Goal: Task Accomplishment & Management: Use online tool/utility

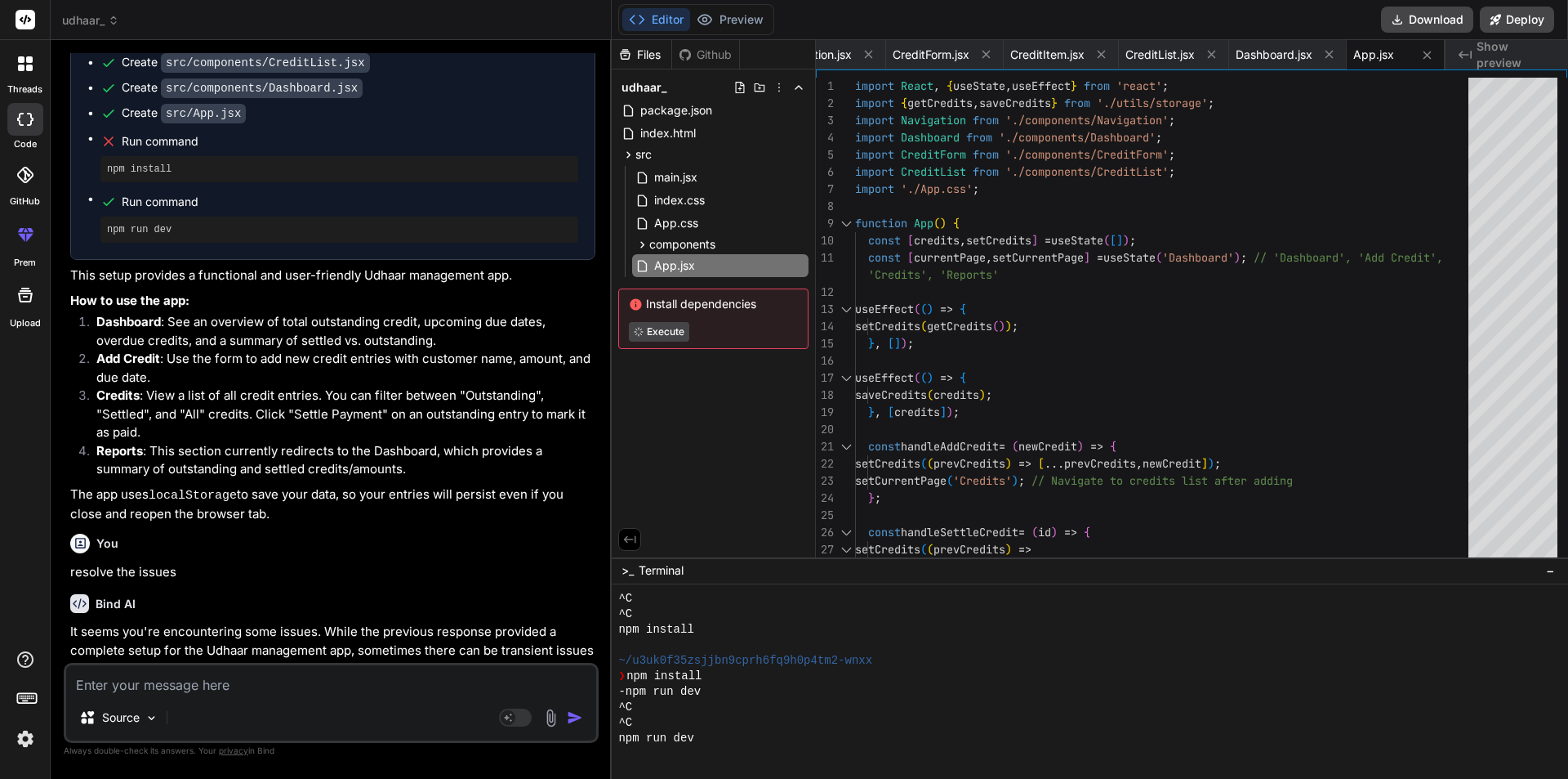
scroll to position [1076, 0]
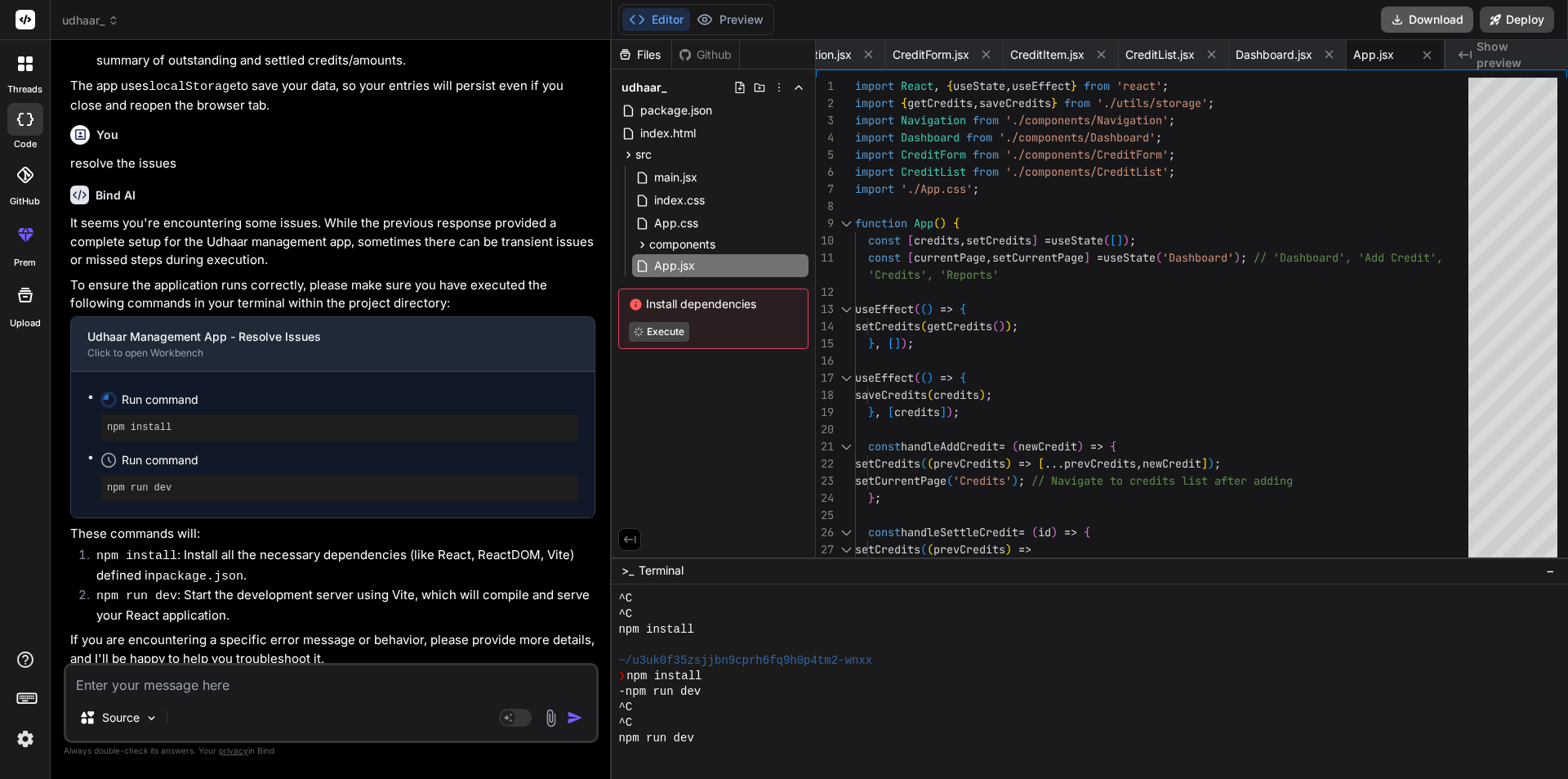
click at [1433, 11] on button "Download" at bounding box center [1428, 19] width 92 height 26
type textarea "x"
click at [624, 152] on icon at bounding box center [628, 155] width 14 height 14
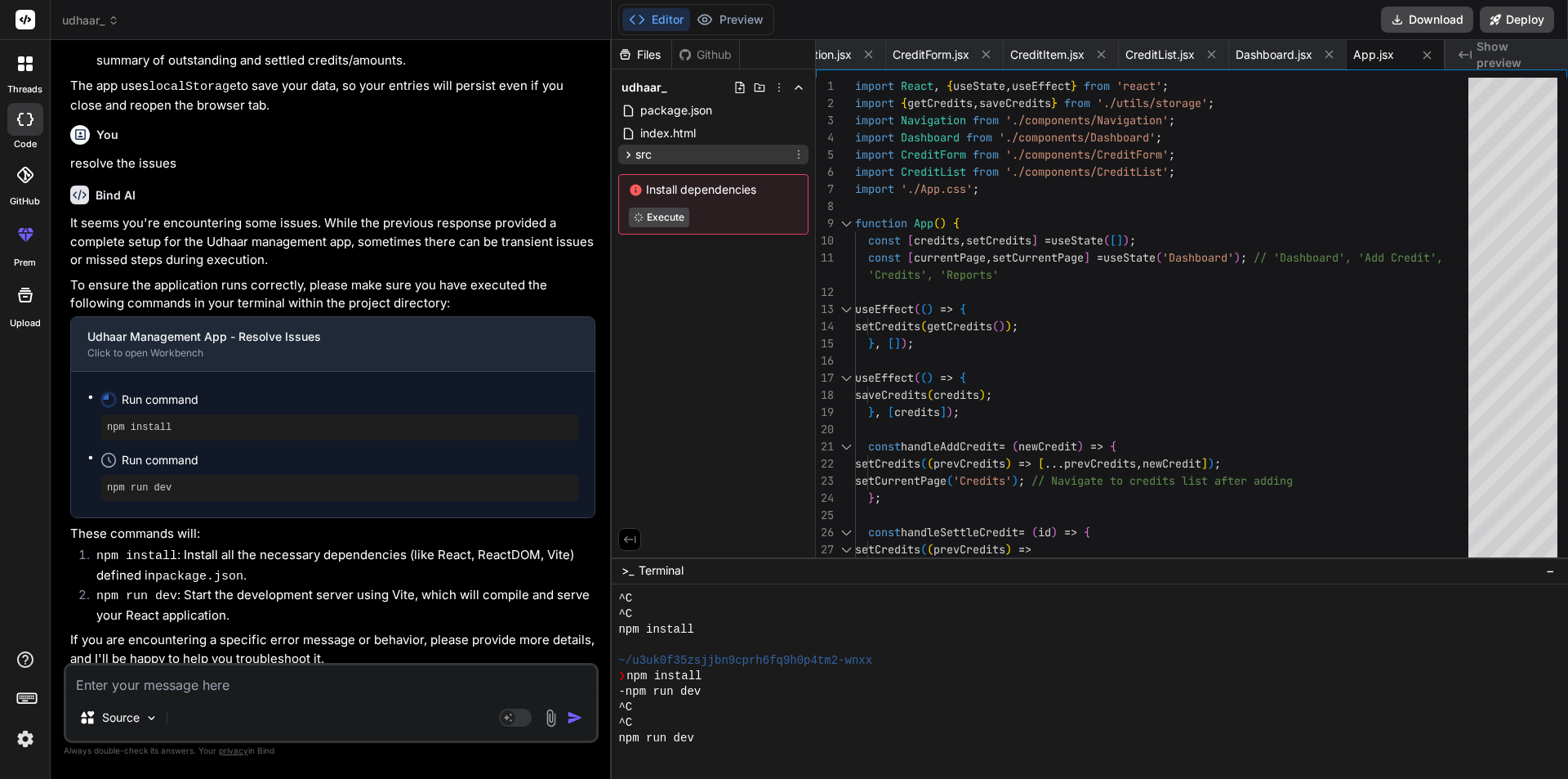
click at [624, 152] on icon at bounding box center [628, 155] width 14 height 14
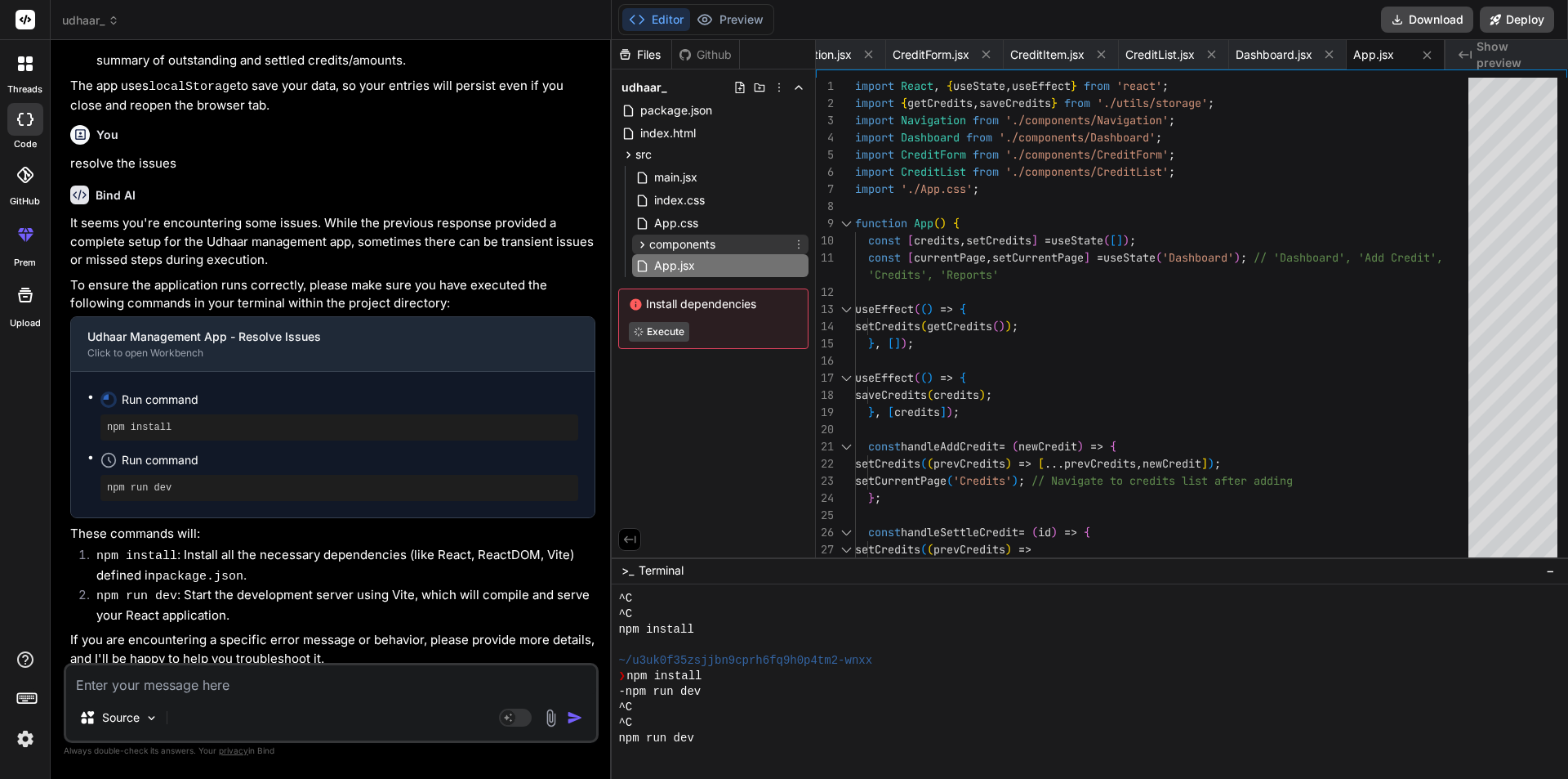
click at [642, 240] on icon at bounding box center [642, 245] width 14 height 14
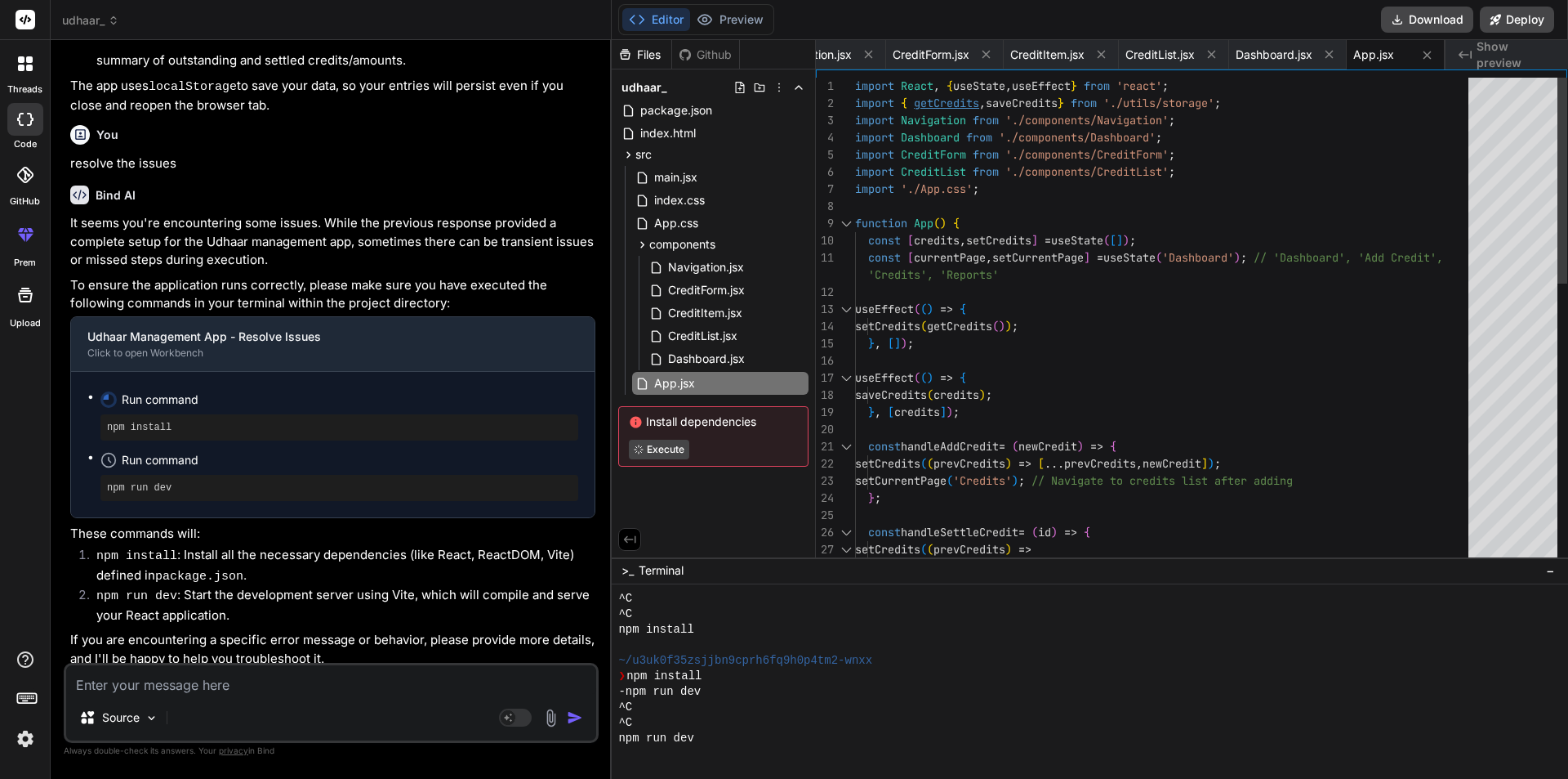
type textarea "import React, { useState, useEffect } from 'react'; import { getCredits, saveCr…"
click at [944, 103] on div "import React , { useState , useEffect } from 'react' ; import { getCredits , sa…" at bounding box center [1167, 652] width 623 height 1150
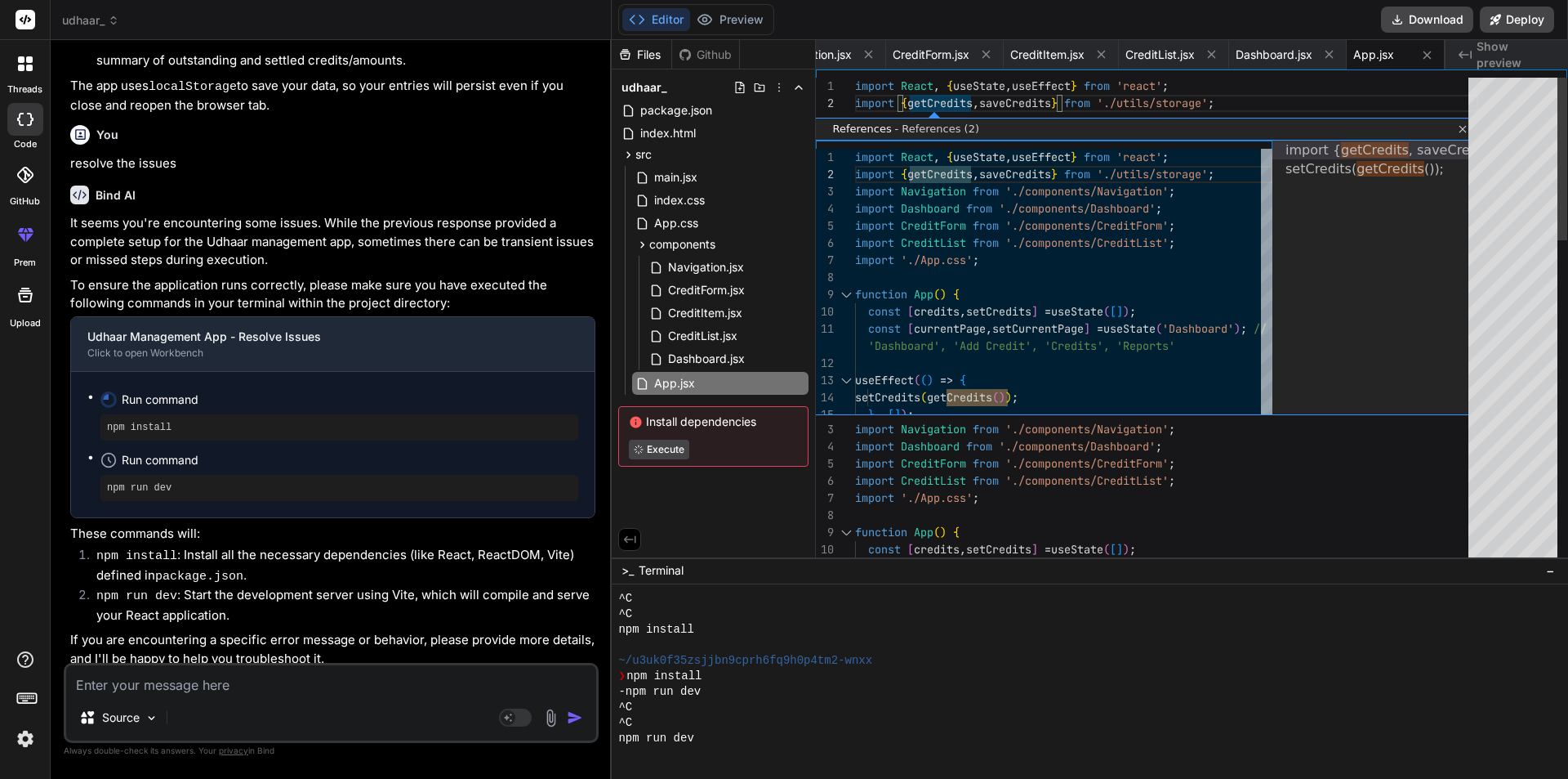
click at [1466, 127] on link "Close" at bounding box center [1460, 129] width 13 height 13
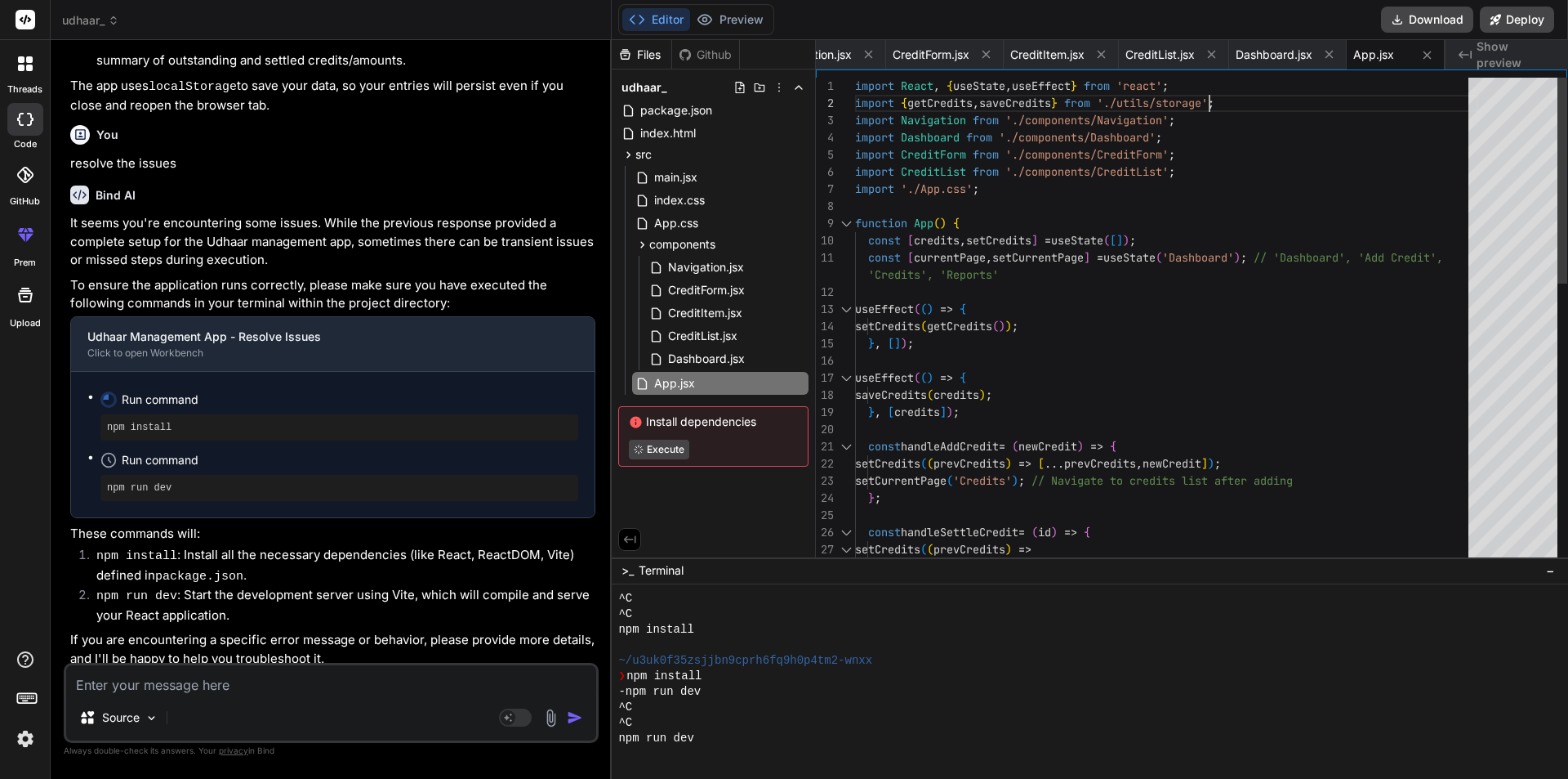
click at [1200, 103] on div "import React , { useState , useEffect } from 'react' ; import { getCredits , sa…" at bounding box center [1167, 652] width 623 height 1150
click at [1028, 100] on div "import React , { useState , useEffect } from 'react' ; import { getCredits , sa…" at bounding box center [1167, 652] width 623 height 1150
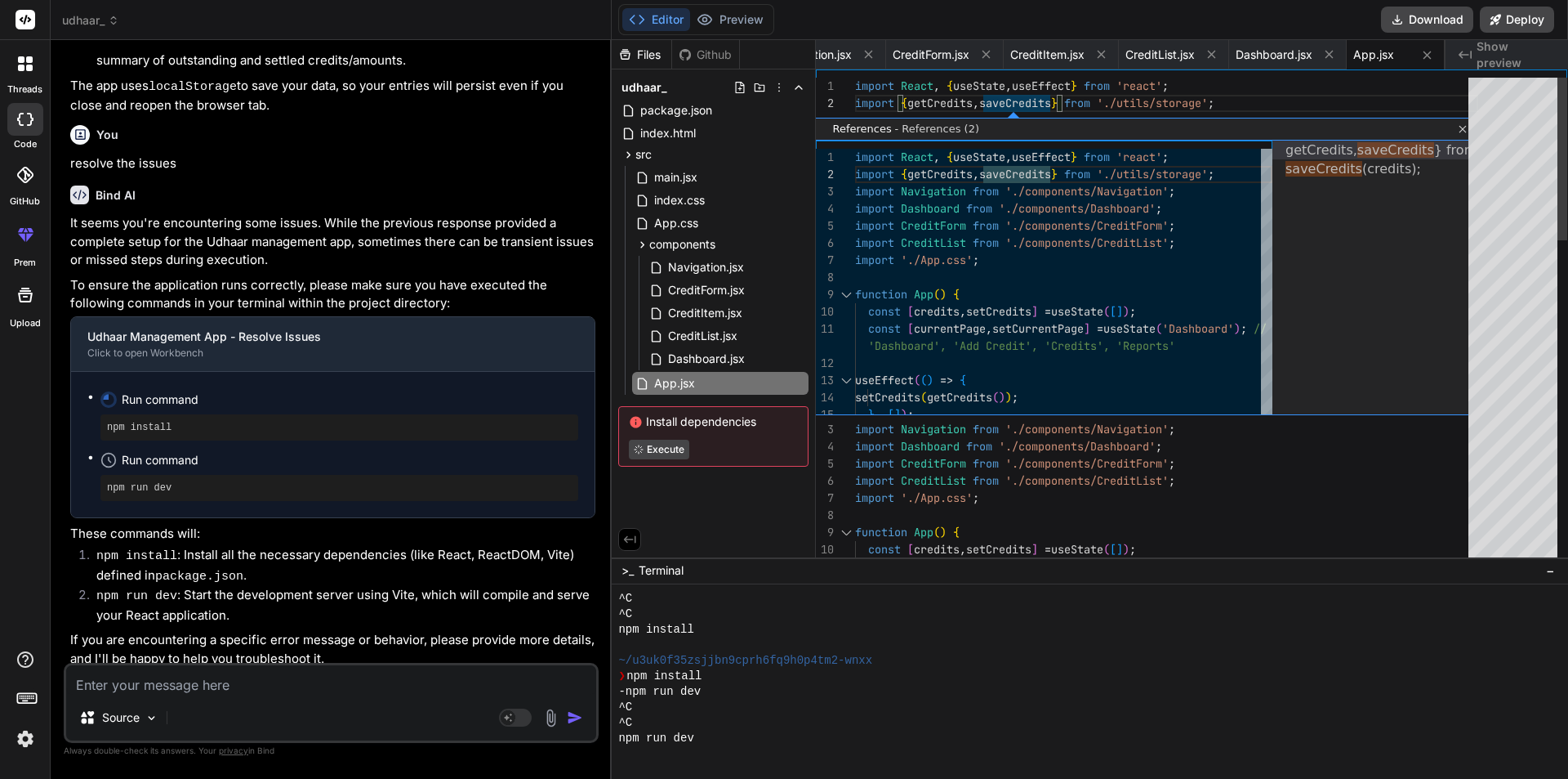
click at [1462, 128] on link "Close" at bounding box center [1460, 129] width 13 height 13
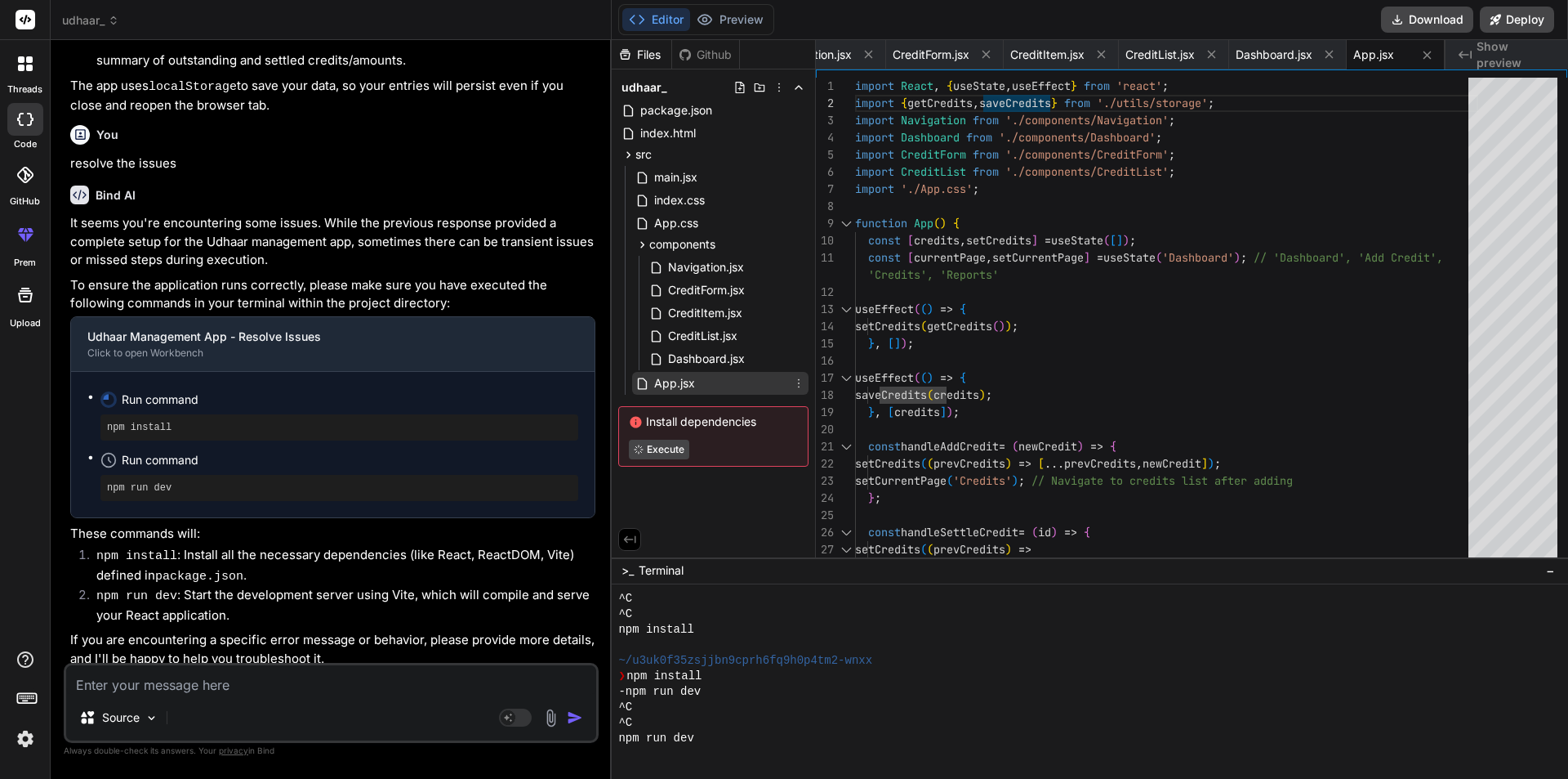
click at [674, 379] on span "App.jsx" at bounding box center [674, 383] width 45 height 19
click at [957, 100] on div "import React , { useState , useEffect } from 'react' ; import { getCredits , sa…" at bounding box center [1167, 652] width 623 height 1150
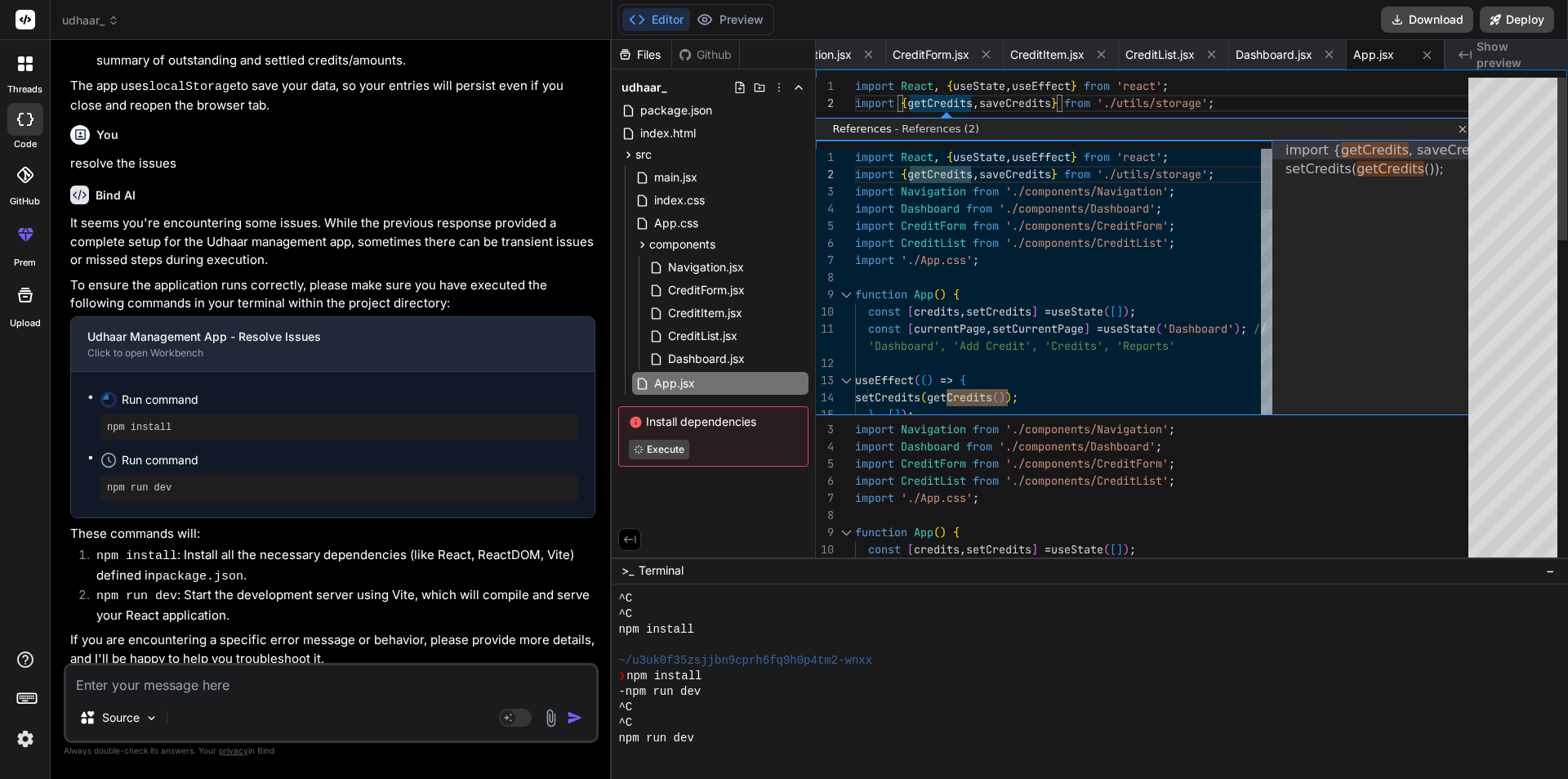
click at [1245, 173] on div "function App ( ) { const [ credits , setCredits ] = useState ( [ ] ) ; const [ …" at bounding box center [1063, 766] width 417 height 1236
drag, startPoint x: 1257, startPoint y: 173, endPoint x: 1014, endPoint y: 176, distance: 243.0
click at [1014, 176] on div "function App ( ) { const [ credits , setCredits ] = useState ( [ ] ) ; const [ …" at bounding box center [1063, 766] width 417 height 1236
click at [1177, 200] on div "function App ( ) { const [ credits , setCredits ] = useState ( [ ] ) ; const [ …" at bounding box center [1063, 766] width 417 height 1236
drag, startPoint x: 1249, startPoint y: 176, endPoint x: 1032, endPoint y: 175, distance: 217.0
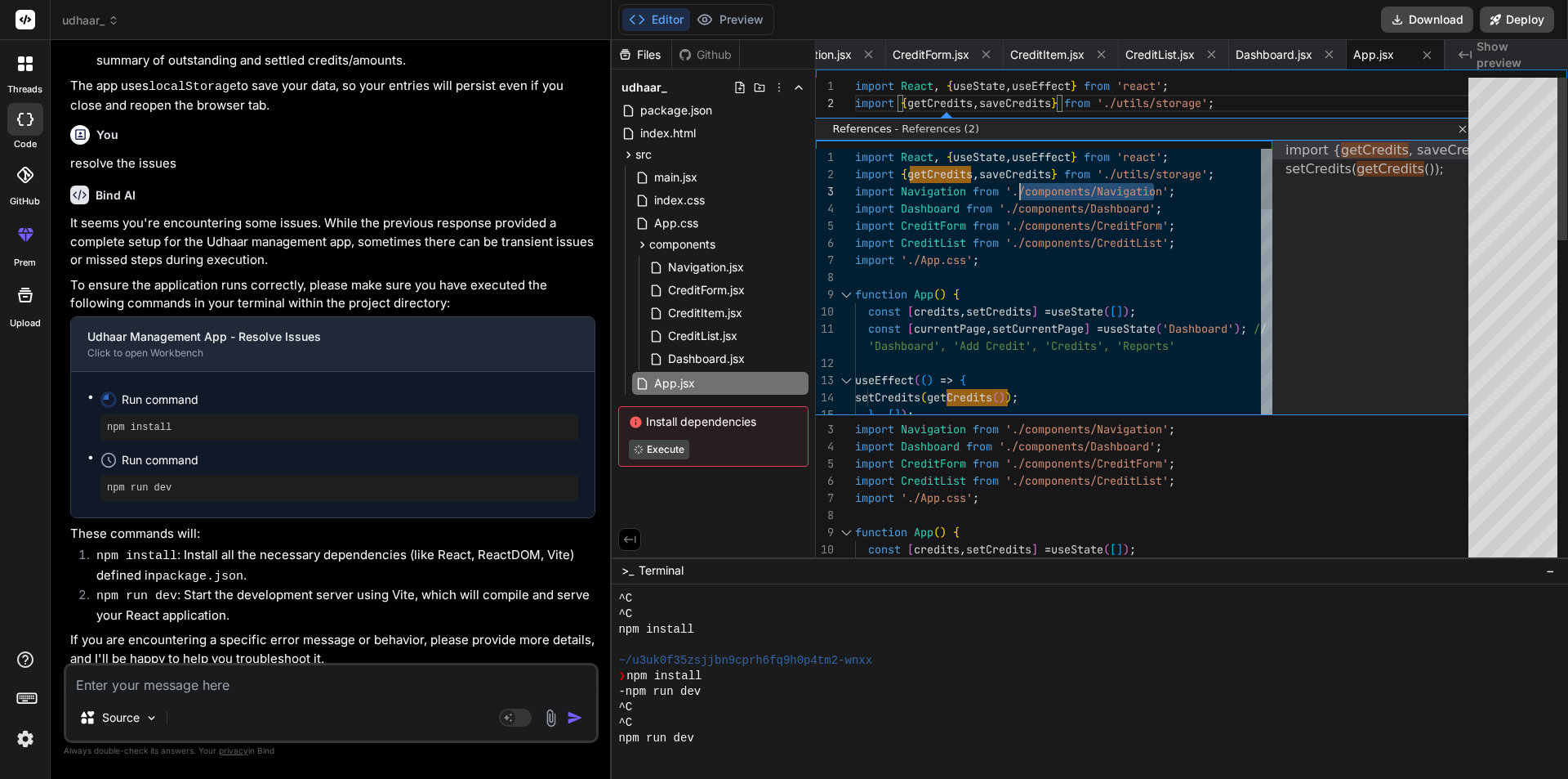
click at [1032, 175] on div "function App ( ) { const [ credits , setCredits ] = useState ( [ ] ) ; const [ …" at bounding box center [1063, 766] width 417 height 1236
drag, startPoint x: 1249, startPoint y: 171, endPoint x: 1202, endPoint y: 154, distance: 50.0
click at [1202, 154] on div "function App ( ) { const [ credits , setCredits ] = useState ( [ ] ) ; const [ …" at bounding box center [1063, 766] width 417 height 1236
click at [862, 173] on div "function App ( ) { const [ credits , setCredits ] = useState ( [ ] ) ; const [ …" at bounding box center [1063, 766] width 417 height 1236
click at [173, 684] on textarea at bounding box center [331, 680] width 530 height 29
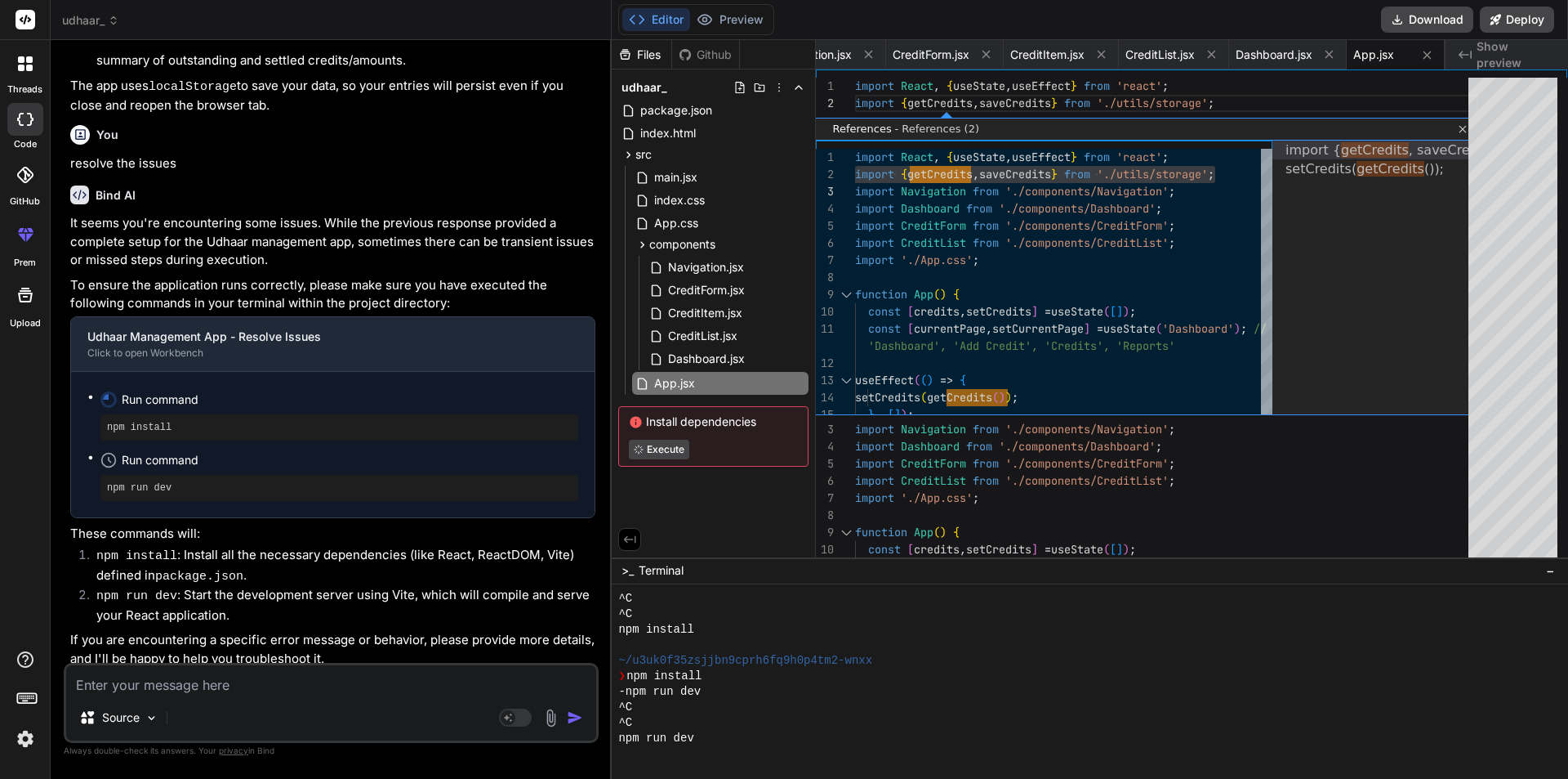
paste textarea "import { getCredits, saveCredits } from './utils/storage';"
type textarea "import { getCredits, saveCredits } from './utils/storage';"
type textarea "x"
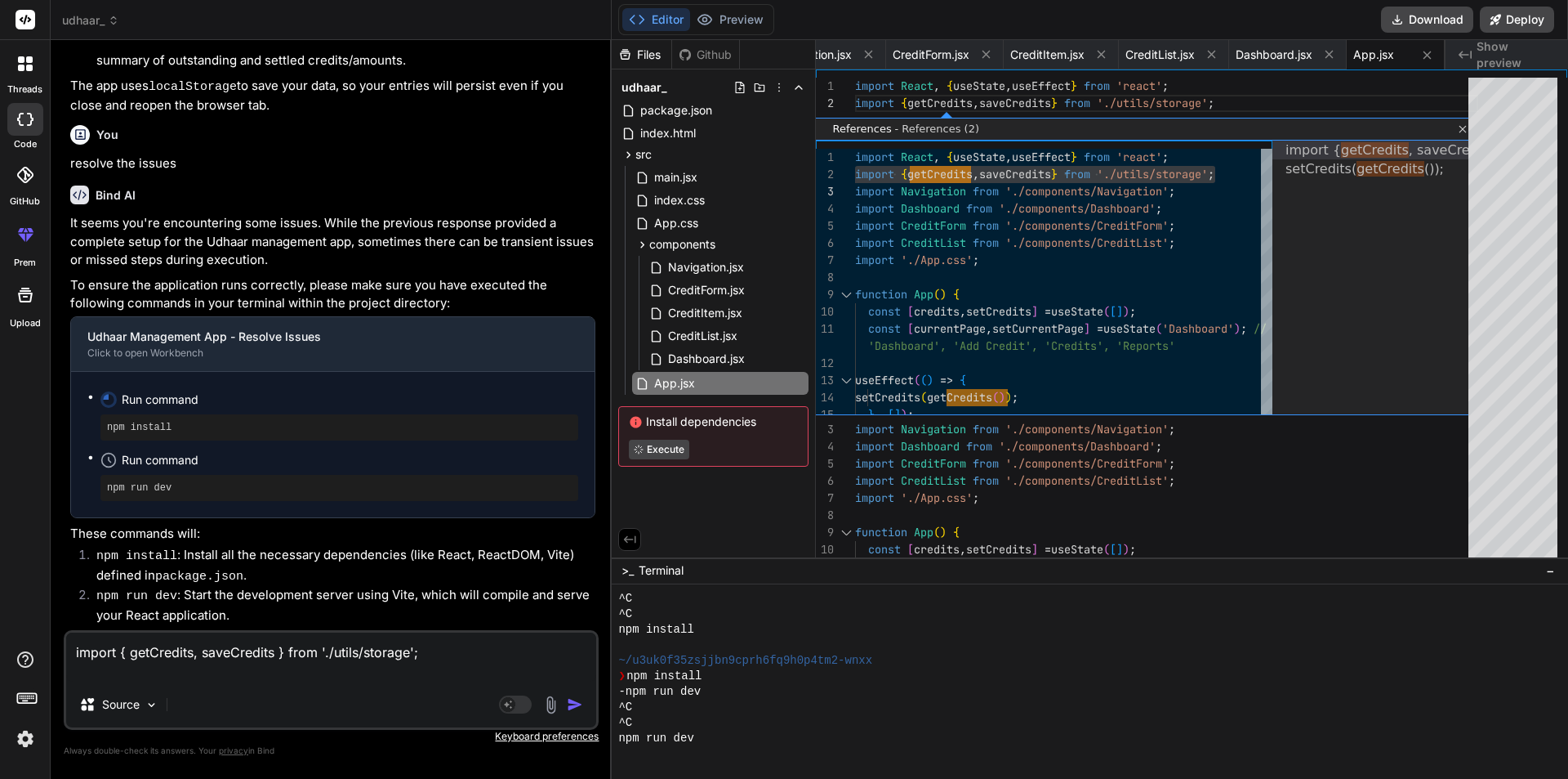
type textarea "import { getCredits, saveCredits } from './utils/storage';"
type textarea "x"
type textarea "import { getCredits, saveCredits } from './utils/storage'; i"
type textarea "x"
type textarea "import { getCredits, saveCredits } from './utils/storage'; it"
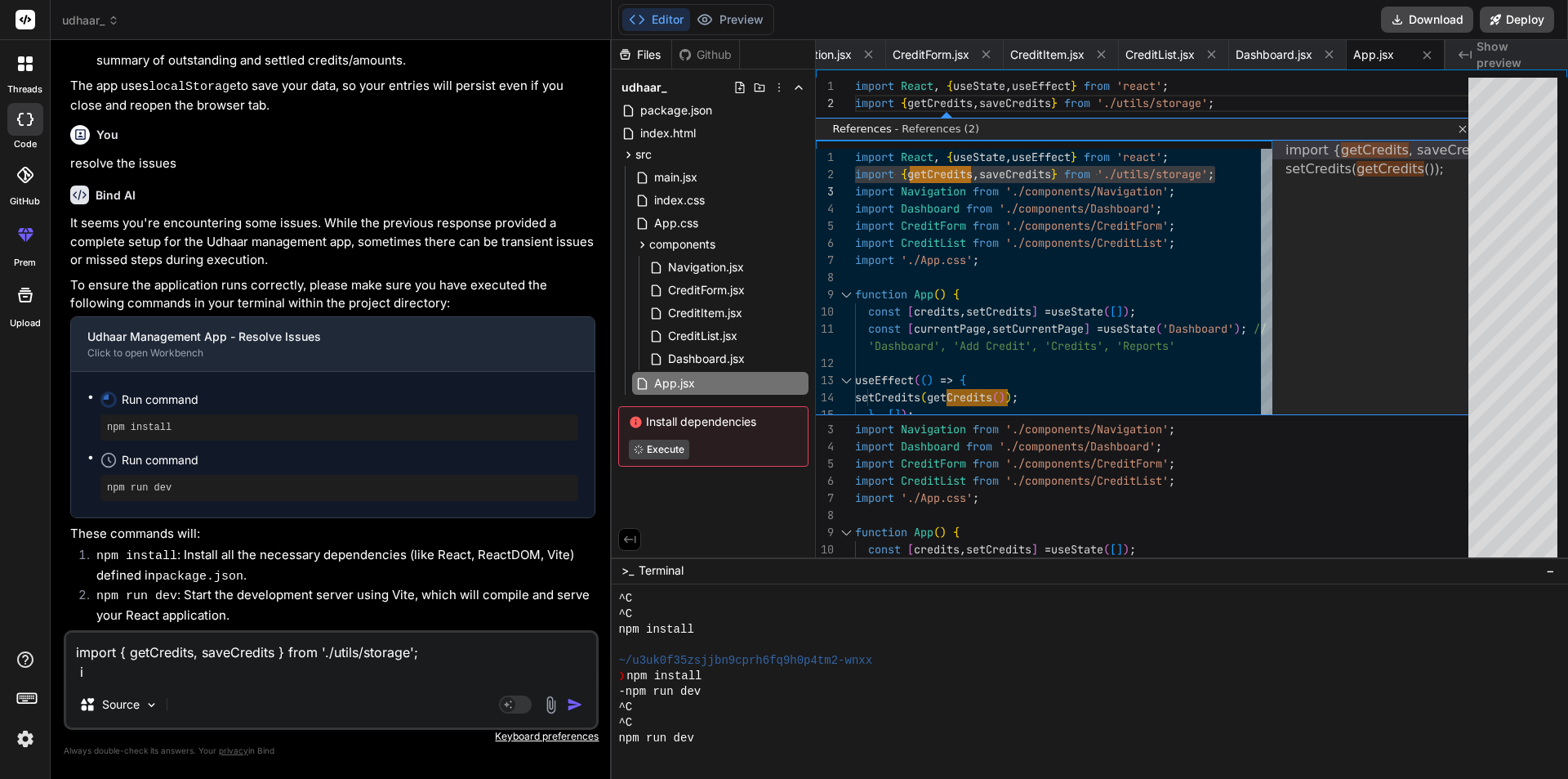
type textarea "x"
type textarea "import { getCredits, saveCredits } from './utils/storage'; it"
type textarea "x"
type textarea "import { getCredits, saveCredits } from './utils/storage'; it g"
type textarea "x"
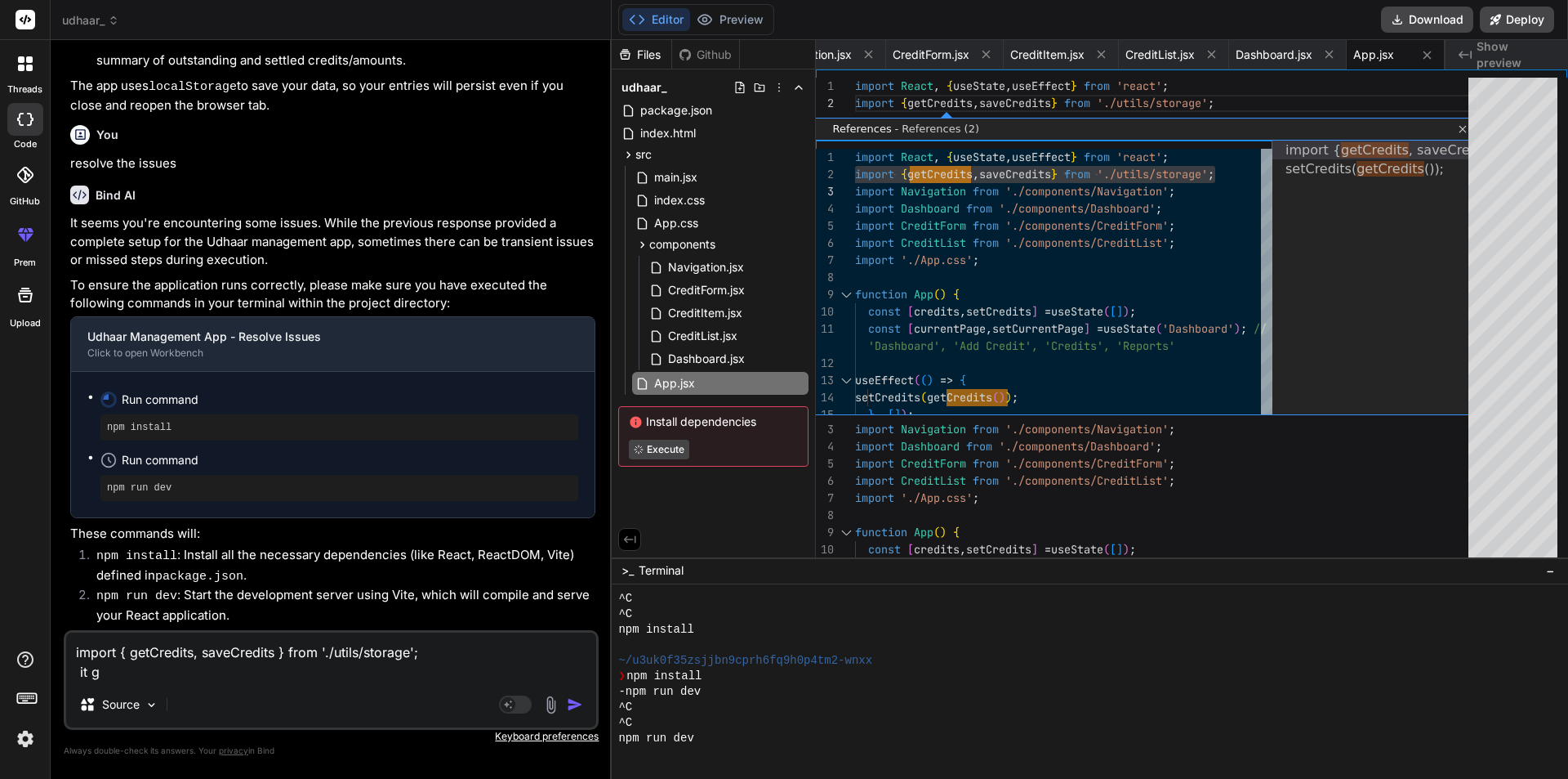
type textarea "import { getCredits, saveCredits } from './utils/storage'; it gi"
type textarea "x"
type textarea "import { getCredits, saveCredits } from './utils/storage'; it giv"
type textarea "x"
type textarea "import { getCredits, saveCredits } from './utils/storage'; it give"
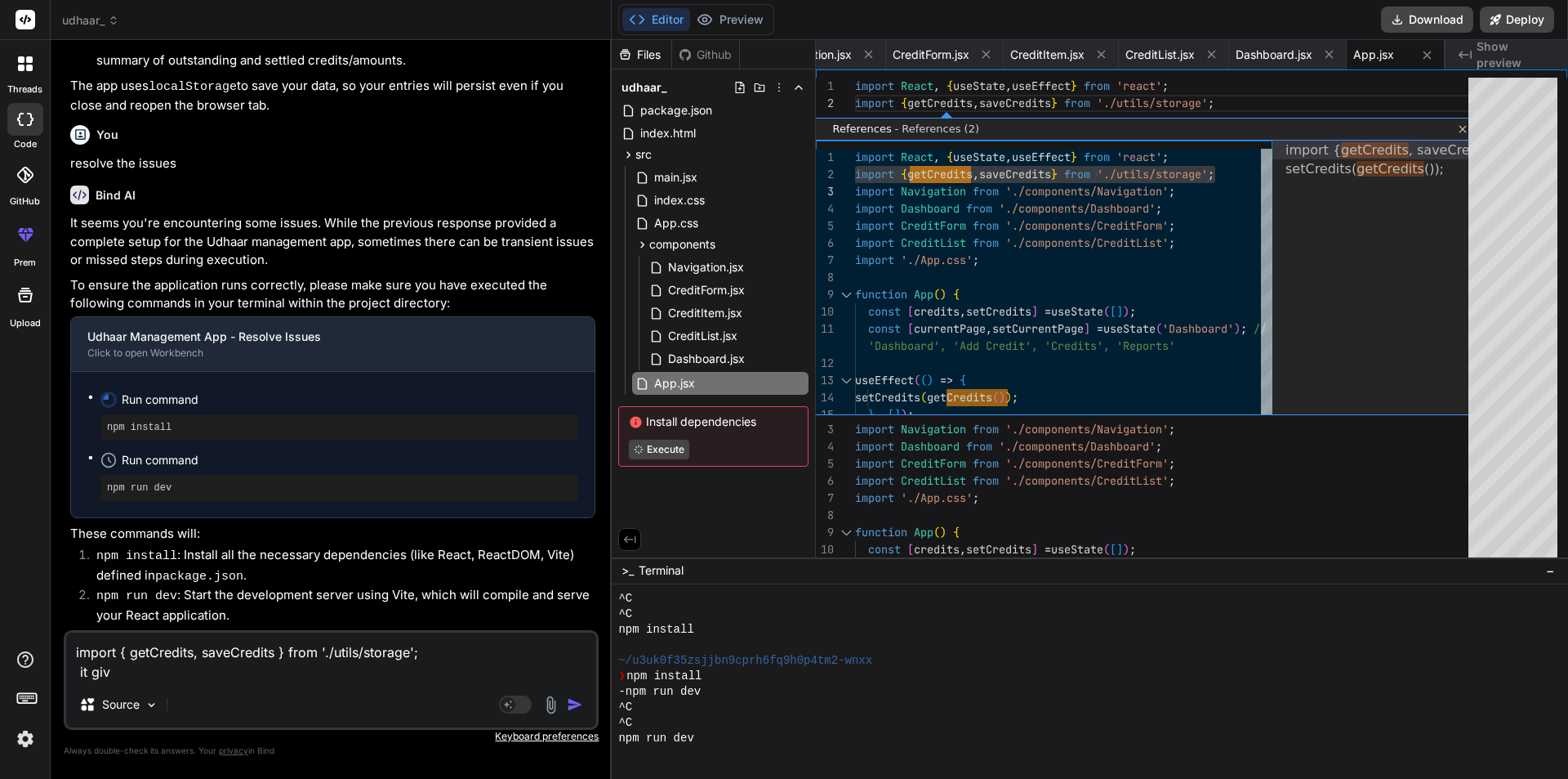
type textarea "x"
type textarea "import { getCredits, saveCredits } from './utils/storage'; it gives"
type textarea "x"
type textarea "import { getCredits, saveCredits } from './utils/storage'; it gives"
type textarea "x"
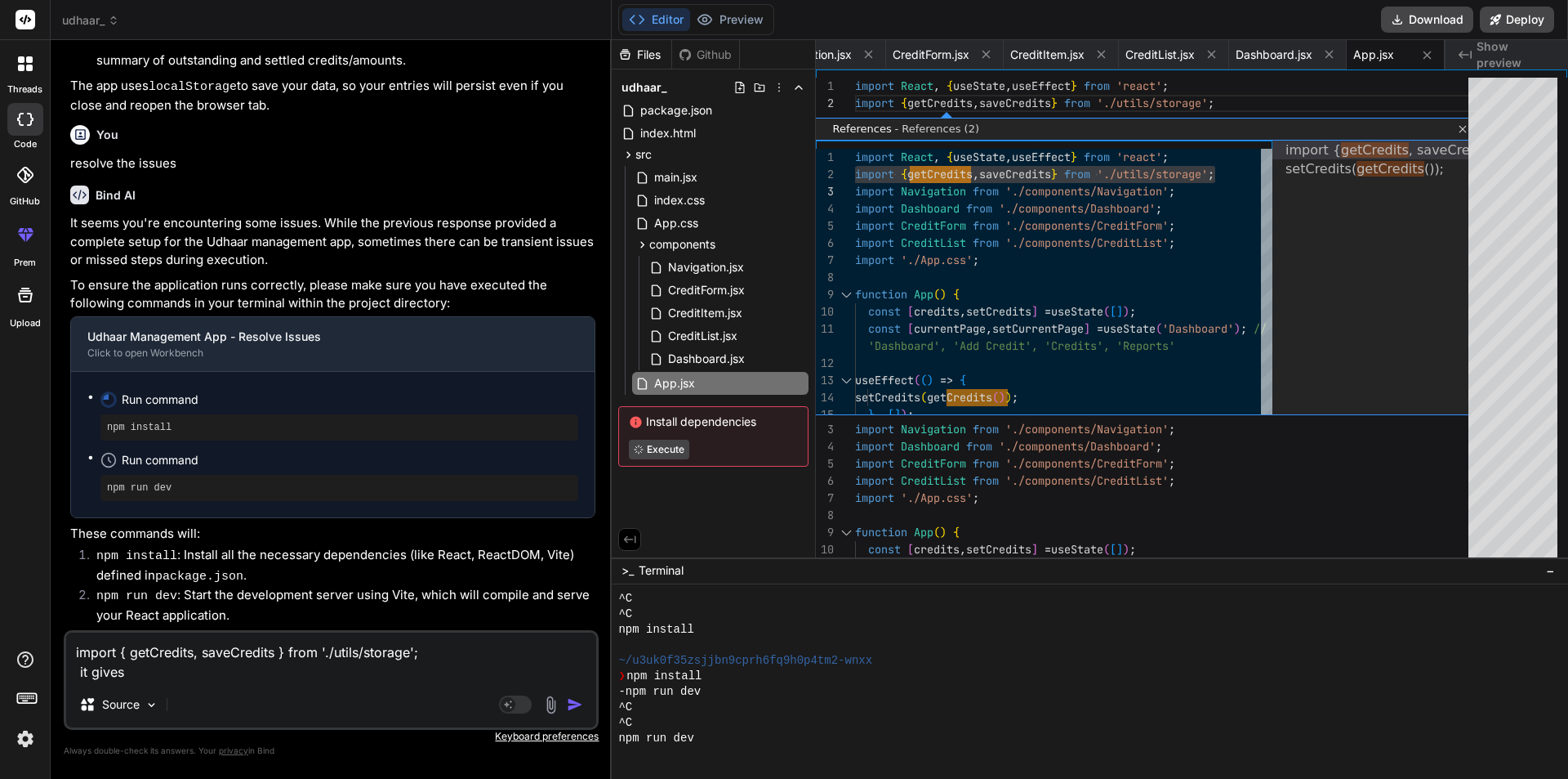
type textarea "import { getCredits, saveCredits } from './utils/storage'; it gives t"
type textarea "x"
type textarea "import { getCredits, saveCredits } from './utils/storage'; it gives th"
type textarea "x"
type textarea "import { getCredits, saveCredits } from './utils/storage'; it gives the"
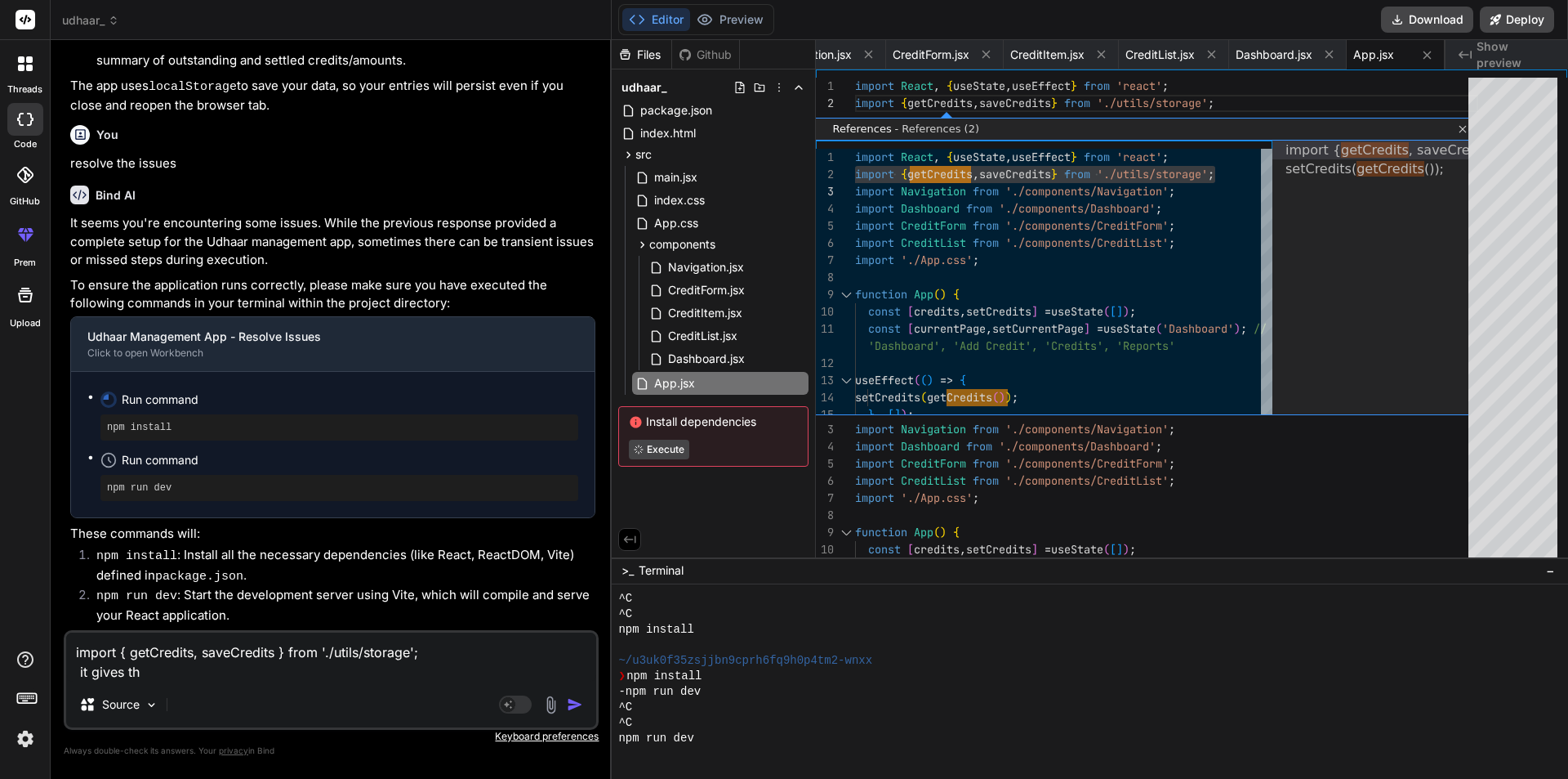
type textarea "x"
type textarea "import { getCredits, saveCredits } from './utils/storage'; it gives the"
type textarea "x"
type textarea "import { getCredits, saveCredits } from './utils/storage'; it gives the e"
type textarea "x"
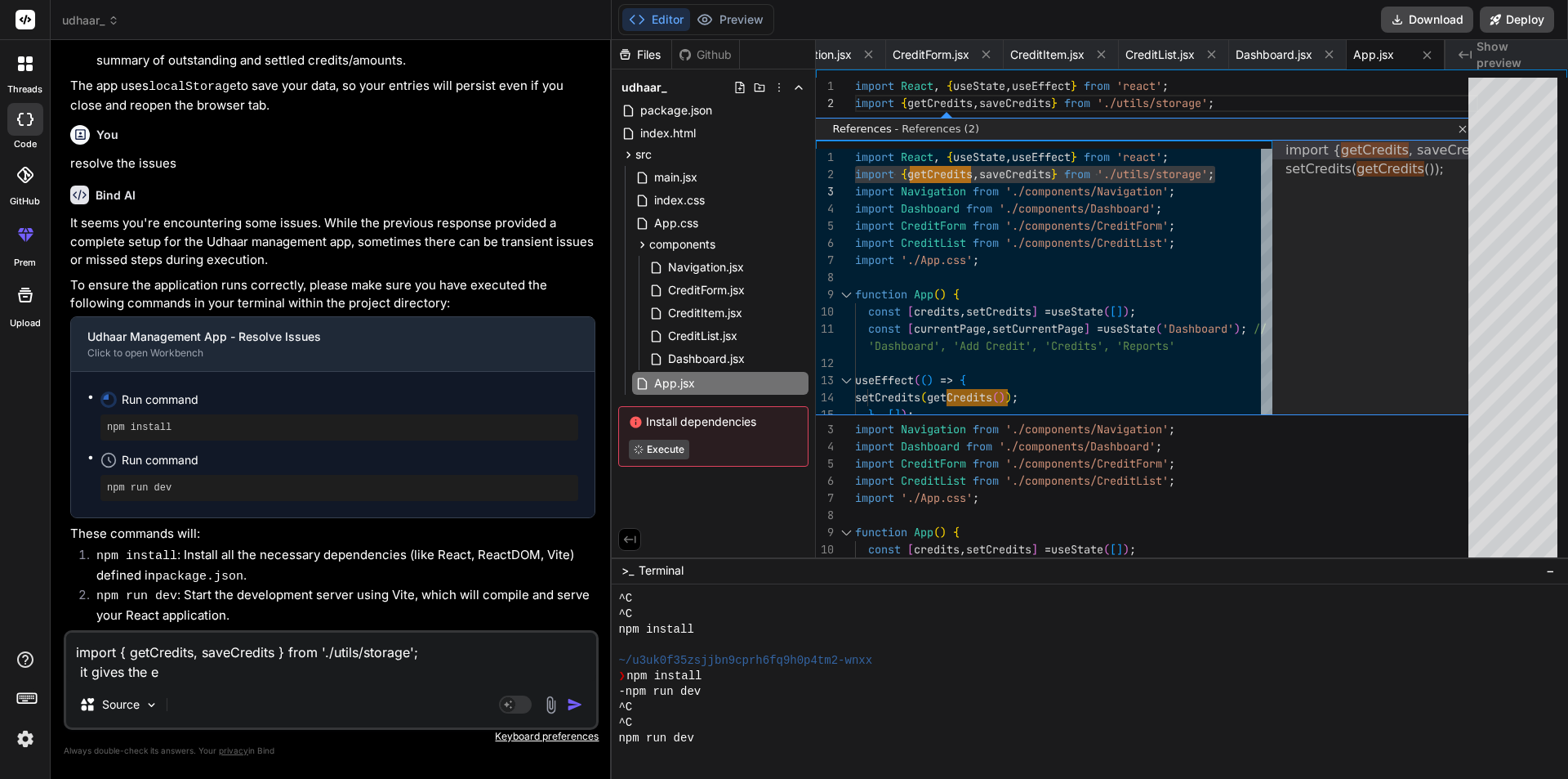
type textarea "import { getCredits, saveCredits } from './utils/storage'; it gives the er"
type textarea "x"
type textarea "import { getCredits, saveCredits } from './utils/storage'; it gives the err"
type textarea "x"
type textarea "import { getCredits, saveCredits } from './utils/storage'; it gives the erro"
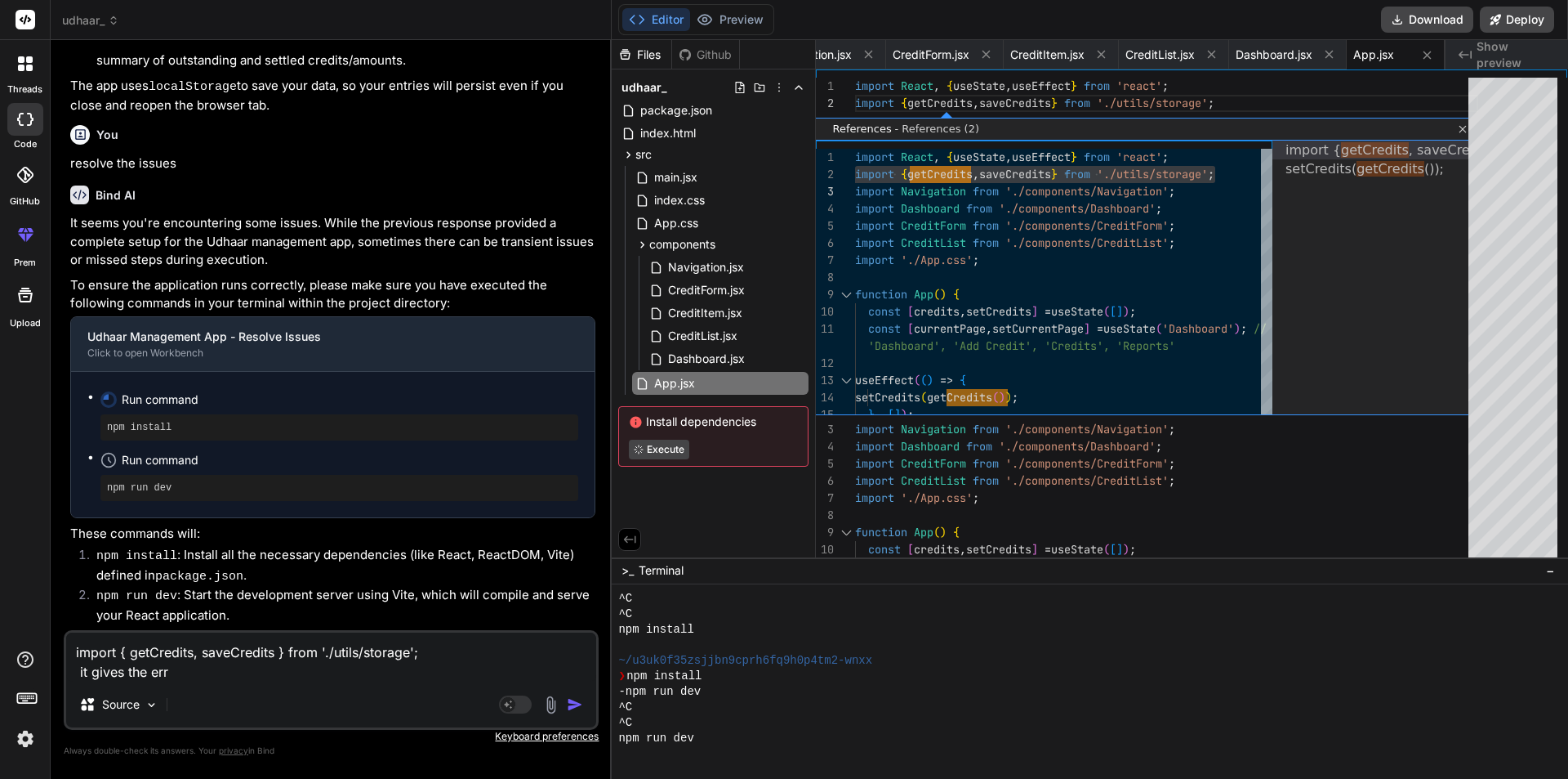
type textarea "x"
type textarea "import { getCredits, saveCredits } from './utils/storage'; it gives the error"
type textarea "x"
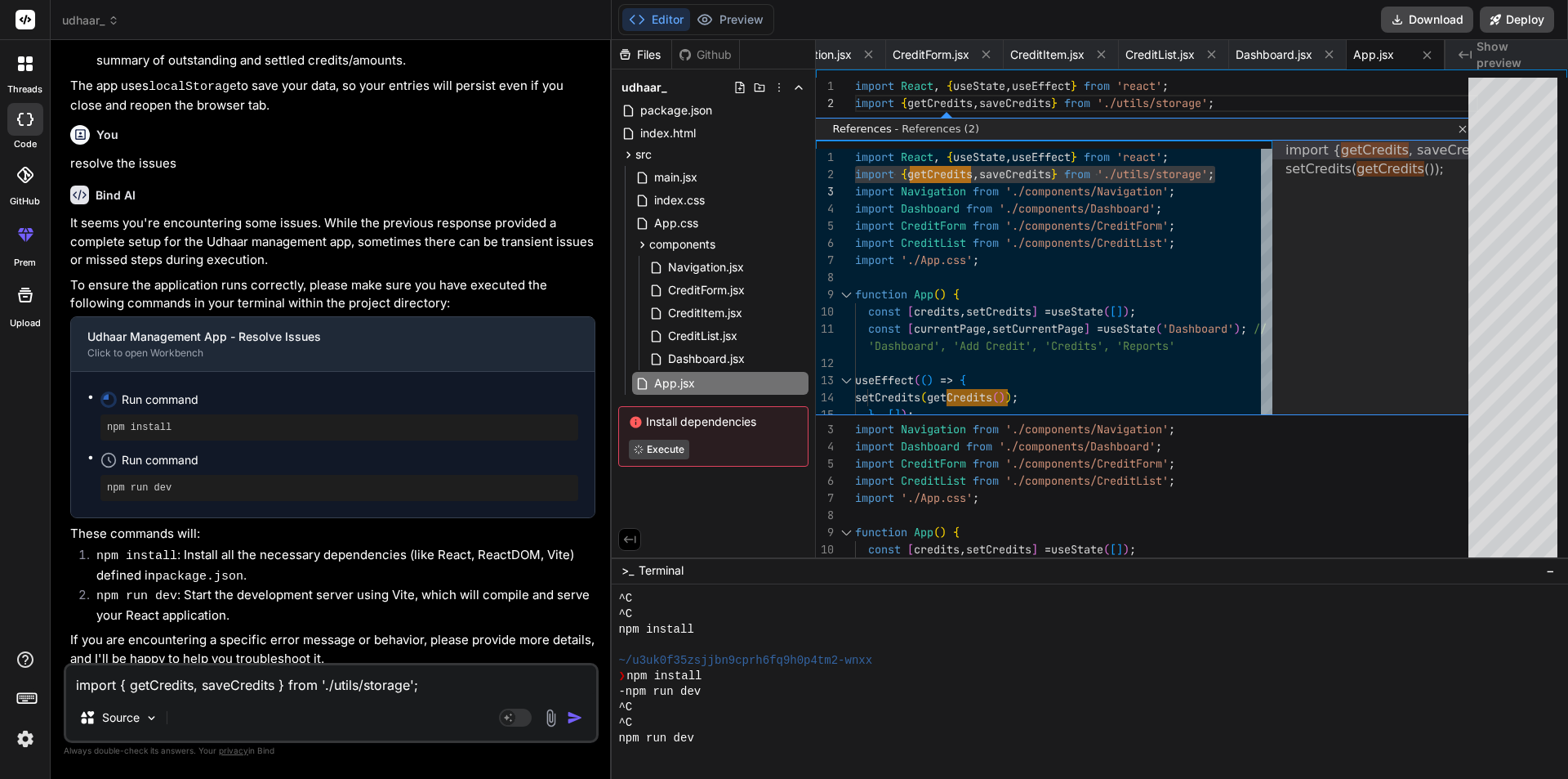
scroll to position [1245, 0]
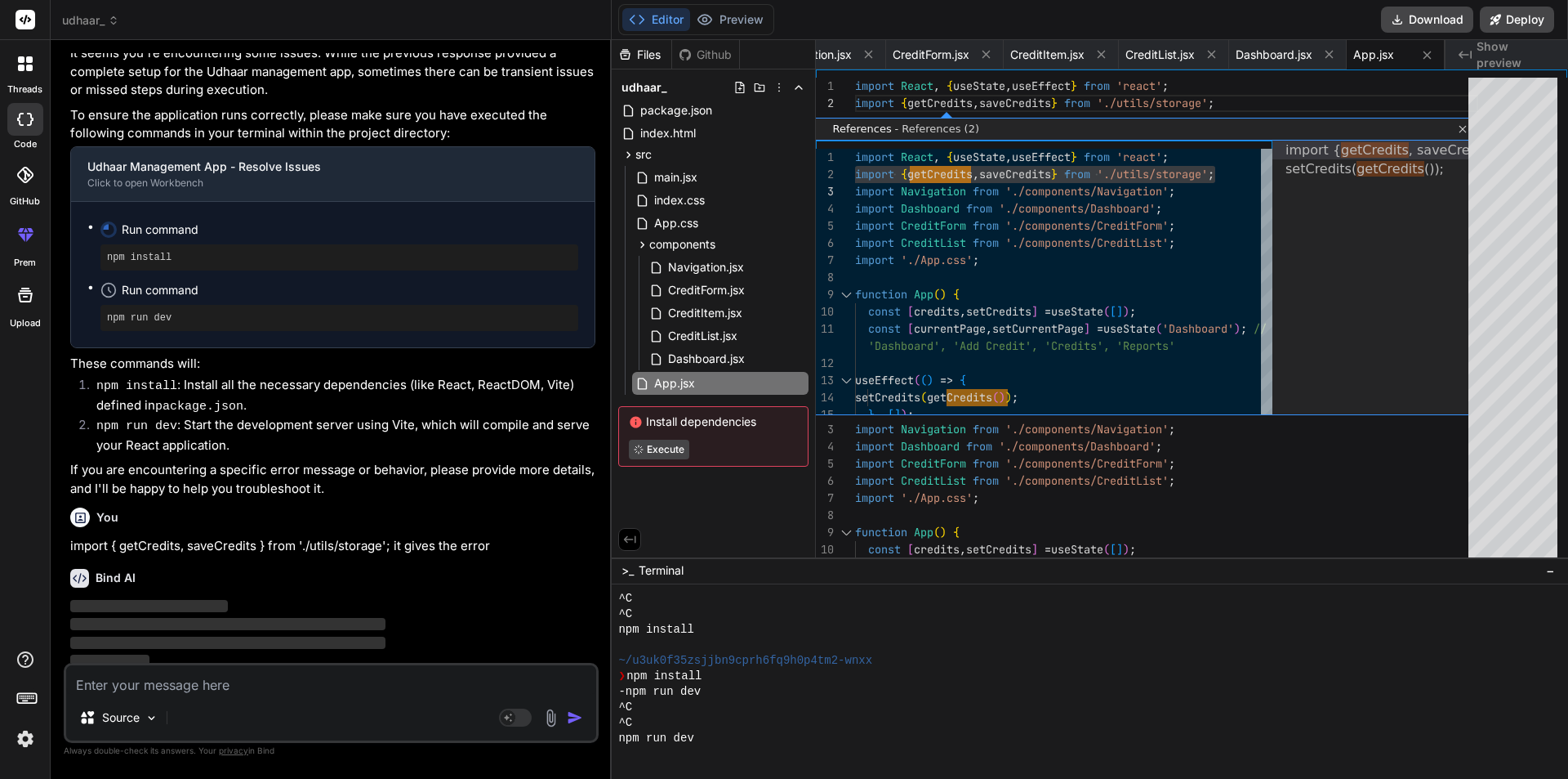
type textarea "x"
type textarea "export const saveCredits = (credits) => { try { localStorage.setItem('udhaarCre…"
type textarea "x"
type textarea "export const saveCredits = (credits) => { try { localStorage.setItem('udhaarCre…"
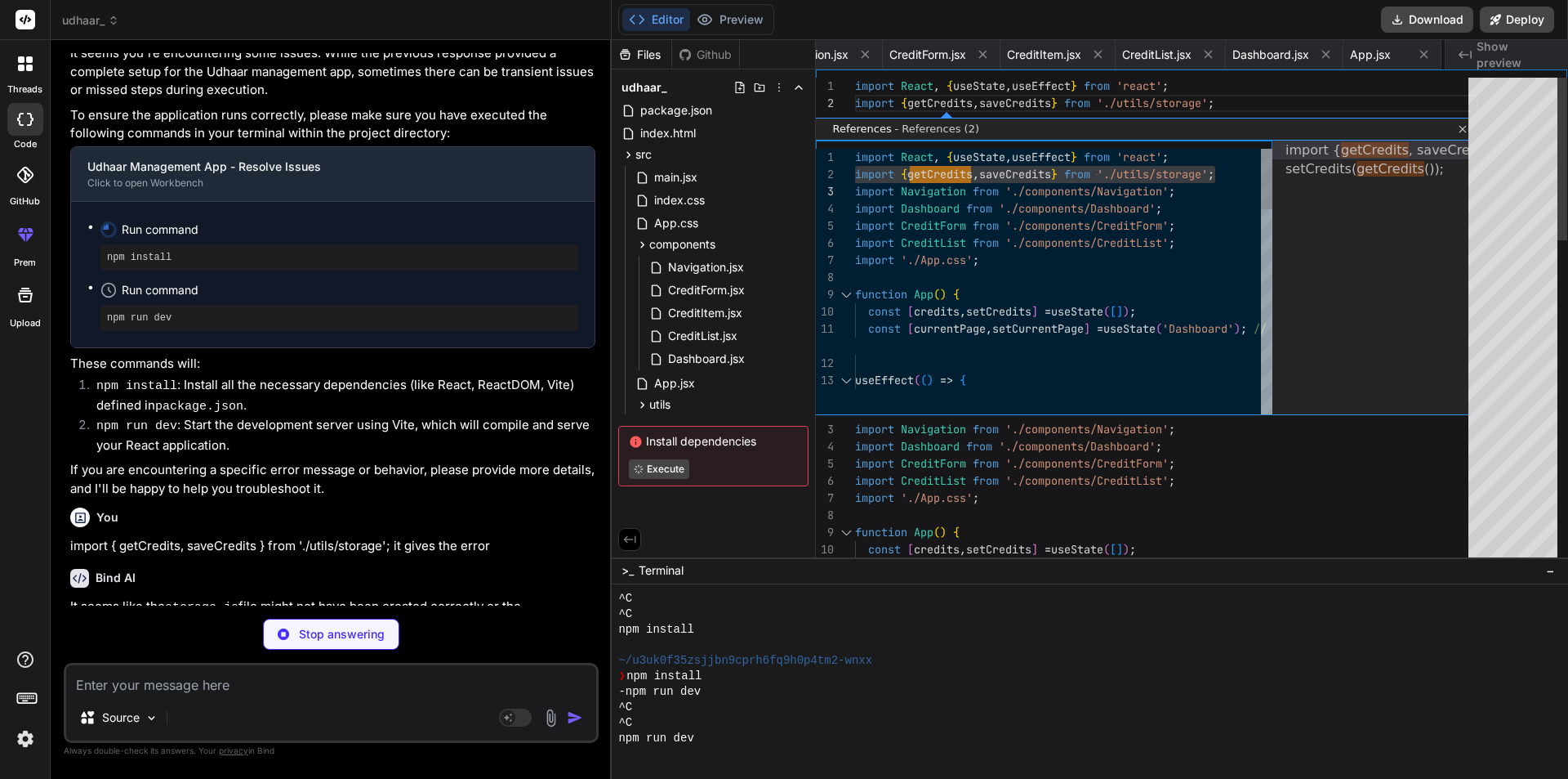
type textarea "x"
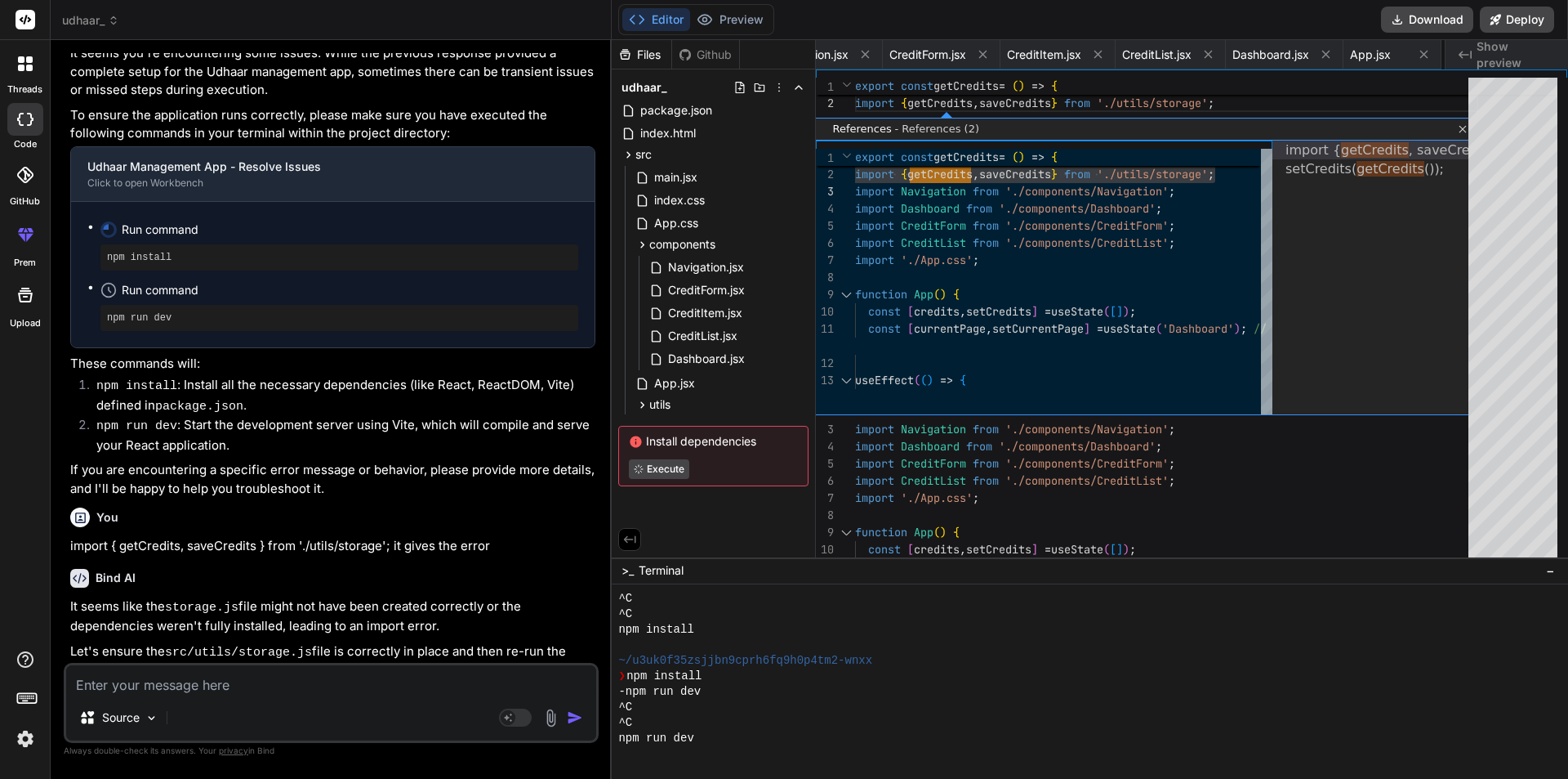
scroll to position [0, 653]
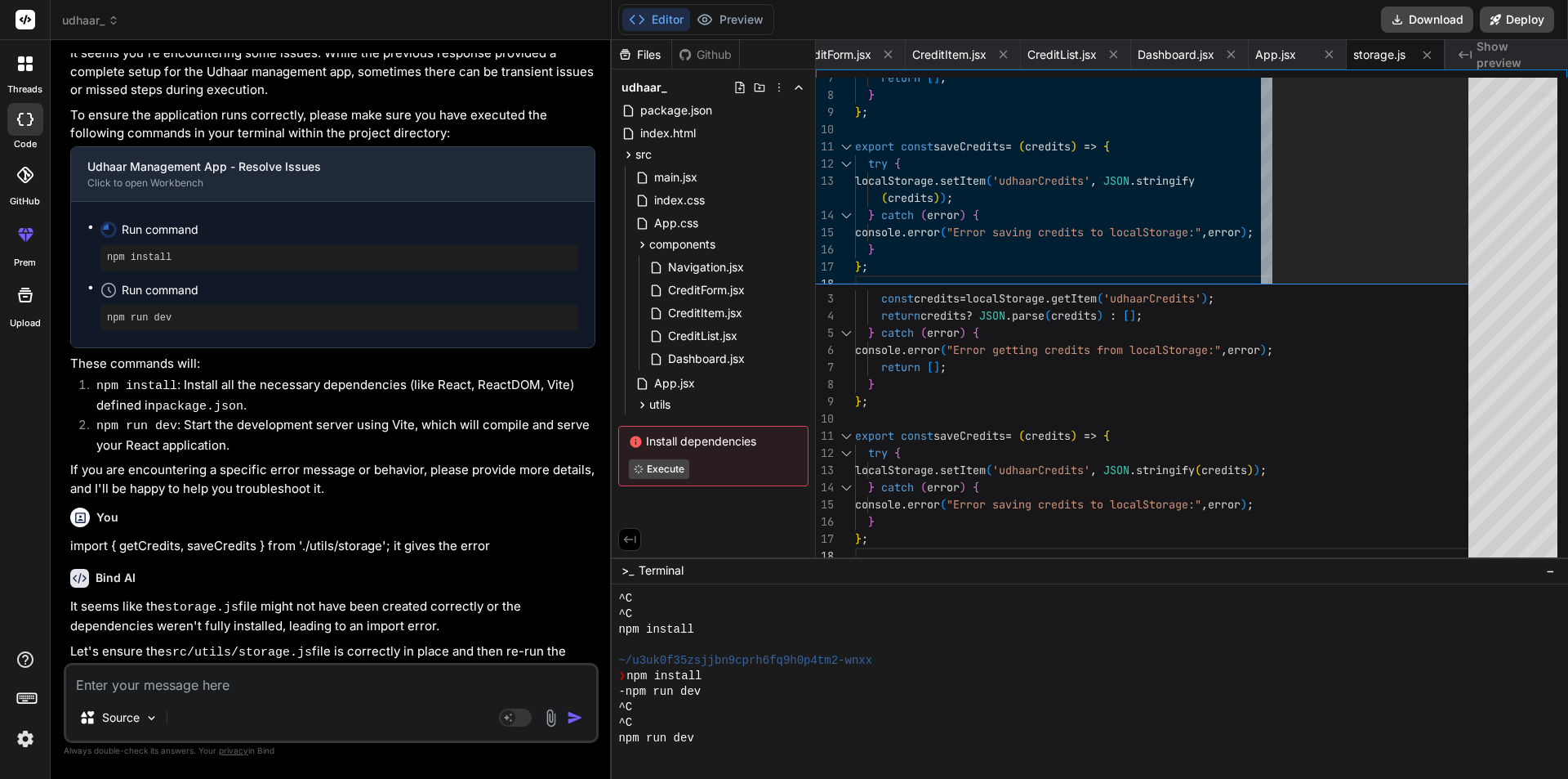
click at [230, 689] on textarea at bounding box center [331, 680] width 530 height 29
paste textarea "Failed to resolve import "./utils/storage" from "src\App.jsx". Does the file ex…"
type textarea "Failed to resolve import "./utils/storage" from "src\App.jsx". Does the file ex…"
type textarea "x"
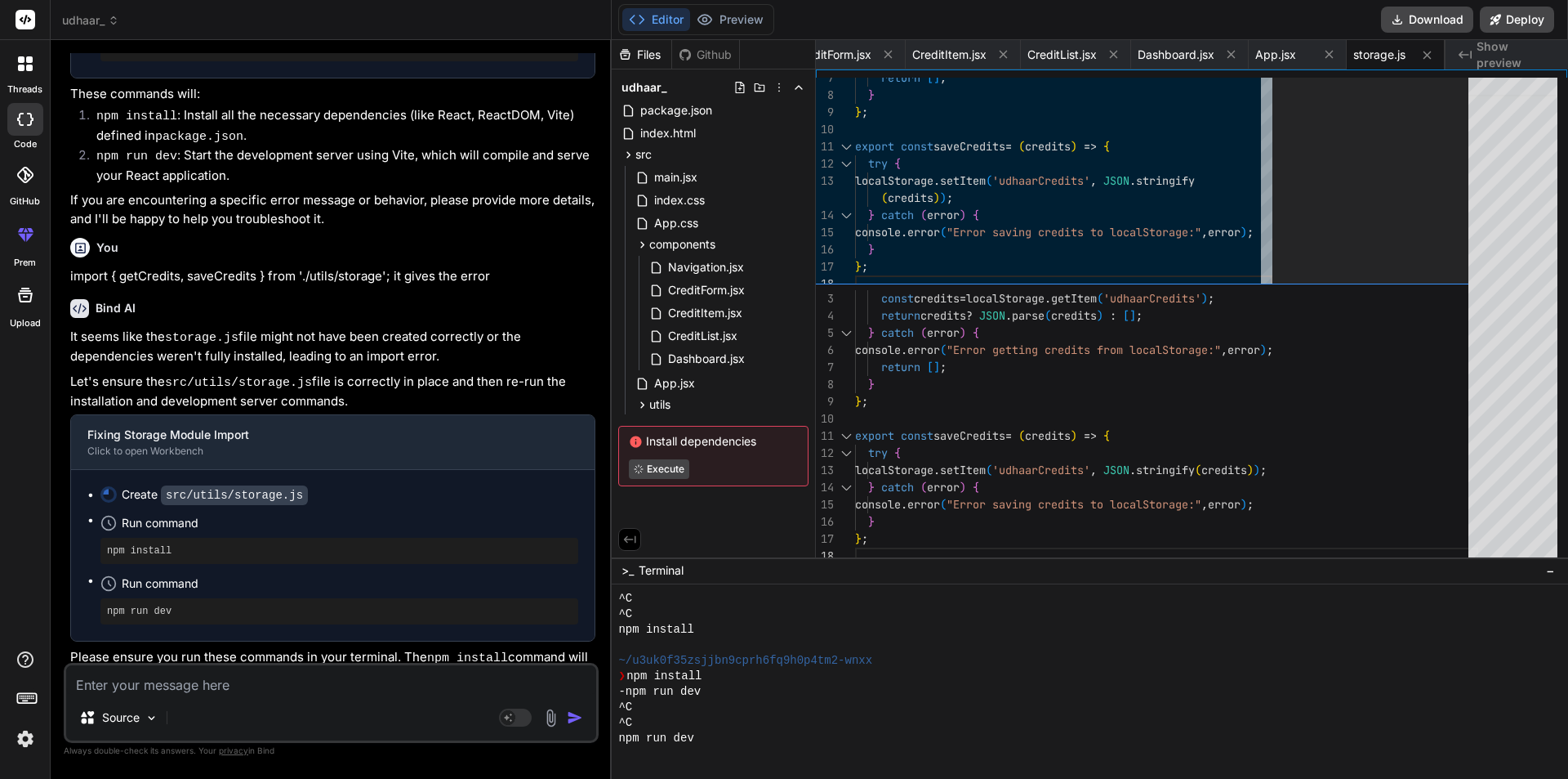
scroll to position [1761, 0]
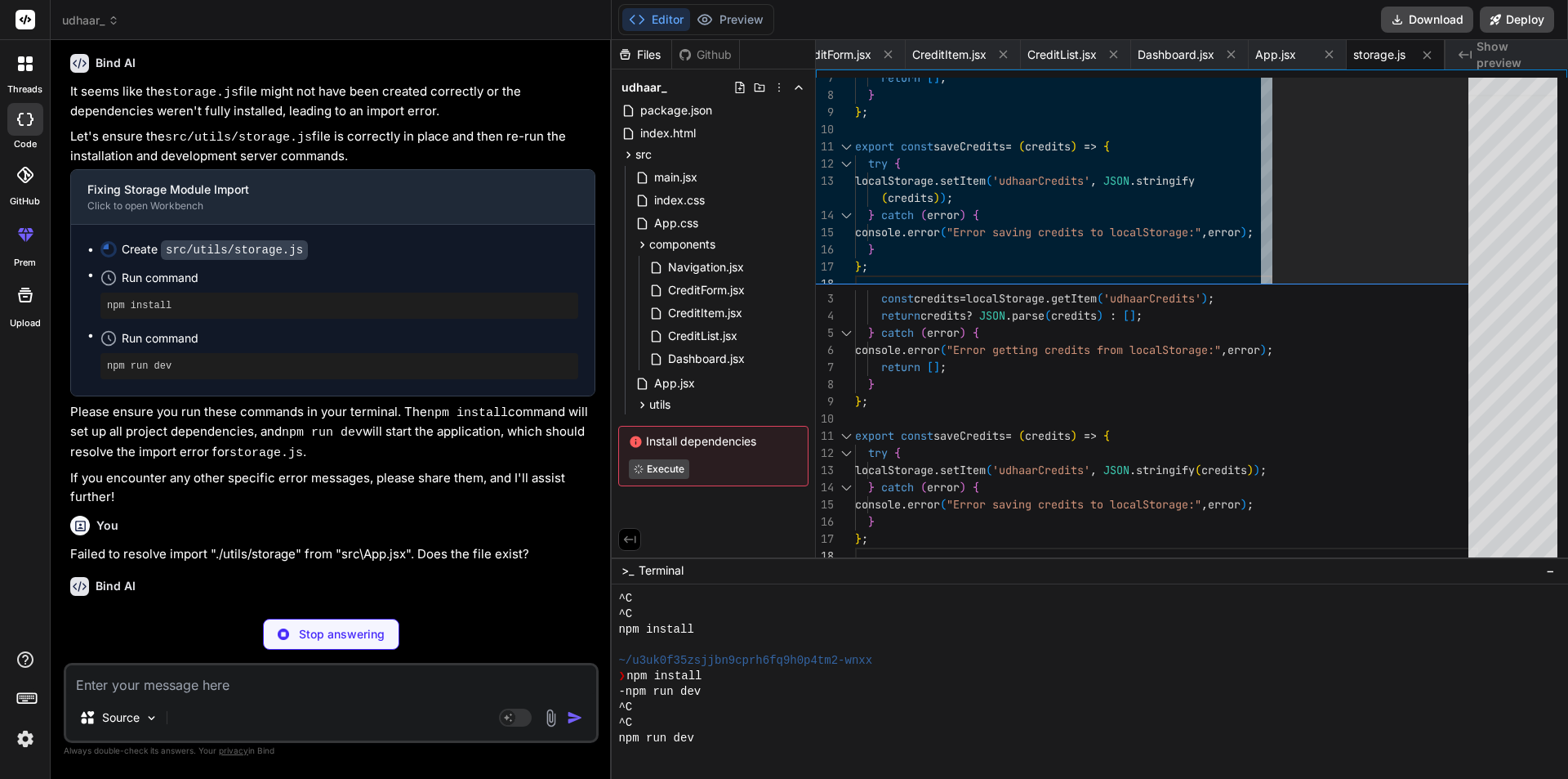
type textarea "x"
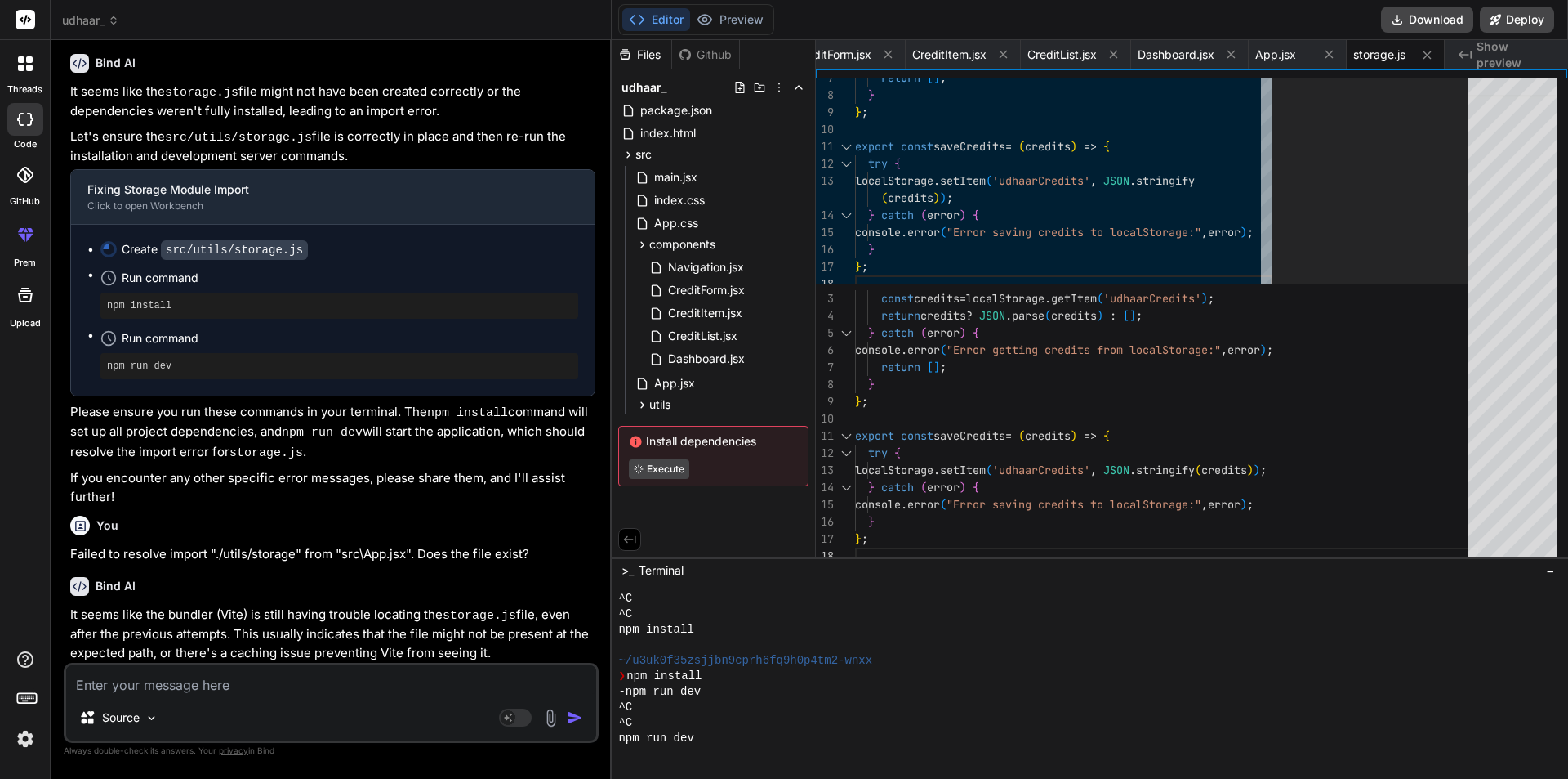
scroll to position [2006, 0]
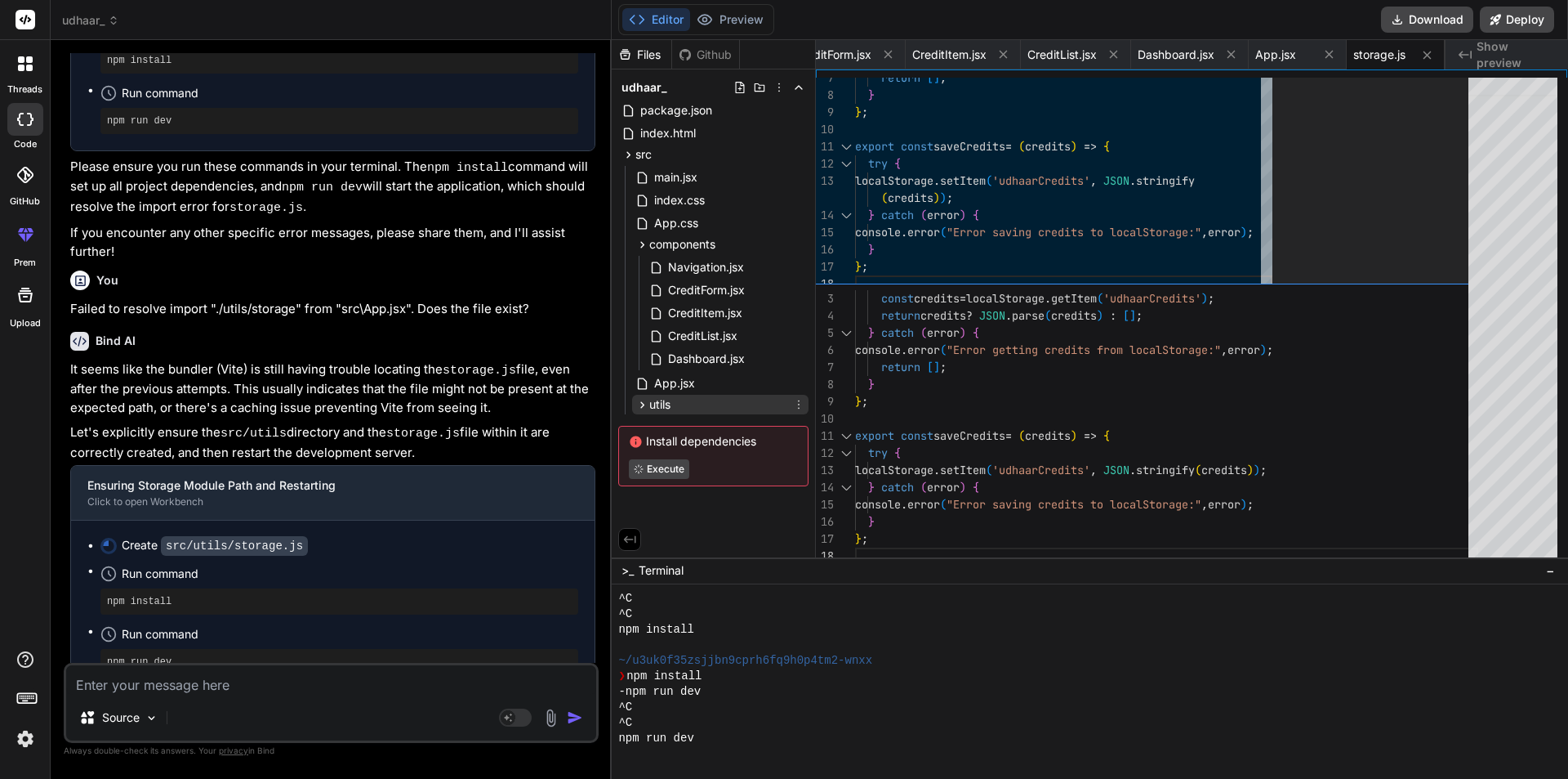
click at [644, 404] on icon at bounding box center [643, 405] width 4 height 7
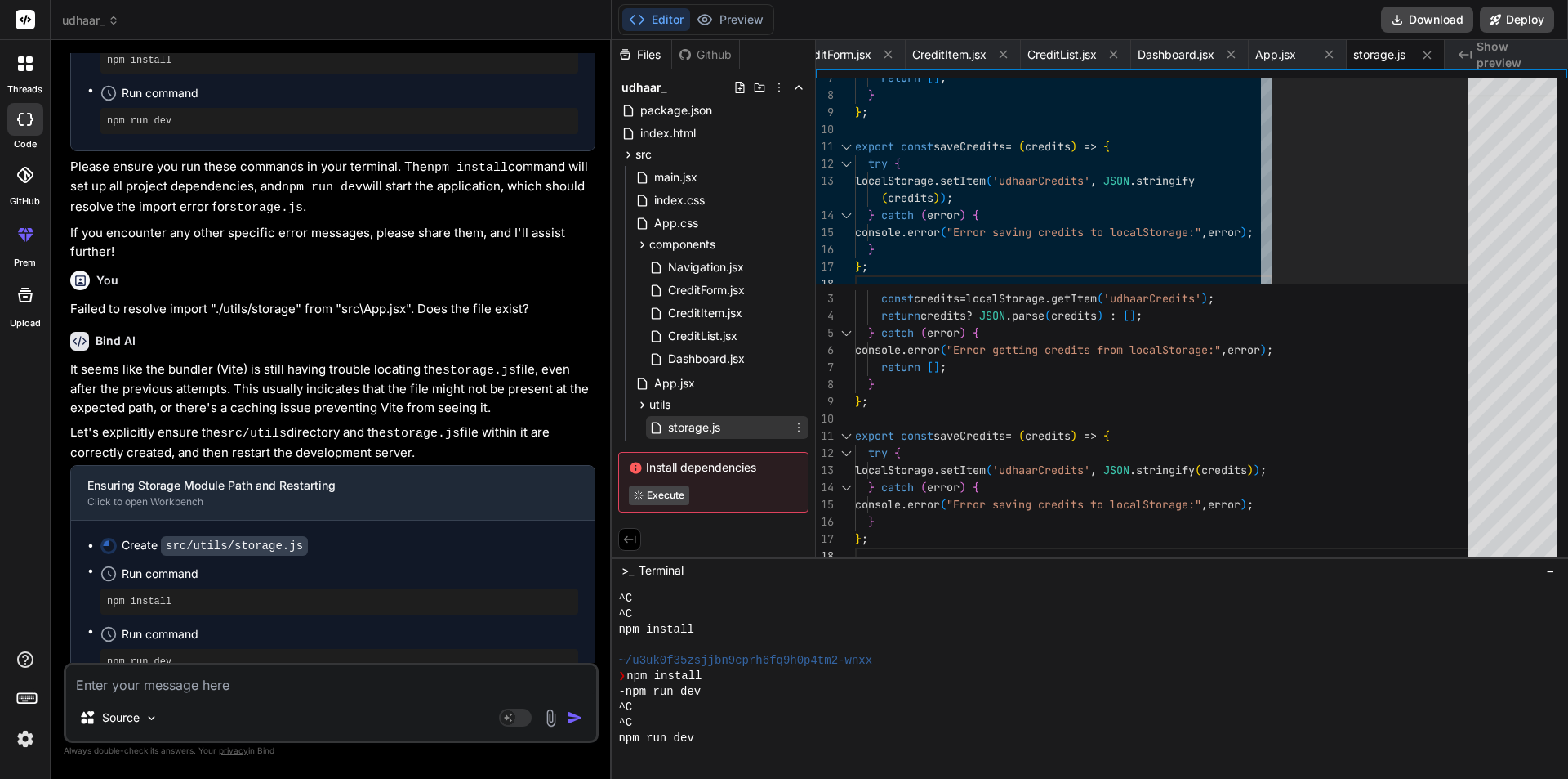
click at [685, 429] on span "storage.js" at bounding box center [695, 427] width 55 height 19
click at [1379, 55] on span "storage.js" at bounding box center [1380, 54] width 52 height 16
click at [1358, 340] on div "const credits = localStorage . getItem ( 'udhaarCredits' ) ; return credits ? J…" at bounding box center [1167, 255] width 623 height 618
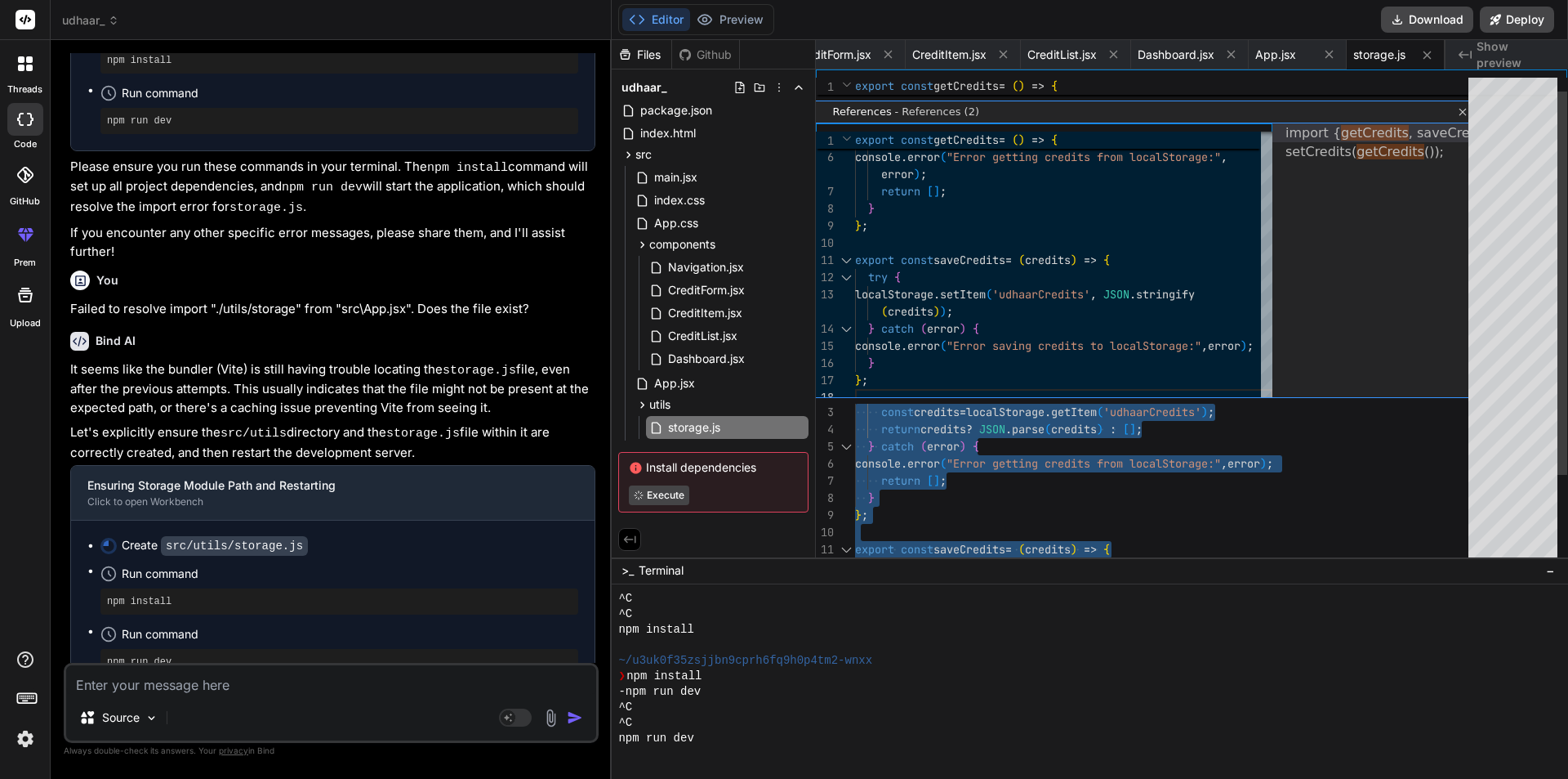
drag, startPoint x: 906, startPoint y: 536, endPoint x: 868, endPoint y: 153, distance: 384.9
type textarea "export const getCredits = () => { try { const credits = localStorage.getItem('u…"
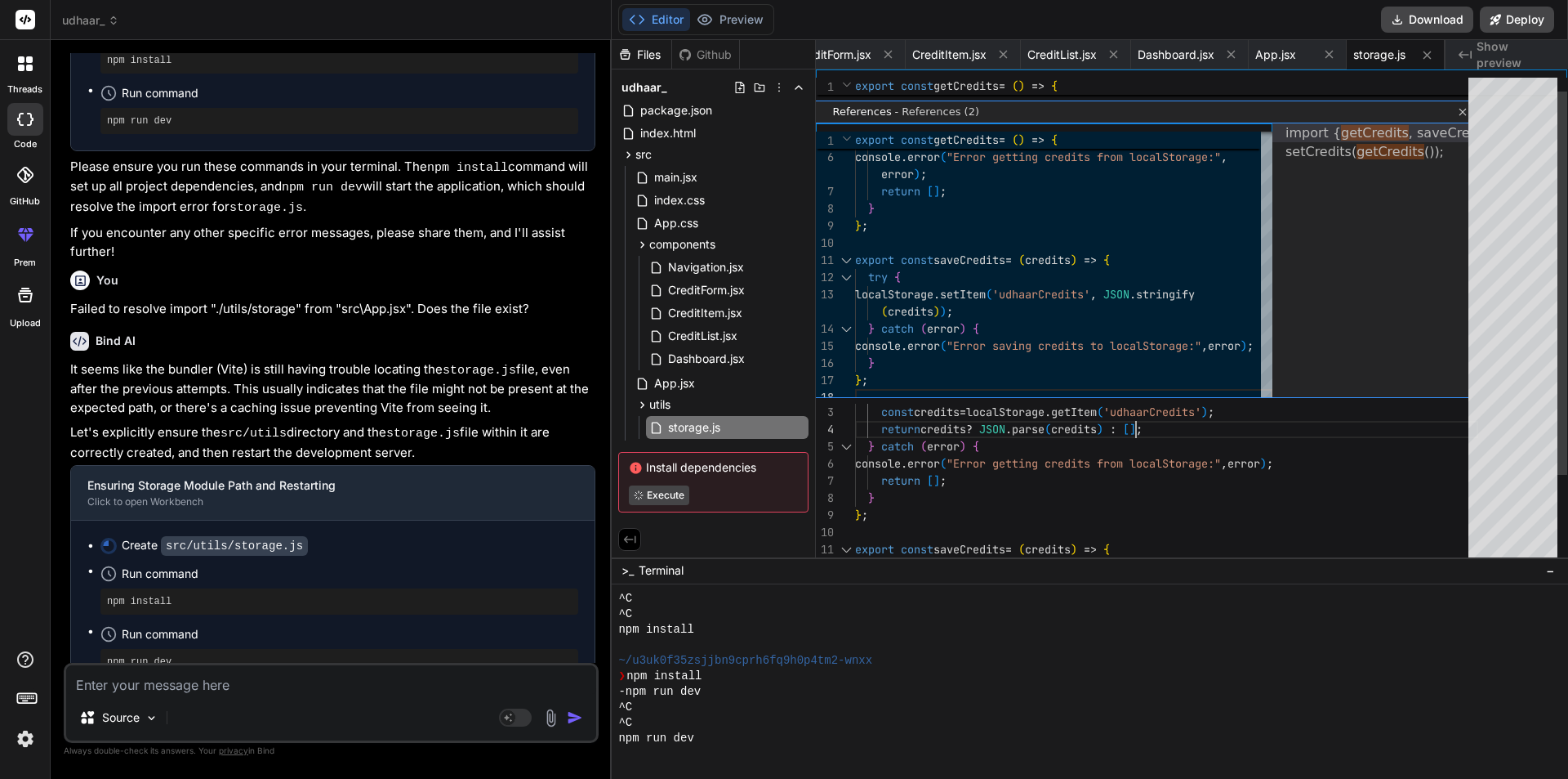
click at [1159, 419] on div "const credits = localStorage . getItem ( 'udhaarCredits' ) ; return credits ? J…" at bounding box center [1167, 369] width 623 height 618
click at [670, 404] on span "utils" at bounding box center [659, 404] width 21 height 16
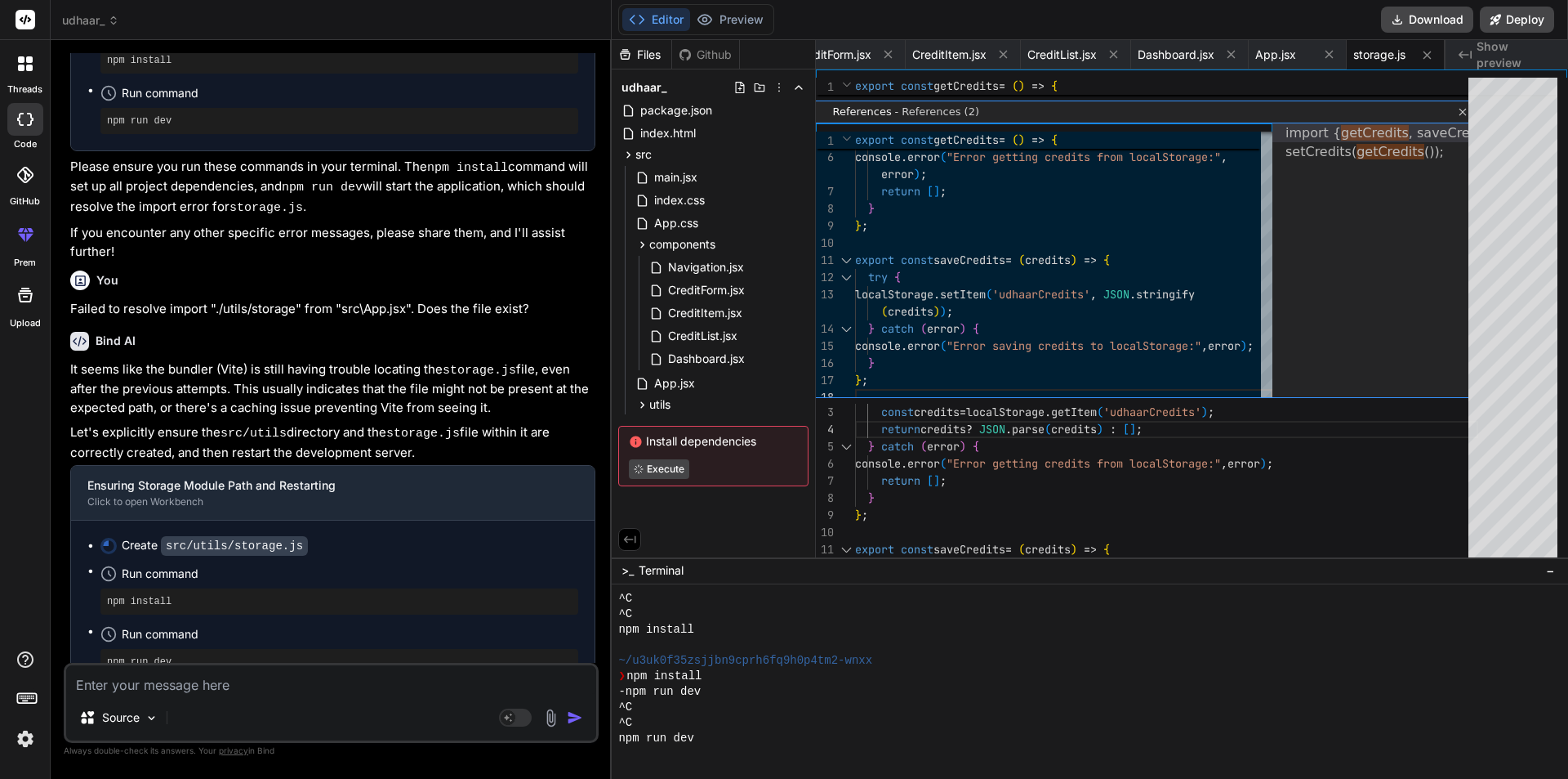
scroll to position [2173, 0]
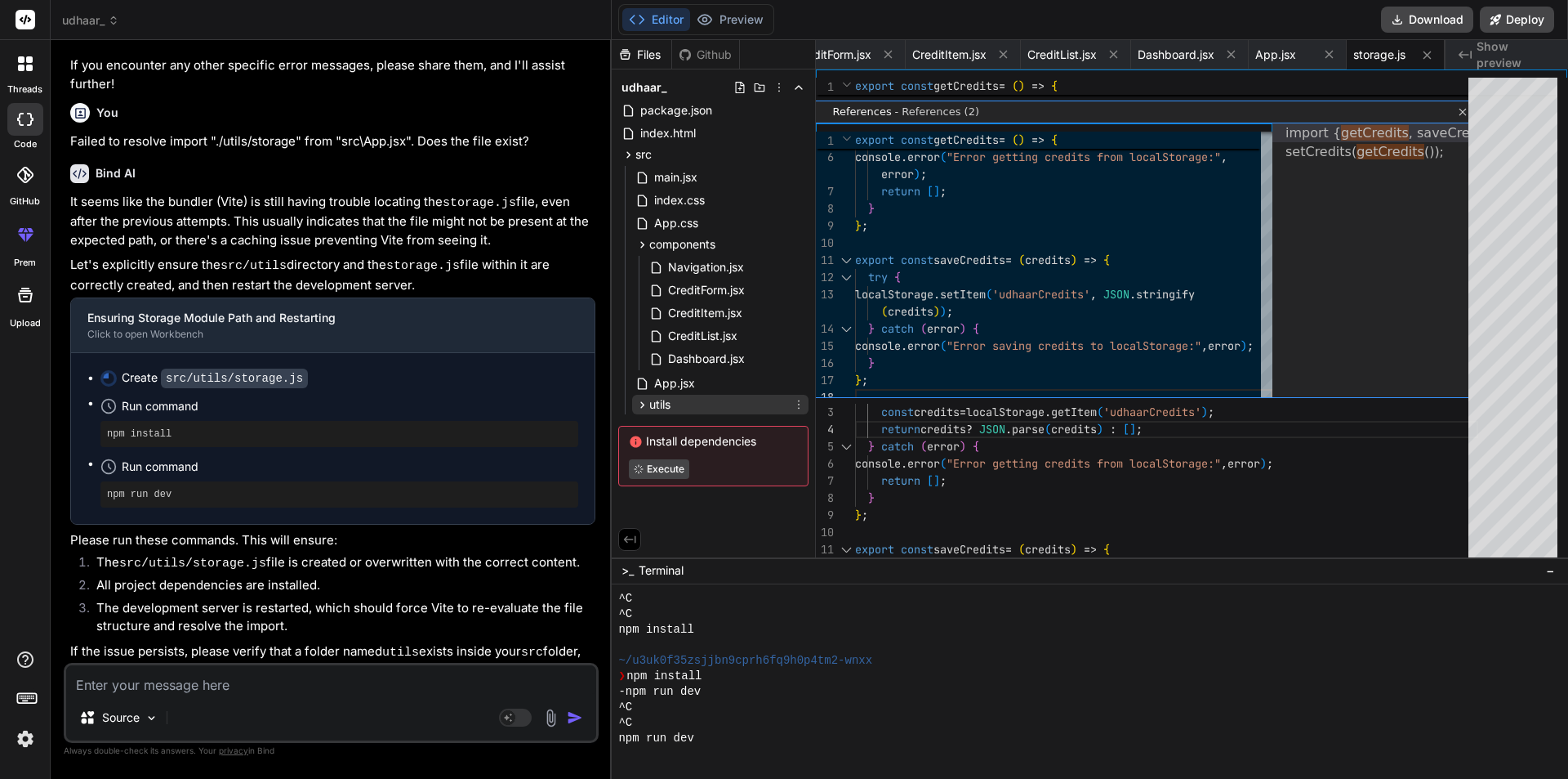
click at [666, 409] on span "utils" at bounding box center [659, 404] width 21 height 16
click at [693, 429] on span "storage.js" at bounding box center [695, 427] width 55 height 19
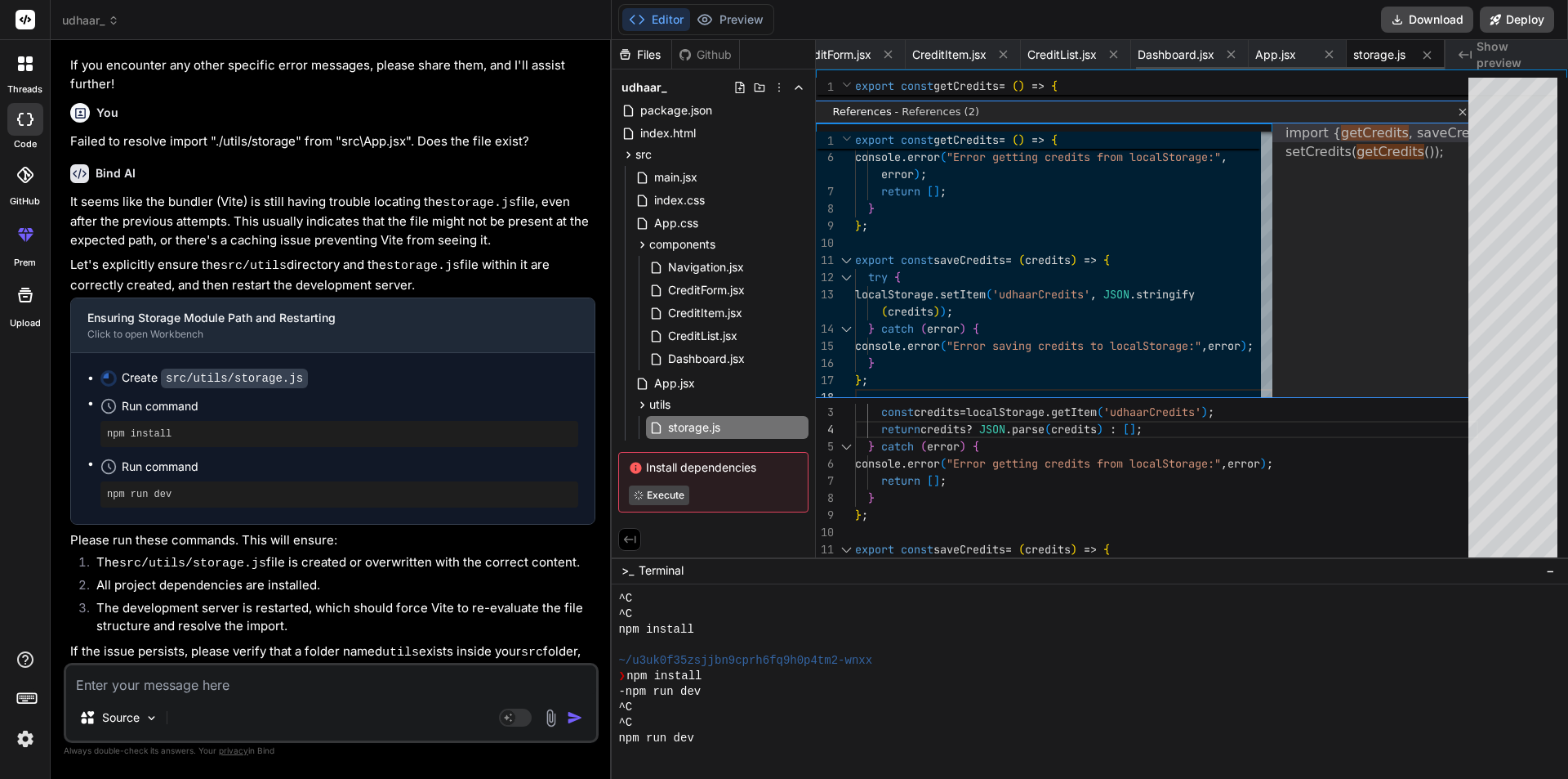
click at [1380, 45] on div "storage.js" at bounding box center [1396, 55] width 98 height 29
click at [1377, 51] on span "storage.js" at bounding box center [1380, 54] width 52 height 16
click at [1038, 430] on div "const credits = localStorage . getItem ( 'udhaarCredits' ) ; return credits ? J…" at bounding box center [1167, 369] width 623 height 618
click at [70, 21] on span "udhaar_" at bounding box center [91, 20] width 57 height 16
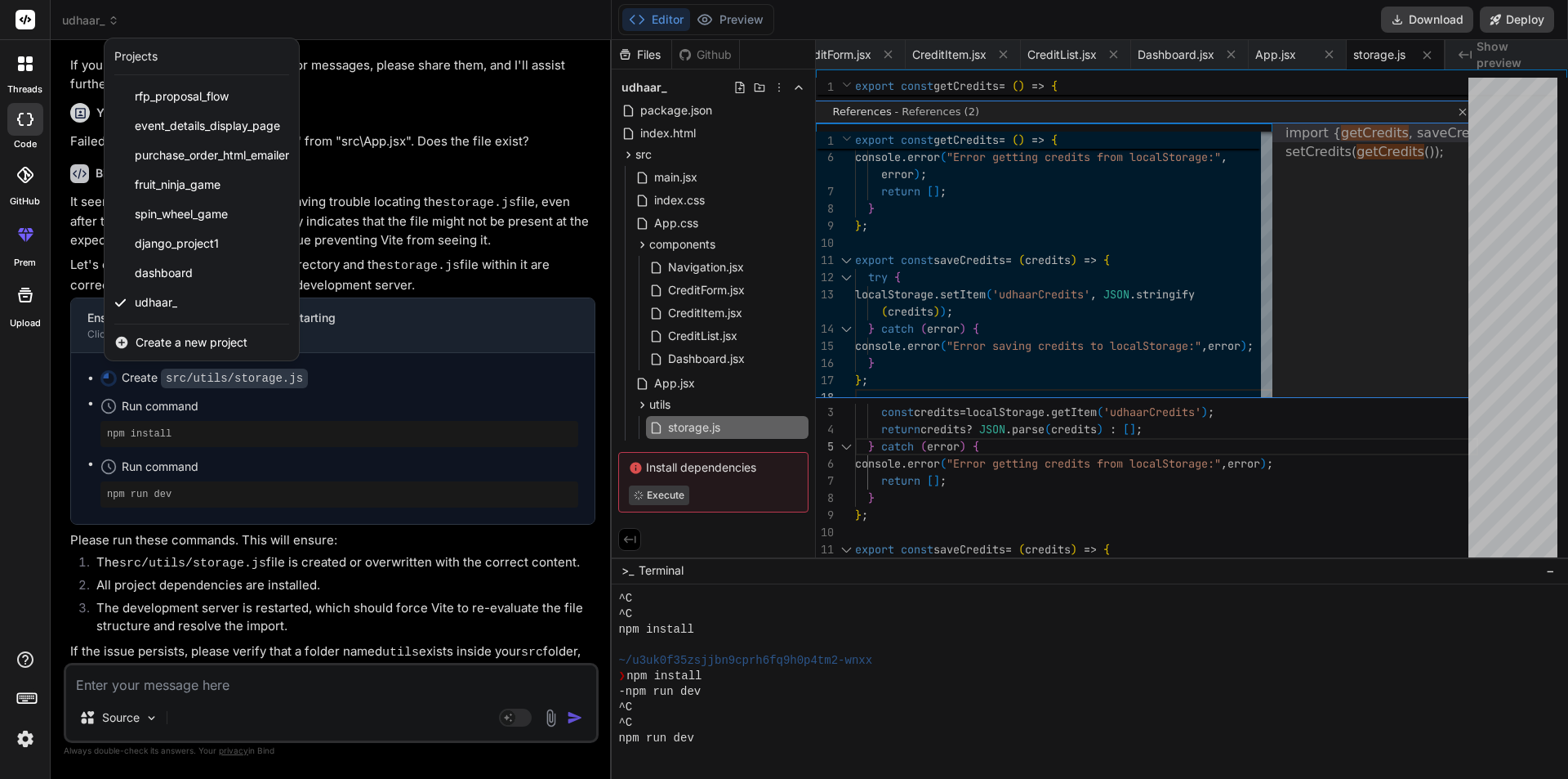
click at [1417, 19] on div at bounding box center [784, 389] width 1568 height 779
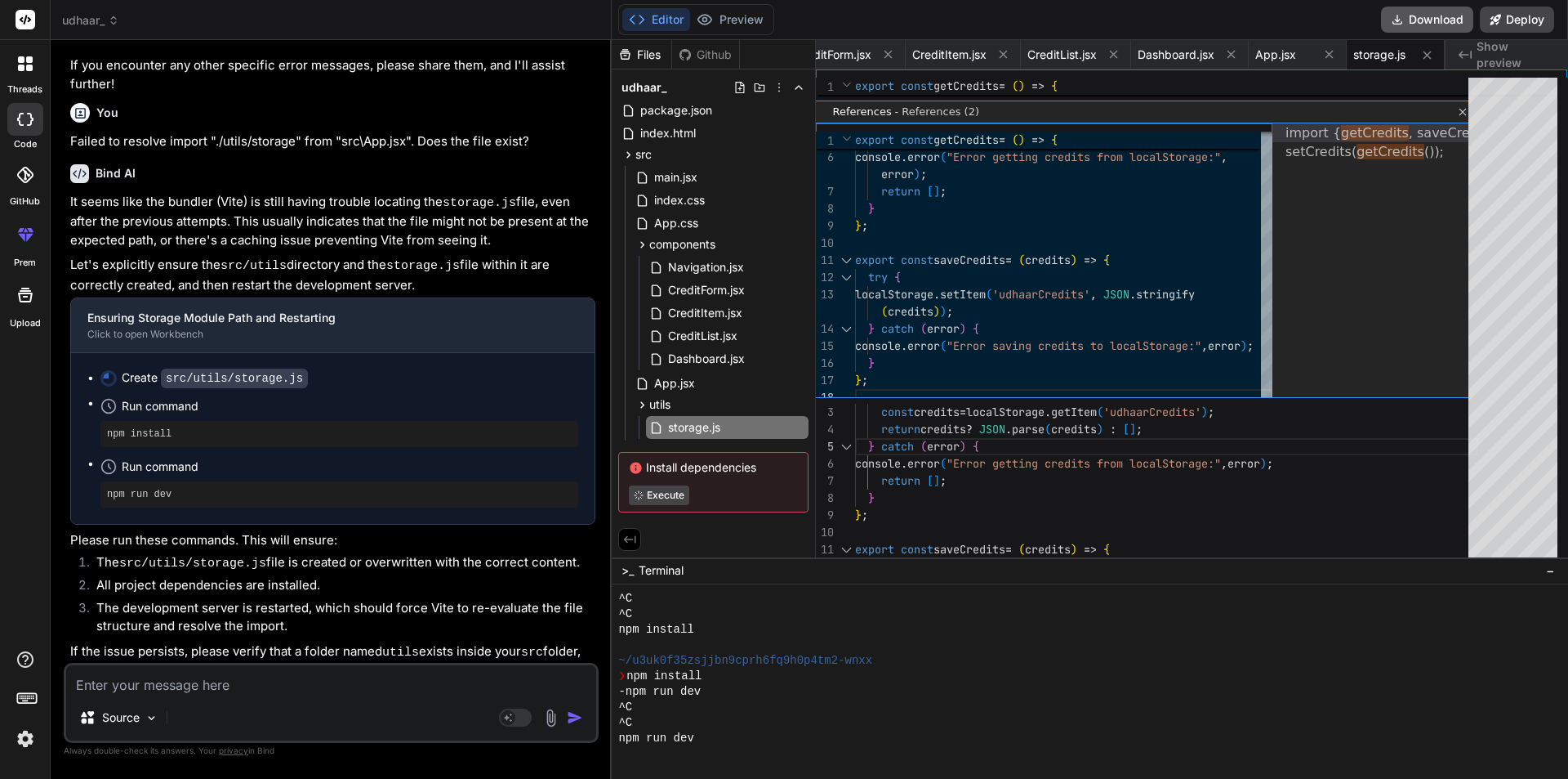
click at [1417, 19] on button "Download" at bounding box center [1428, 19] width 92 height 26
type textarea "x"
click at [642, 246] on icon at bounding box center [643, 245] width 4 height 7
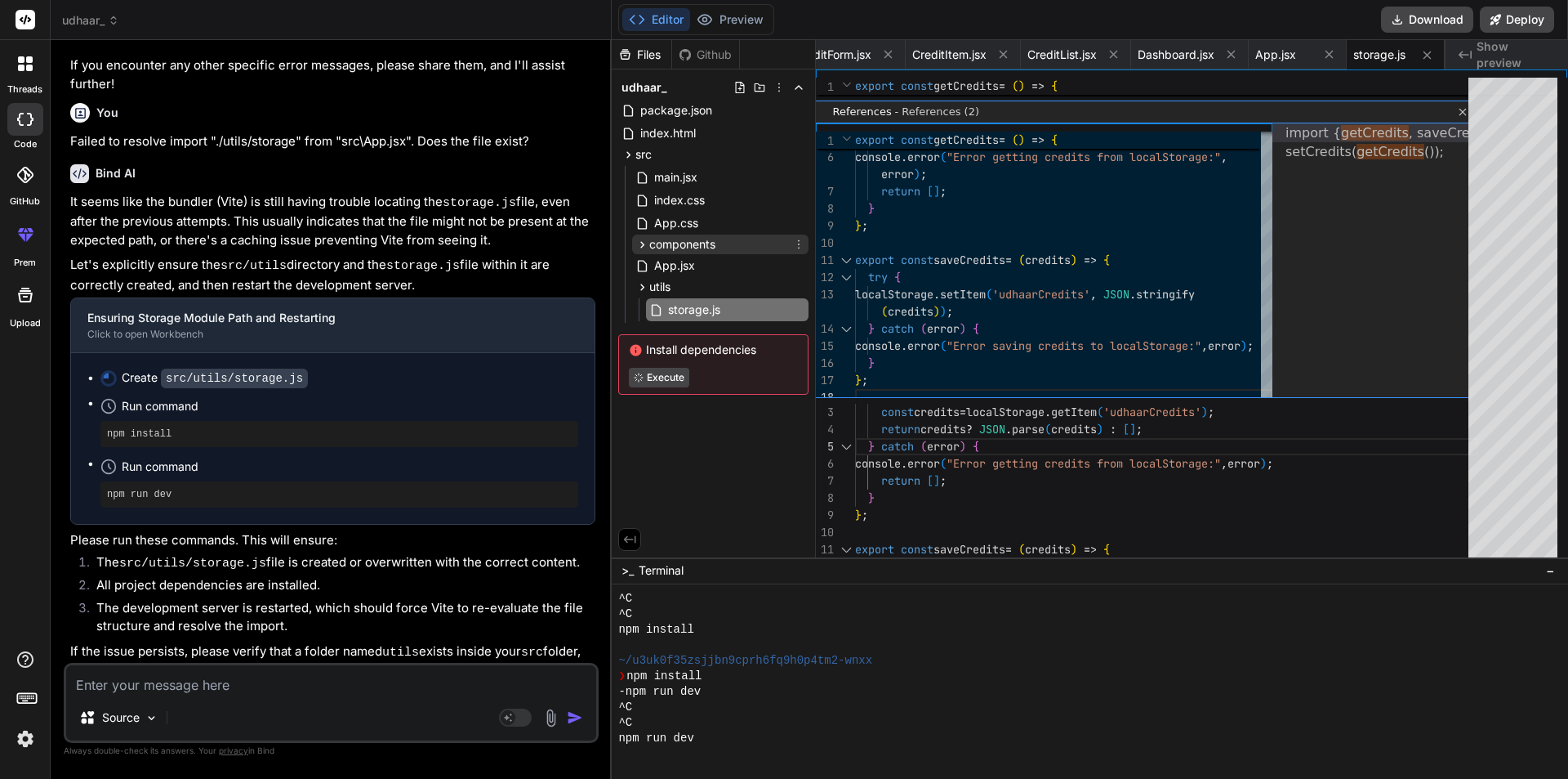
click at [642, 246] on icon at bounding box center [643, 245] width 4 height 7
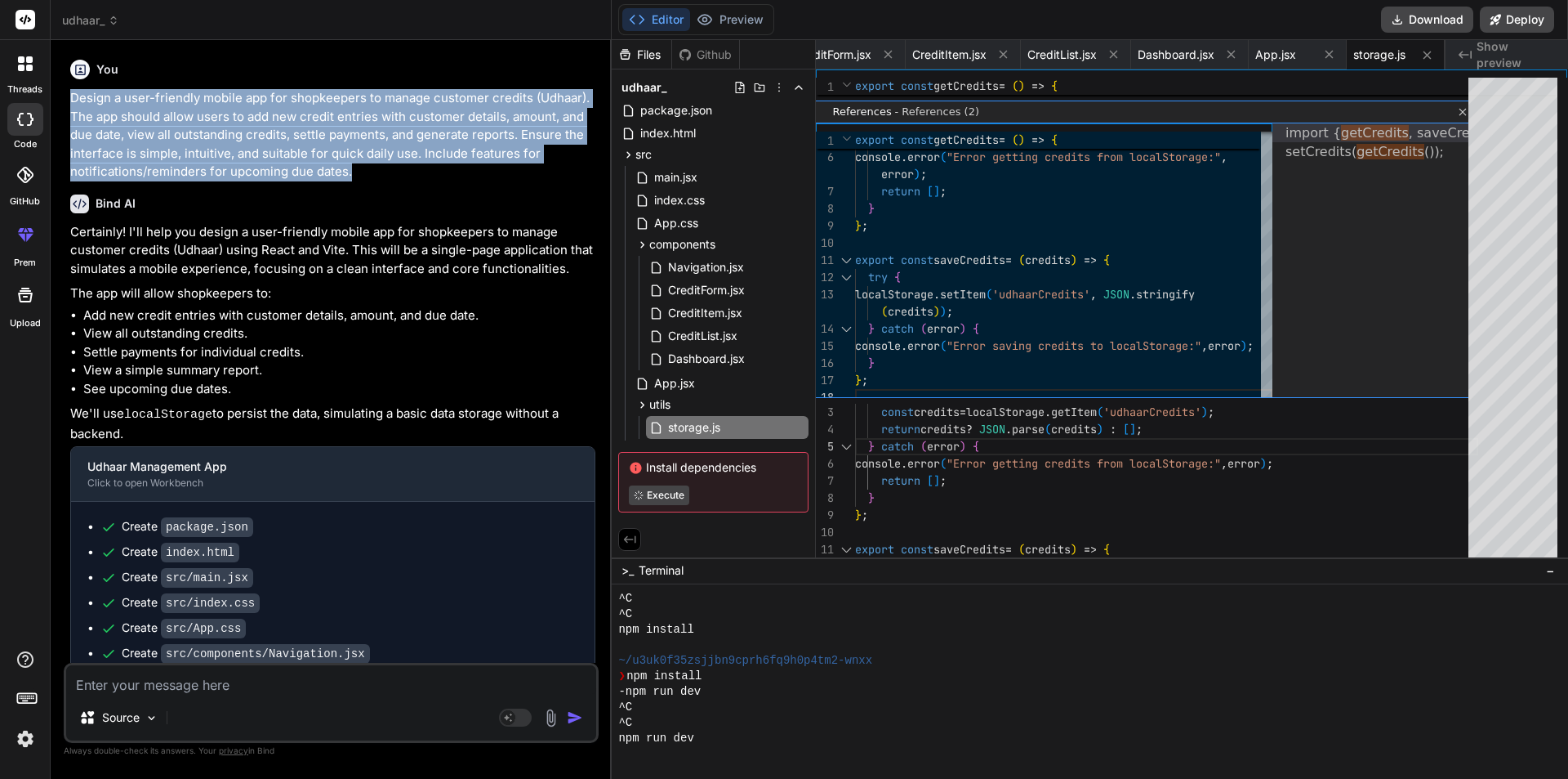
drag, startPoint x: 358, startPoint y: 170, endPoint x: 65, endPoint y: 99, distance: 301.5
click at [65, 99] on div "You Design a user-friendly mobile app for shopkeepers to manage customer credit…" at bounding box center [331, 415] width 535 height 725
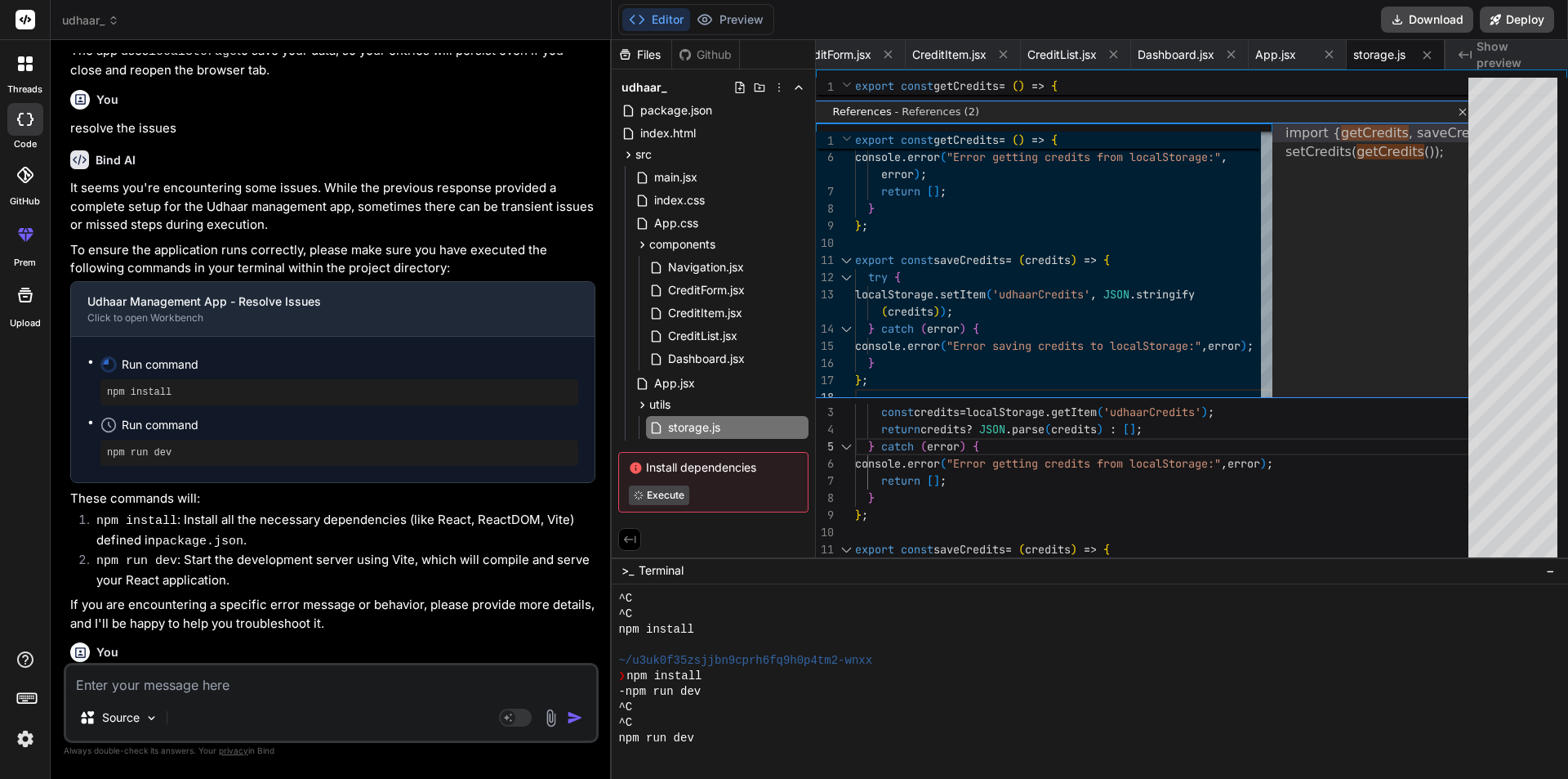
scroll to position [784, 0]
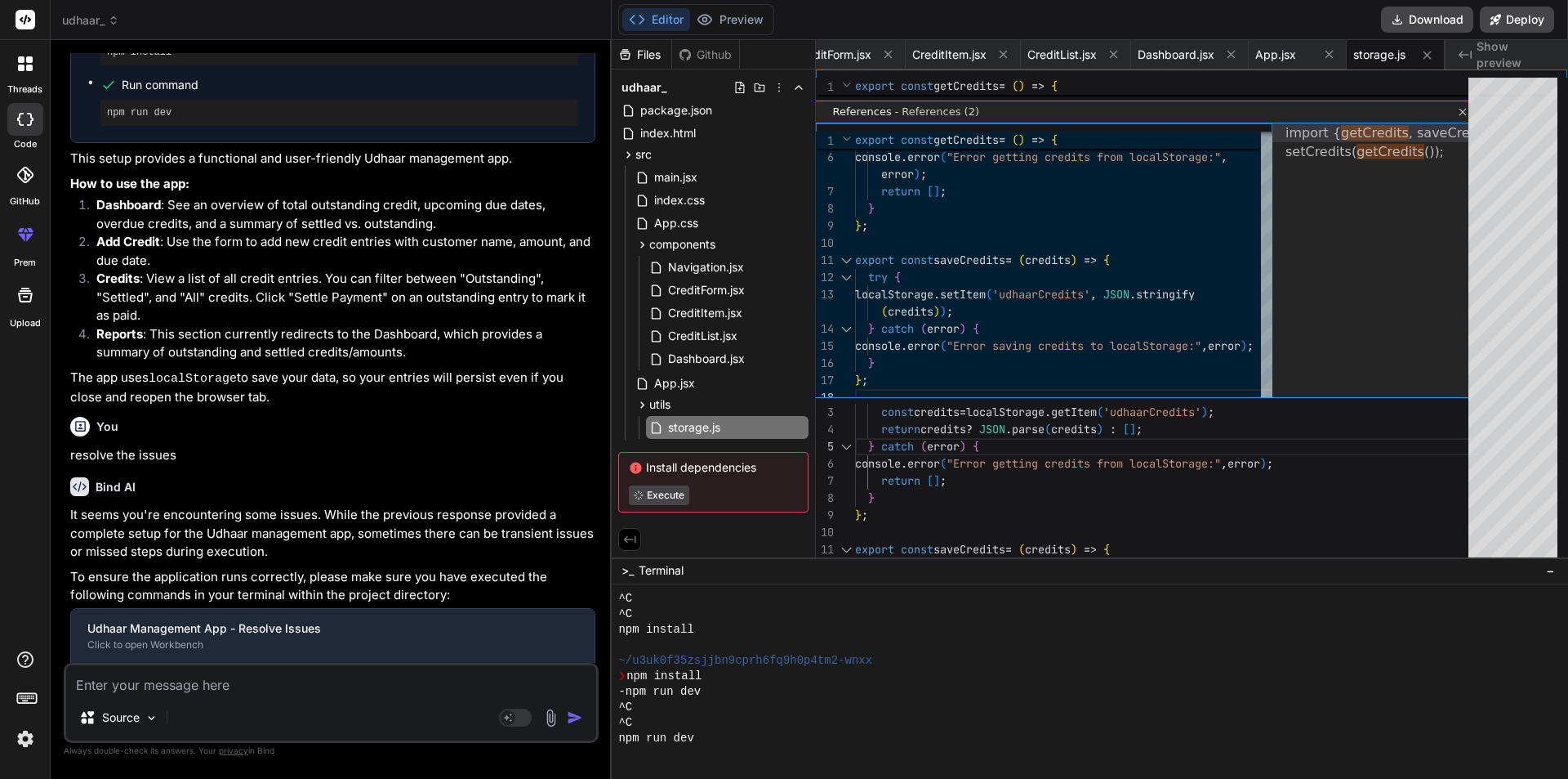
click at [112, 22] on icon at bounding box center [113, 23] width 5 height 3
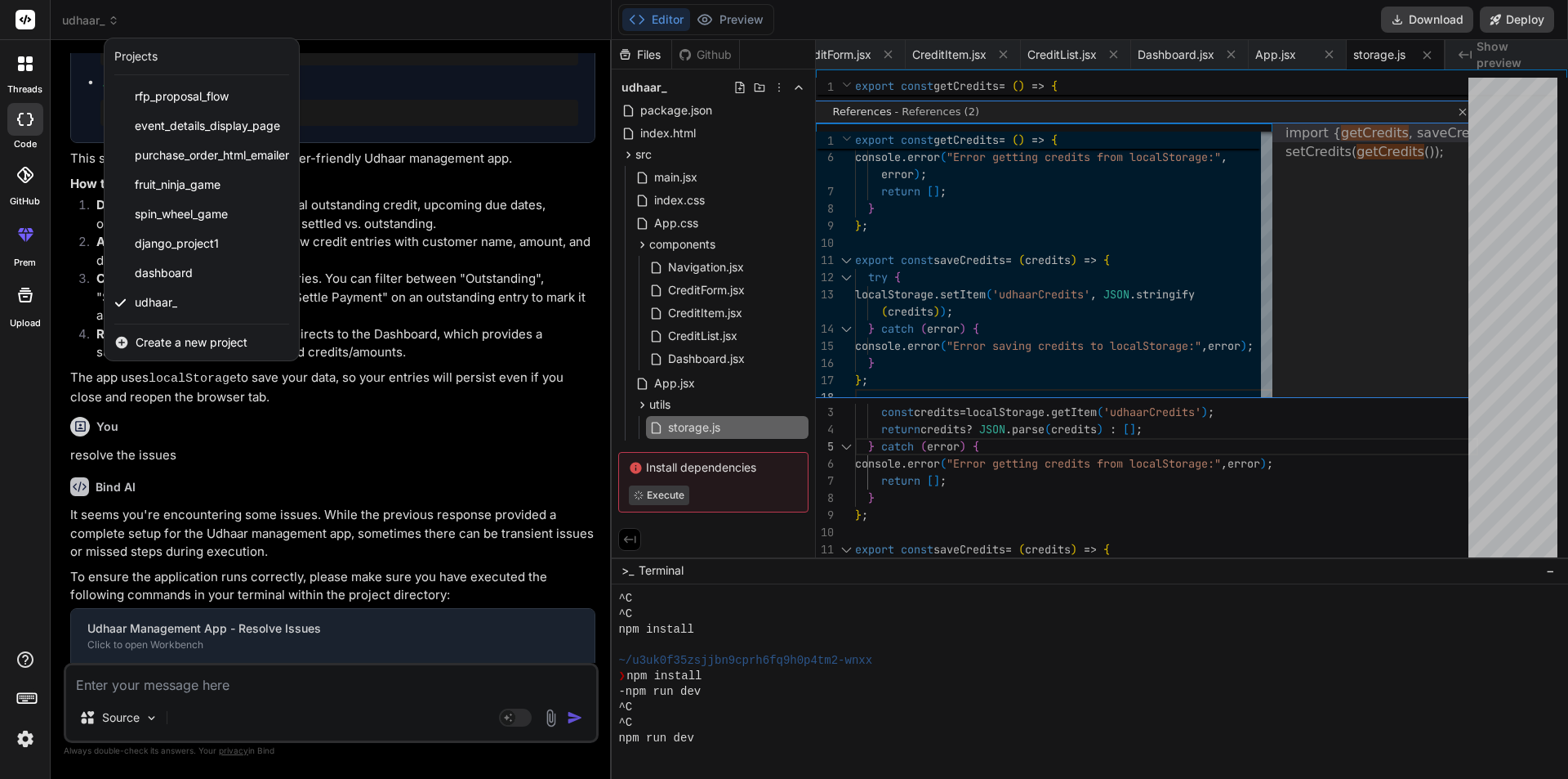
click at [184, 344] on span "Create a new project" at bounding box center [191, 342] width 112 height 16
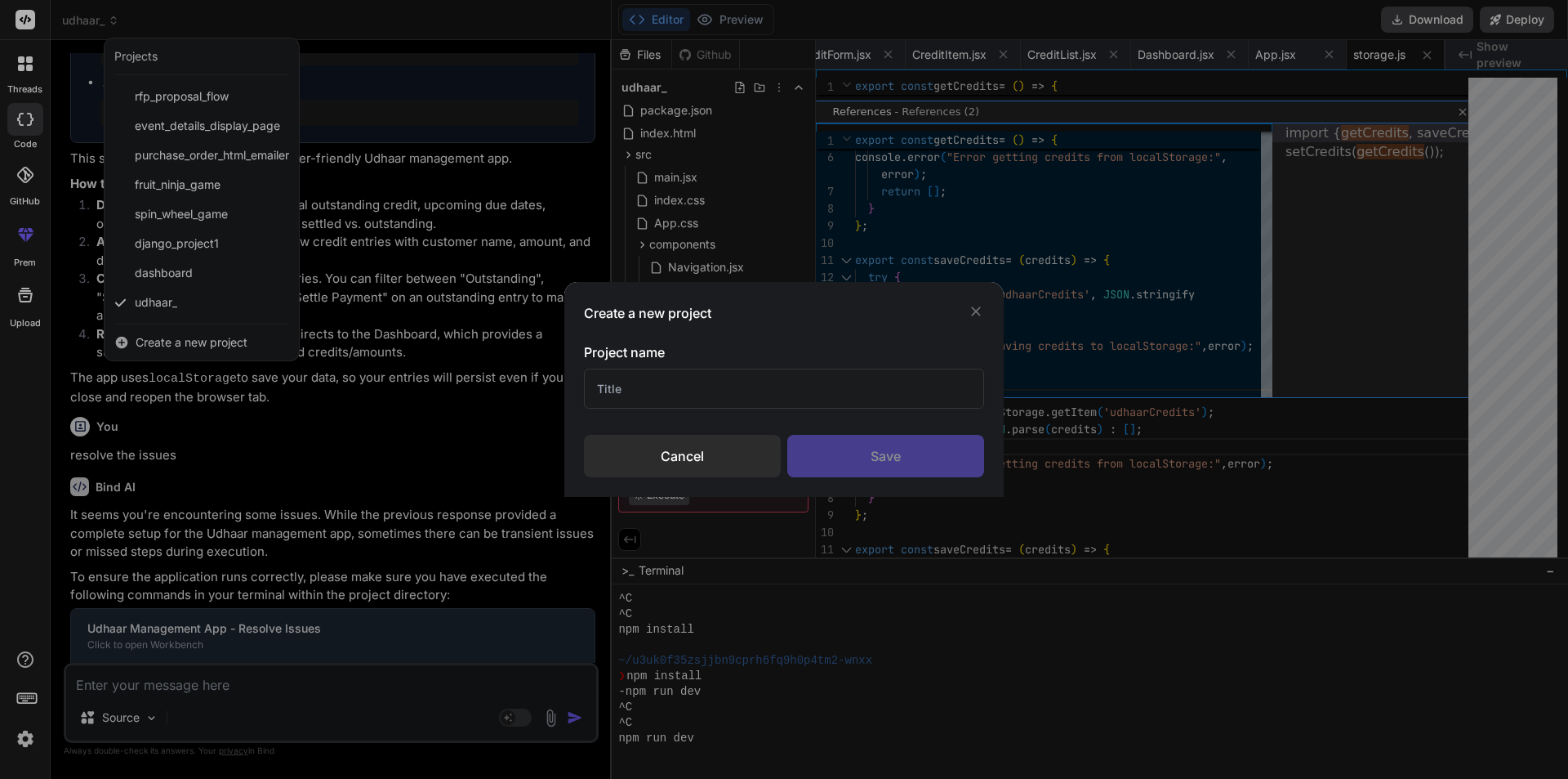
click at [708, 388] on input "text" at bounding box center [784, 389] width 401 height 40
type input "sasd"
click at [896, 453] on div "Save" at bounding box center [886, 455] width 197 height 43
type textarea "x"
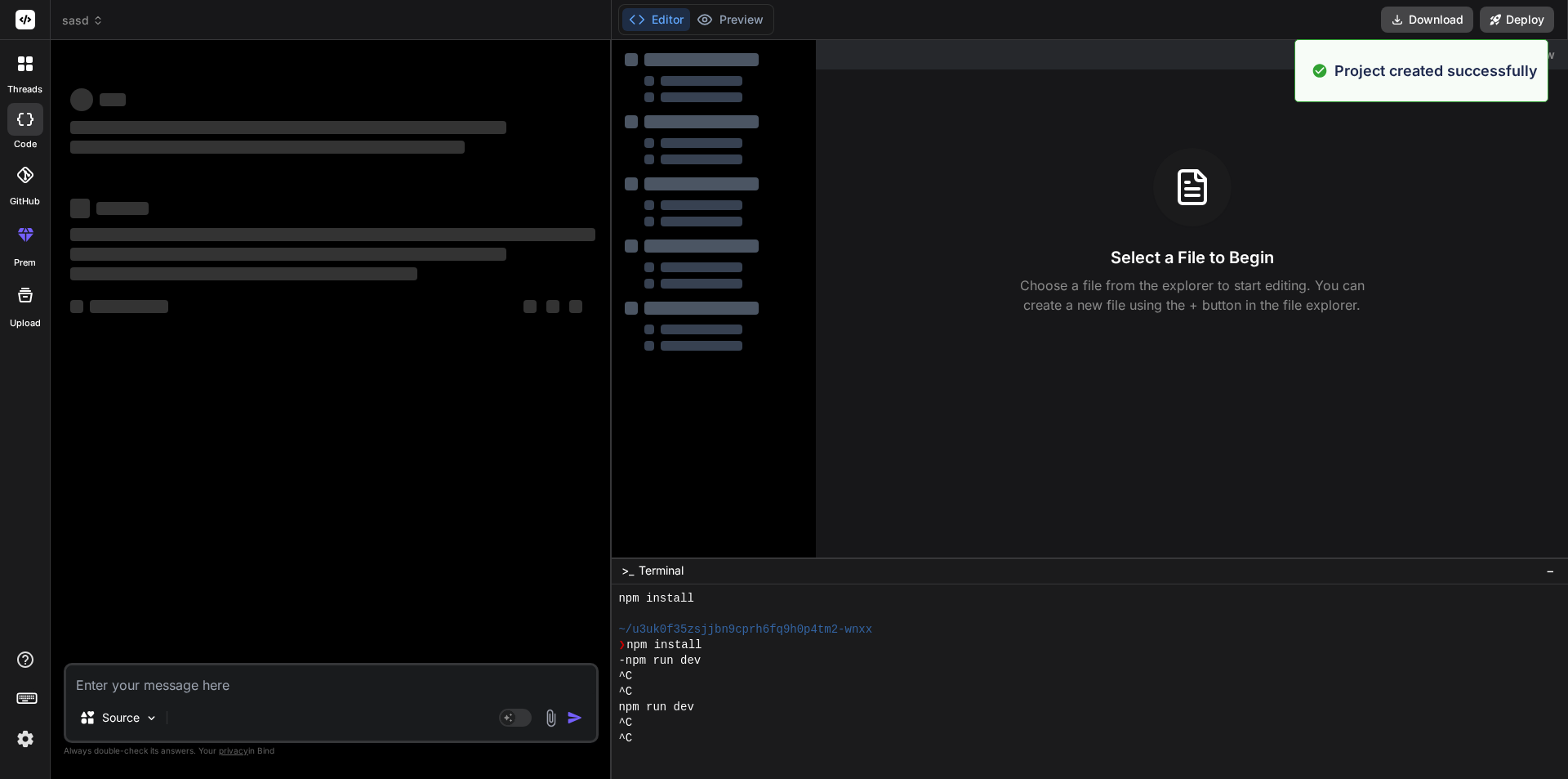
scroll to position [559, 0]
click at [172, 680] on textarea at bounding box center [331, 680] width 530 height 29
paste textarea "Next.js application to work on the user interface and ensure it is optimized fo…"
type textarea "Next.js application to work on the user interface and ensure it is optimized fo…"
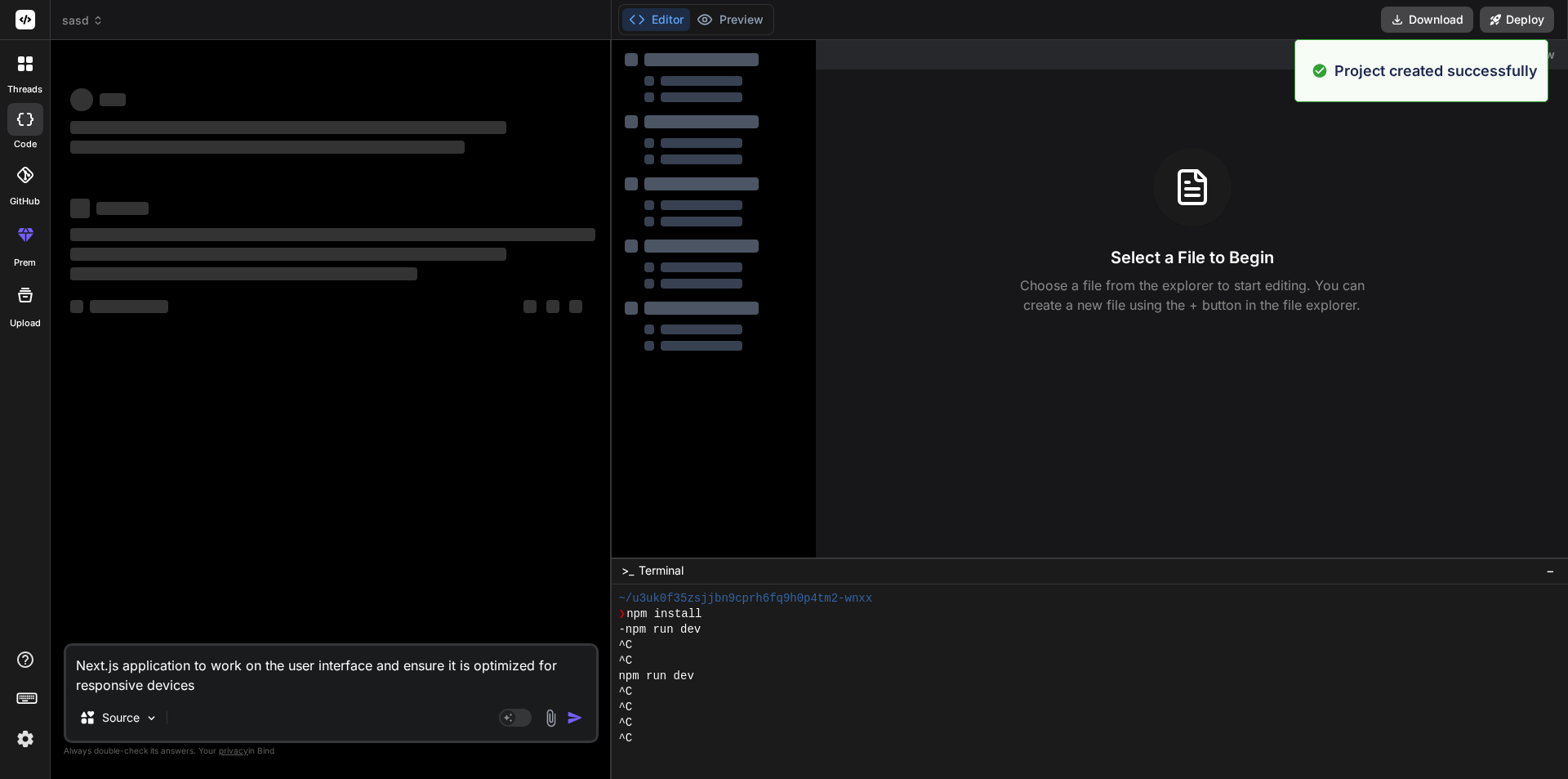
type textarea "x"
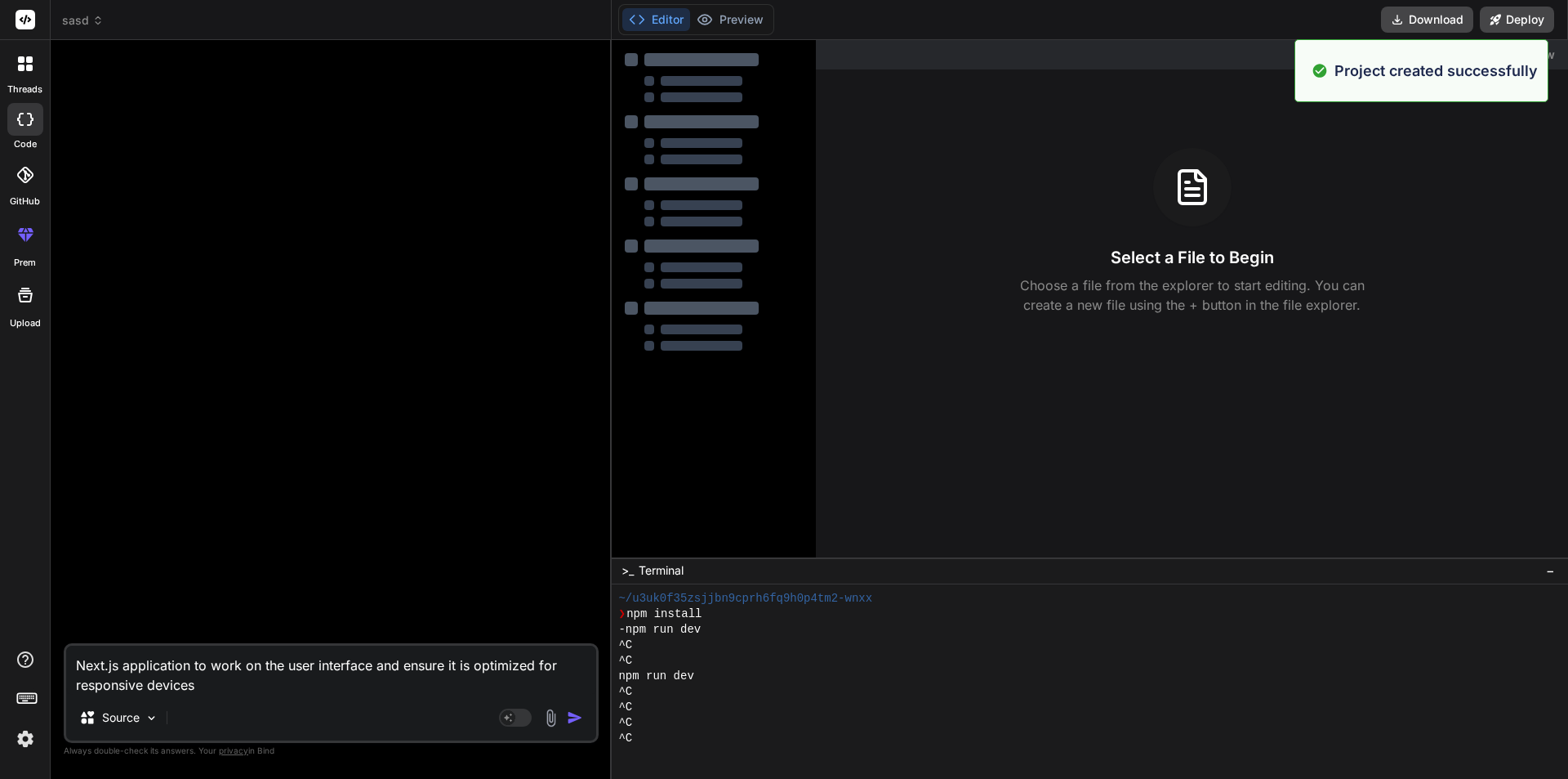
type textarea "Next.js application to work on the user interface and ensure it is optimized fo…"
click at [572, 715] on img "button" at bounding box center [574, 717] width 16 height 16
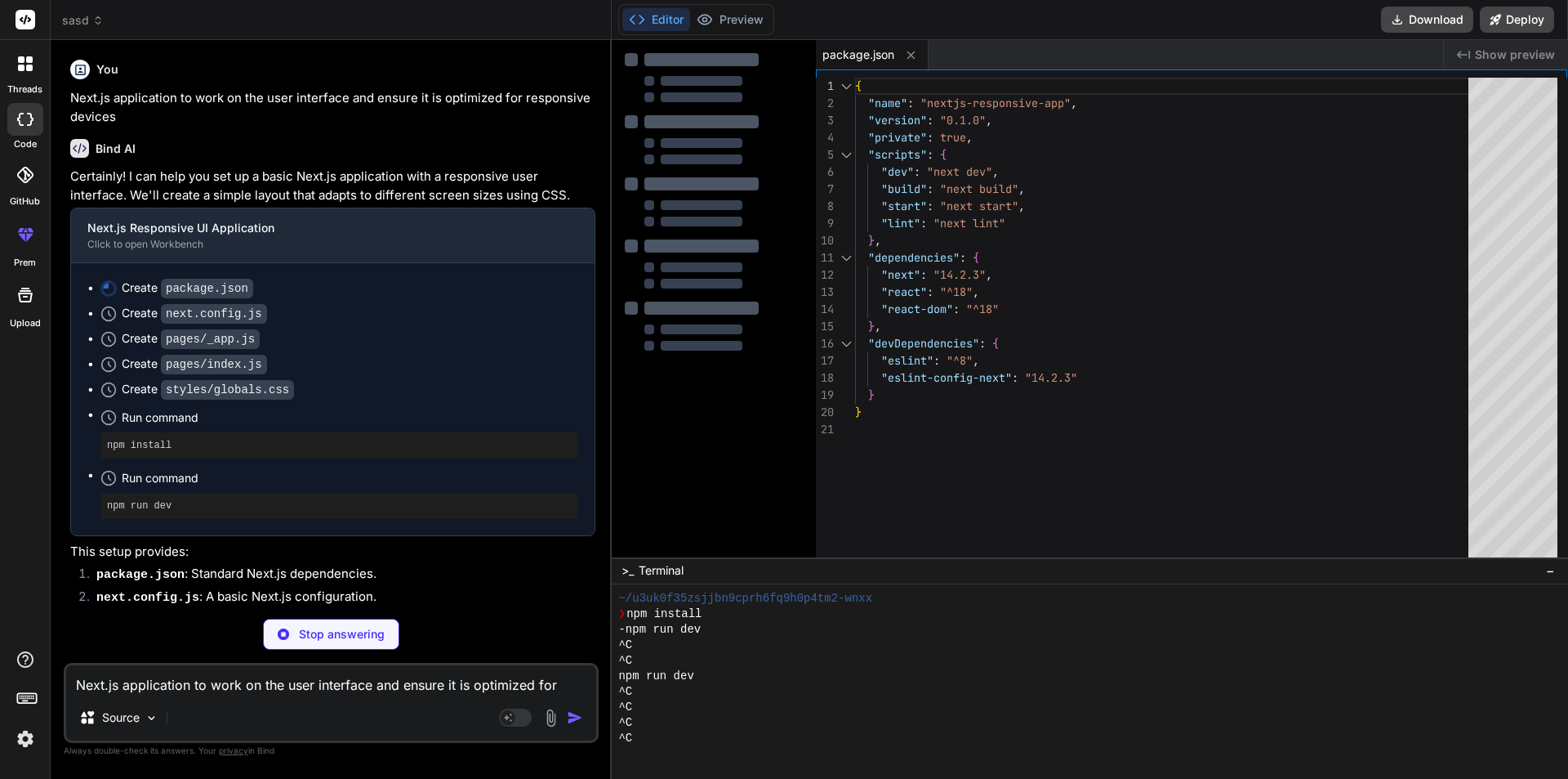
type textarea "x"
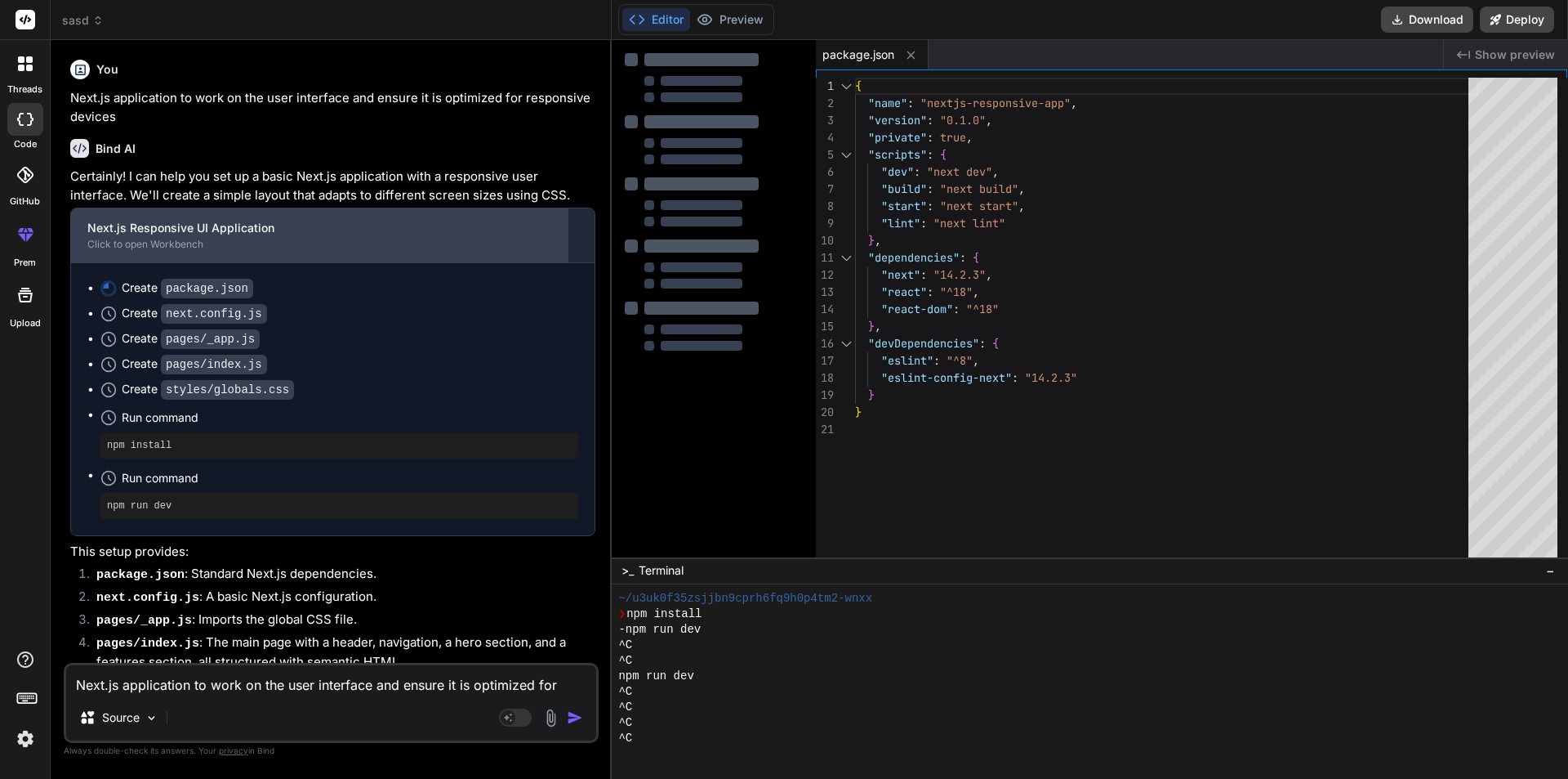
click at [117, 243] on div "Click to open Workbench" at bounding box center [319, 245] width 464 height 13
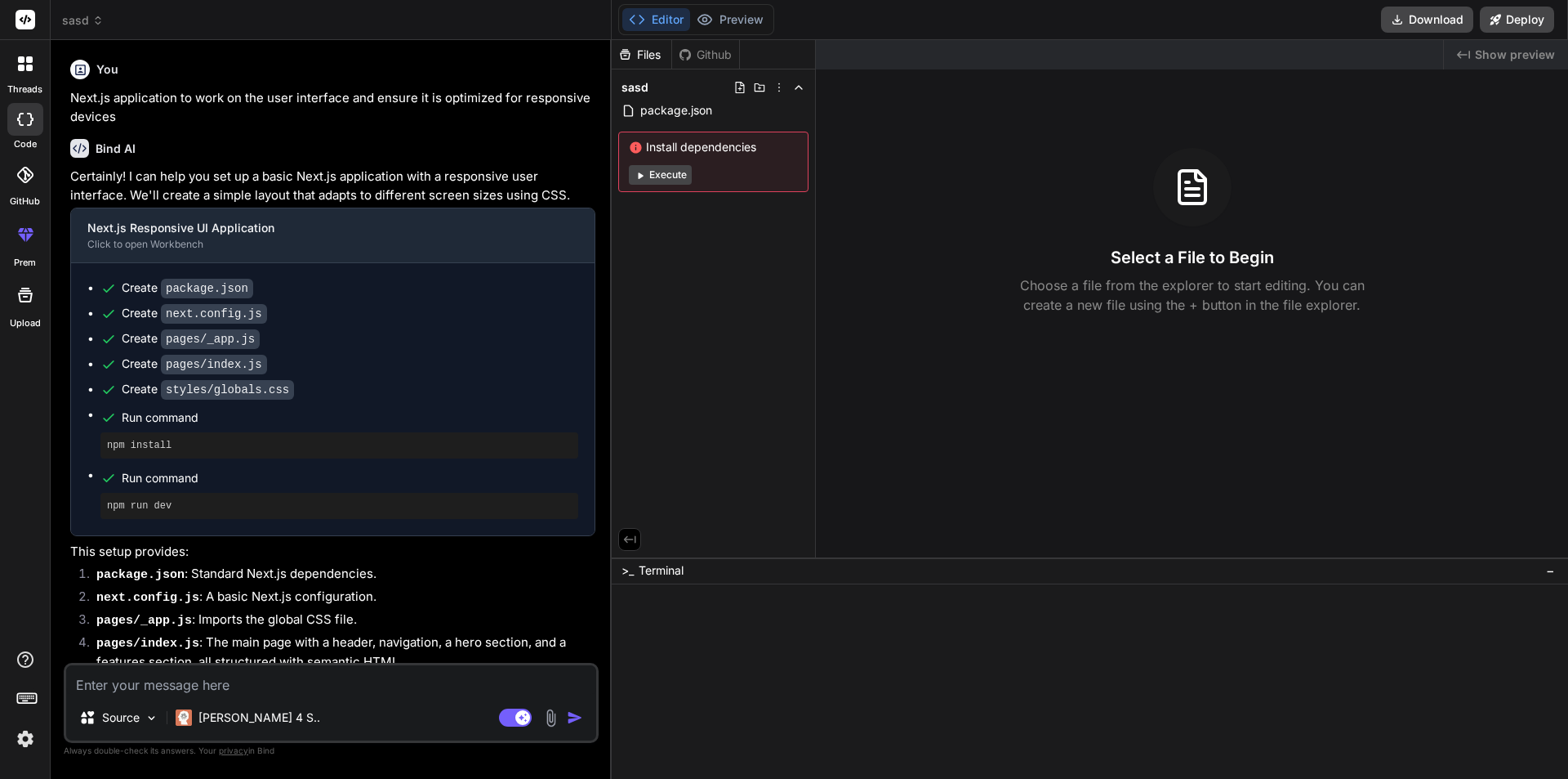
type textarea "x"
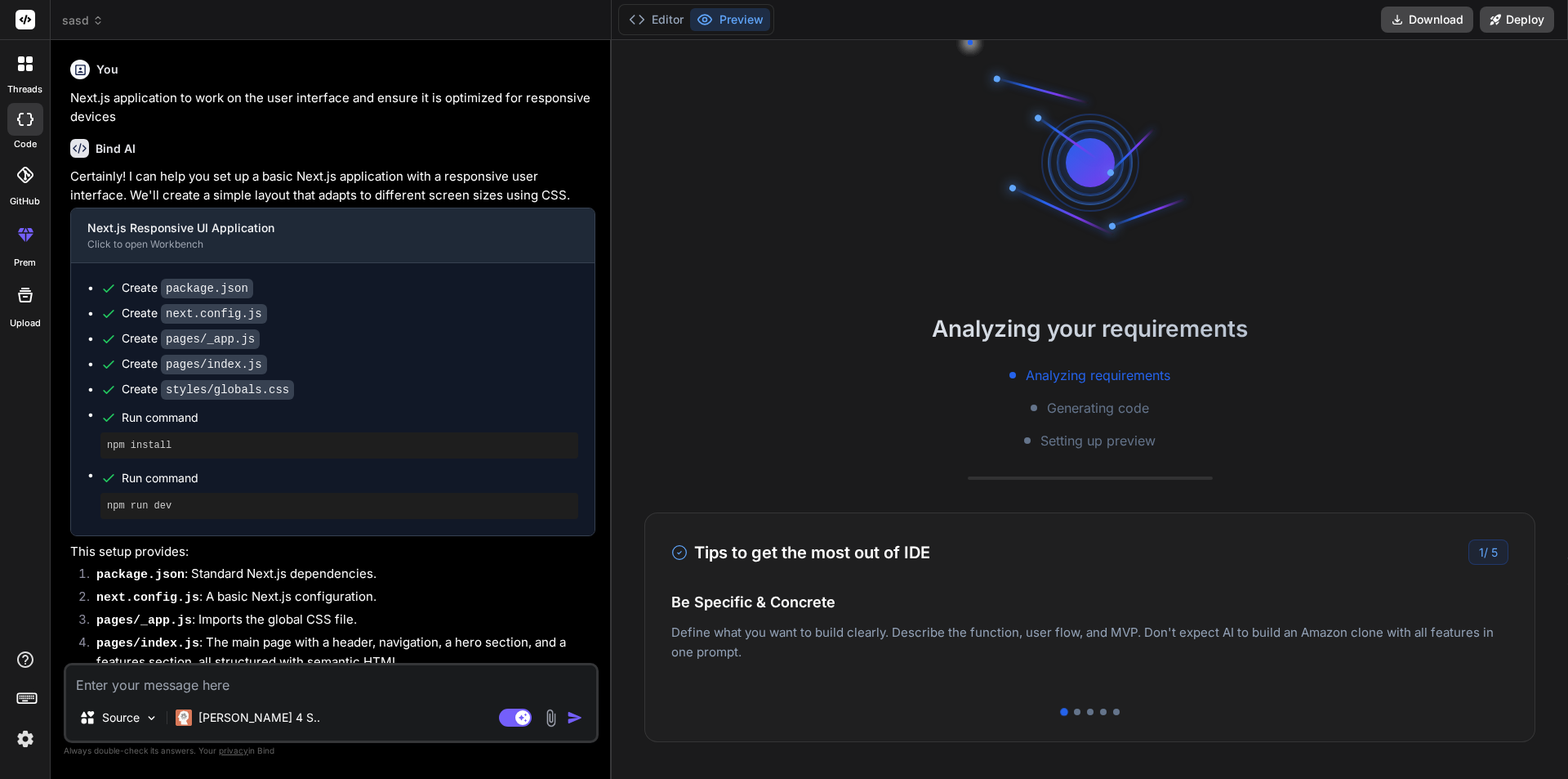
click at [654, 32] on div "Editor Preview" at bounding box center [696, 19] width 156 height 31
click at [663, 23] on button "Editor" at bounding box center [656, 19] width 68 height 23
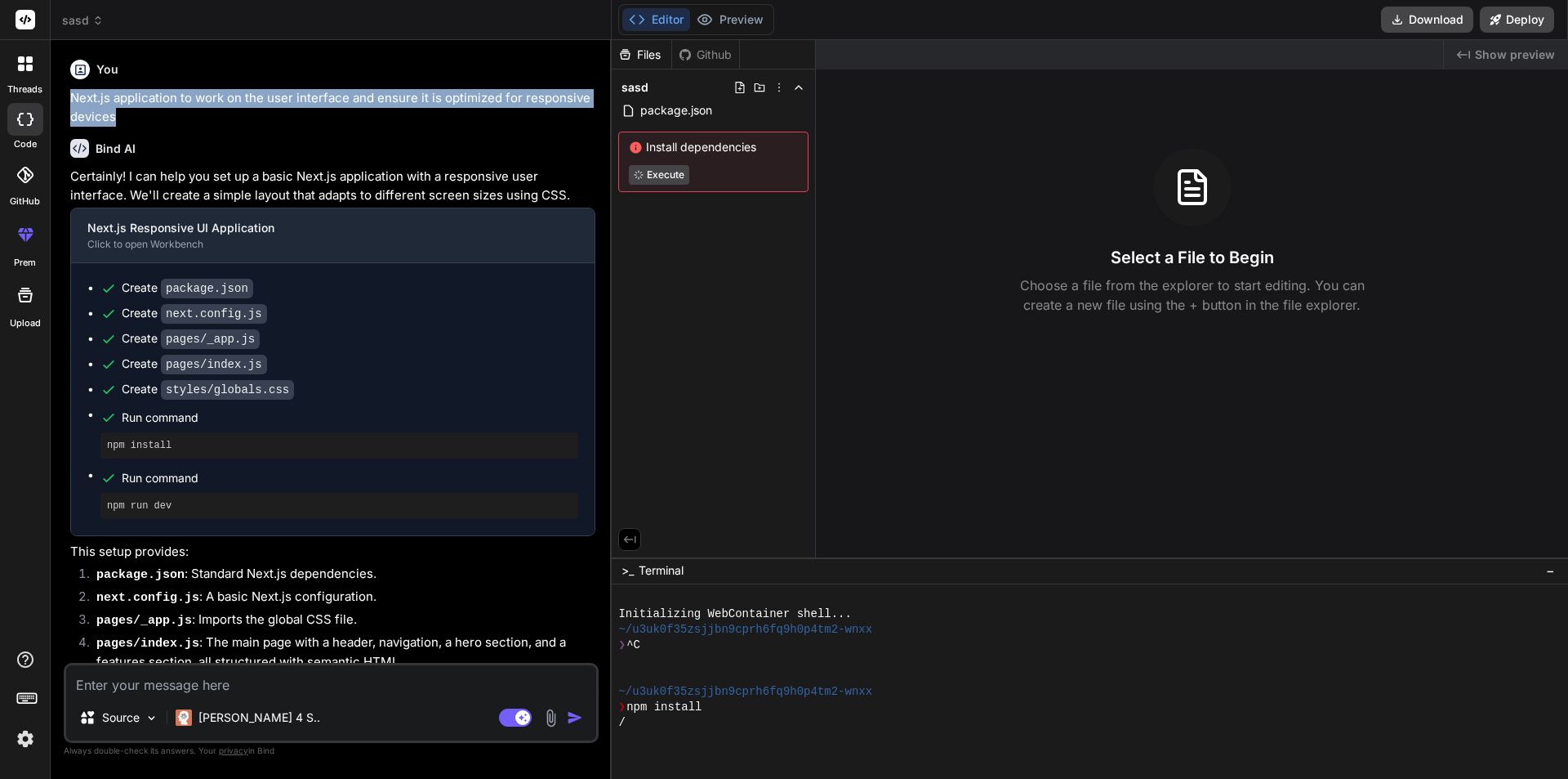
drag, startPoint x: 123, startPoint y: 114, endPoint x: 73, endPoint y: 96, distance: 53.1
click at [73, 96] on p "Next.js application to work on the user interface and ensure it is optimized fo…" at bounding box center [333, 108] width 525 height 37
copy p "Next.js application to work on the user interface and ensure it is optimized fo…"
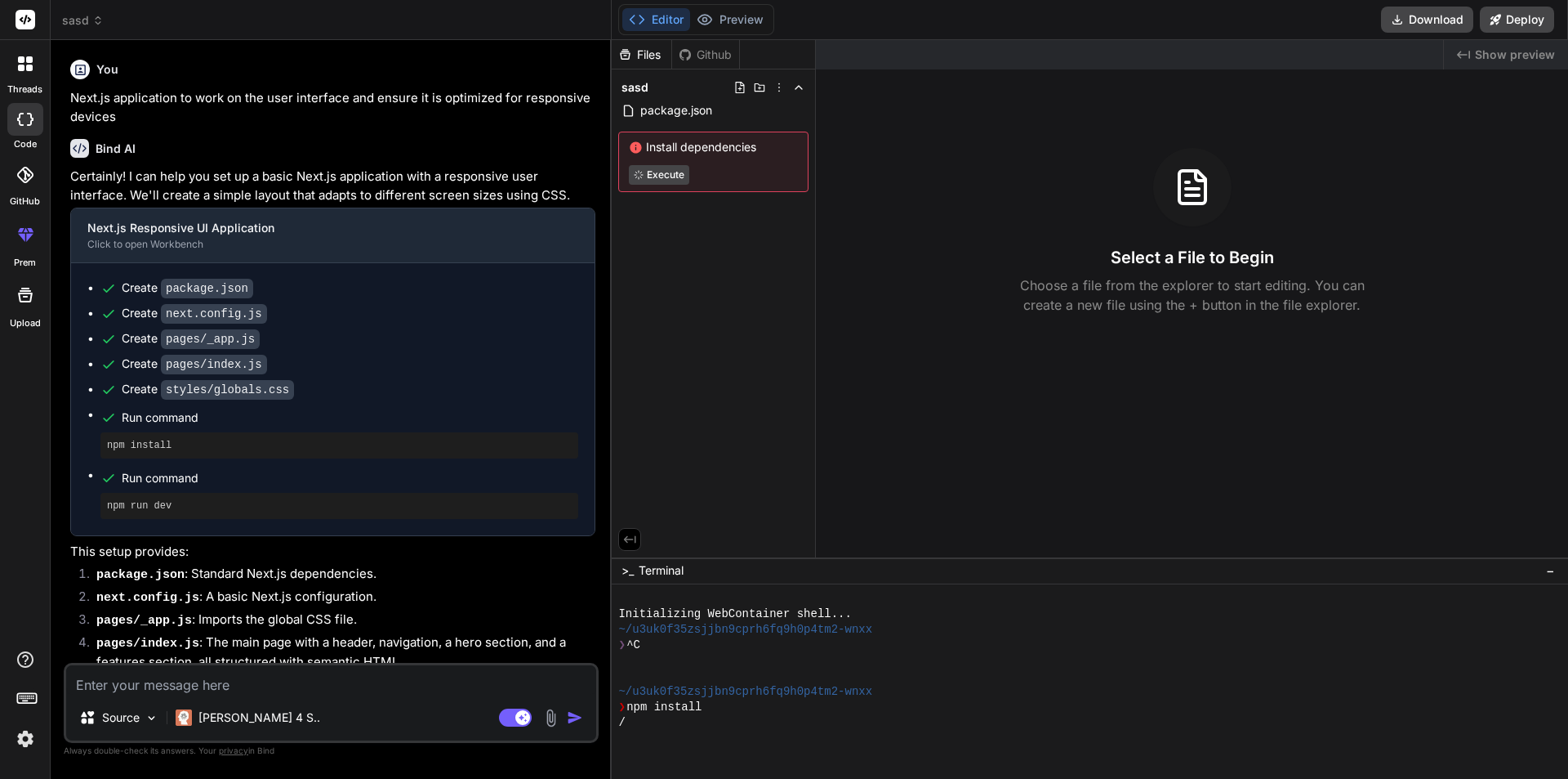
click at [223, 690] on textarea at bounding box center [331, 680] width 530 height 29
paste textarea "Next.js application to work on the user interface and ensure it is optimized fo…"
type textarea "Next.js application to work on the user interface and ensure it is optimized fo…"
type textarea "x"
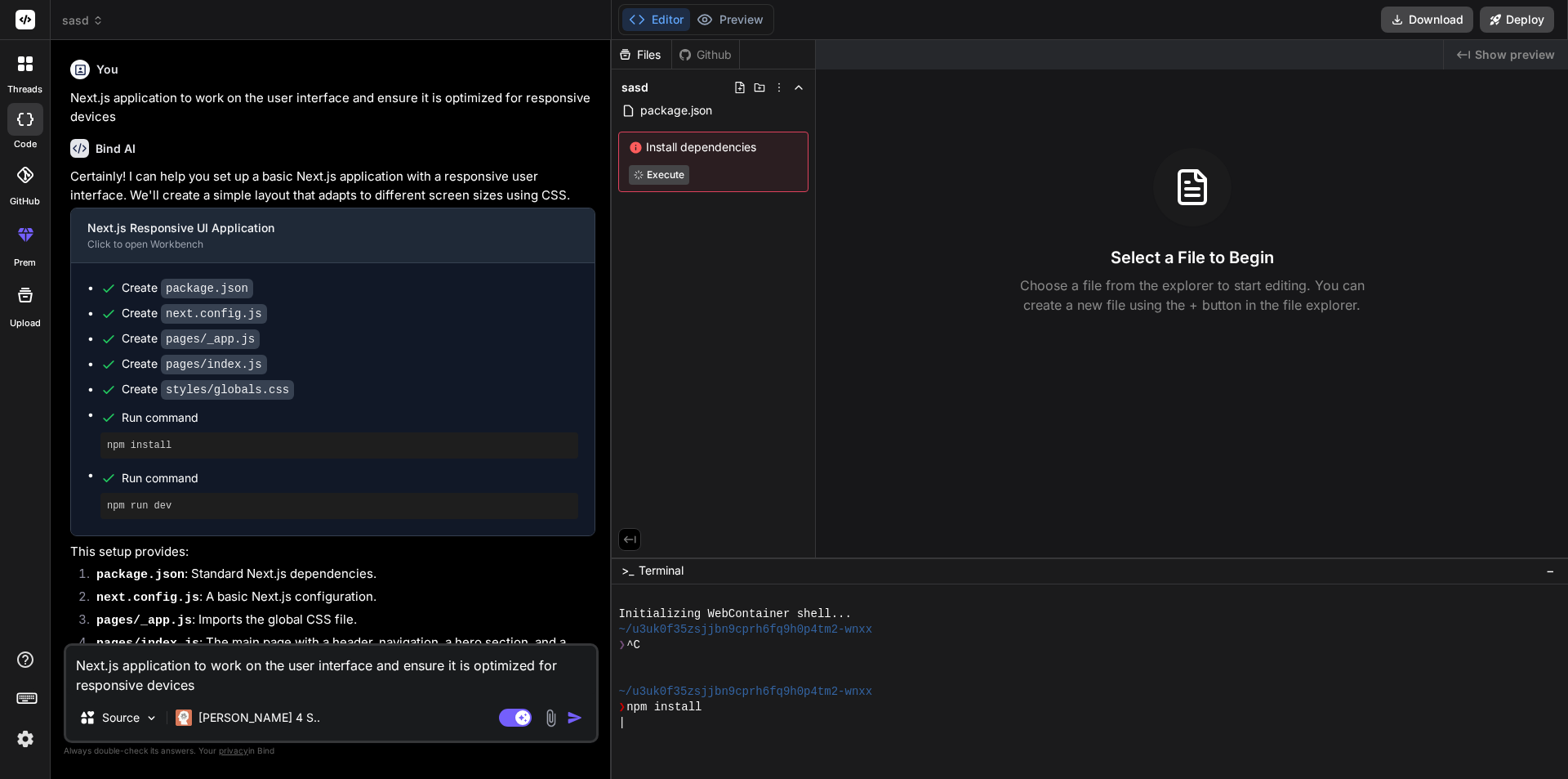
type textarea "Next.js application to work on the user interface and ensure it is optimized fo…"
click at [573, 713] on img "button" at bounding box center [574, 717] width 16 height 16
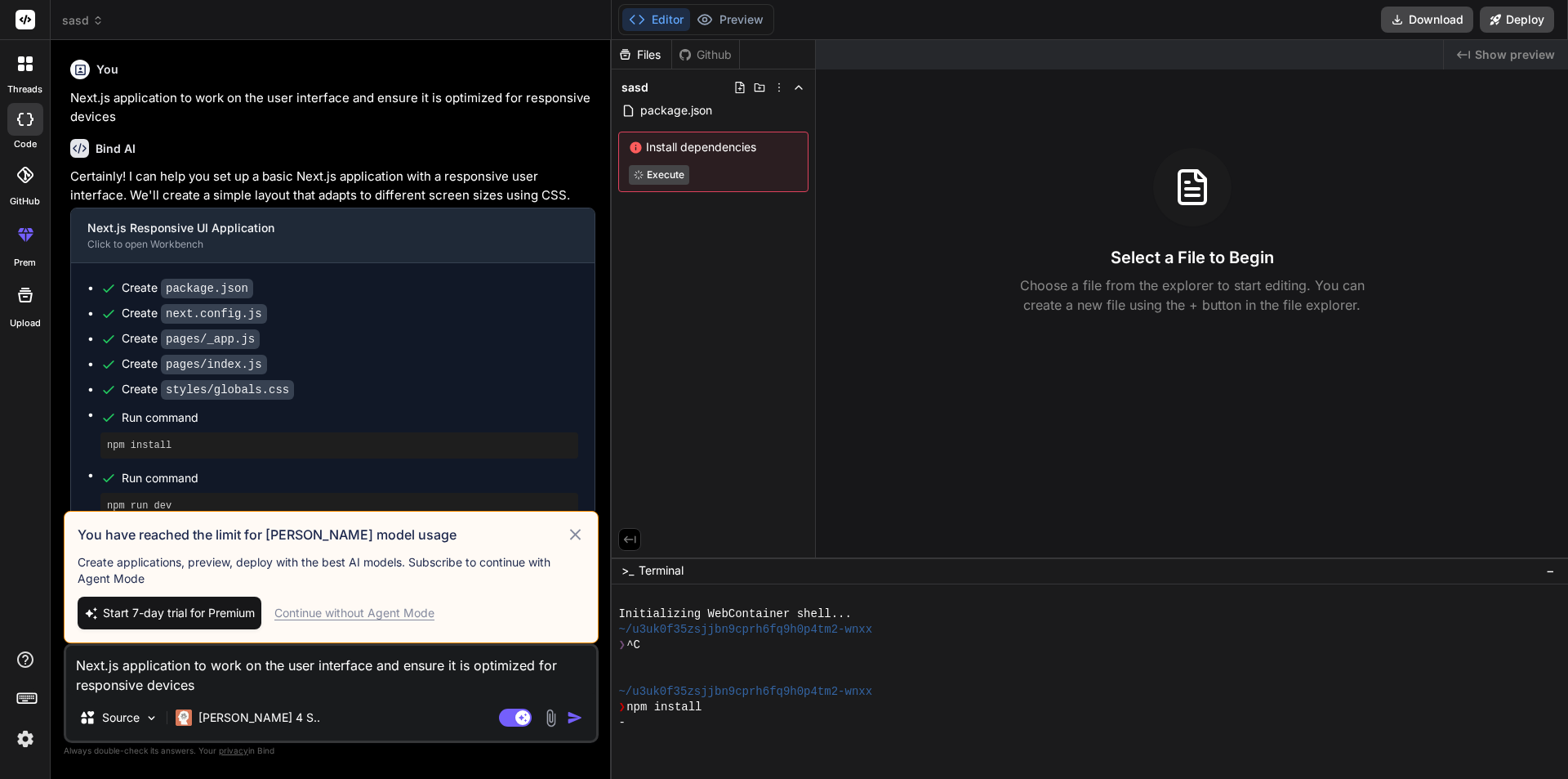
click at [569, 537] on icon at bounding box center [575, 534] width 18 height 19
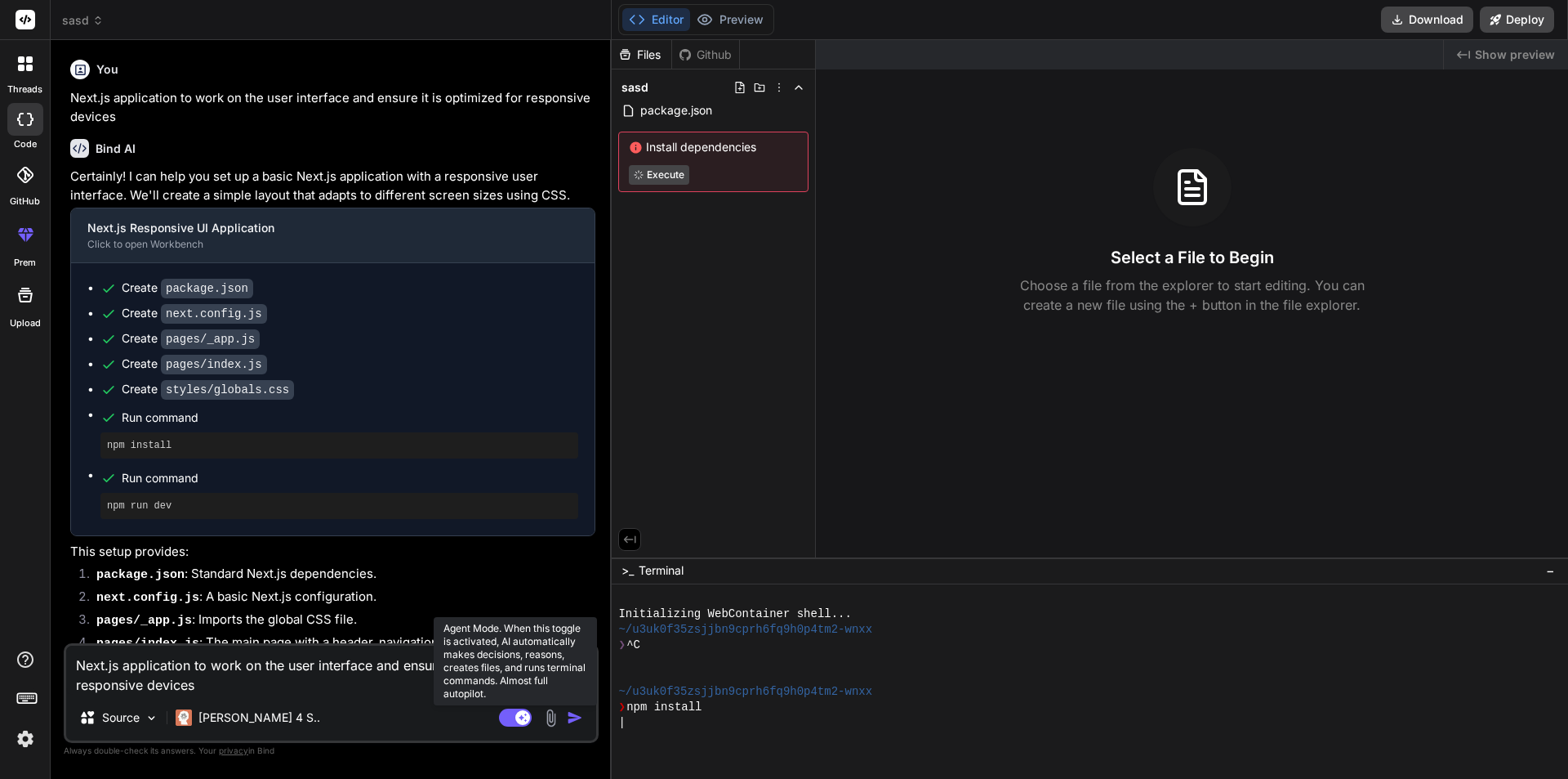
click at [509, 716] on rect at bounding box center [515, 717] width 33 height 18
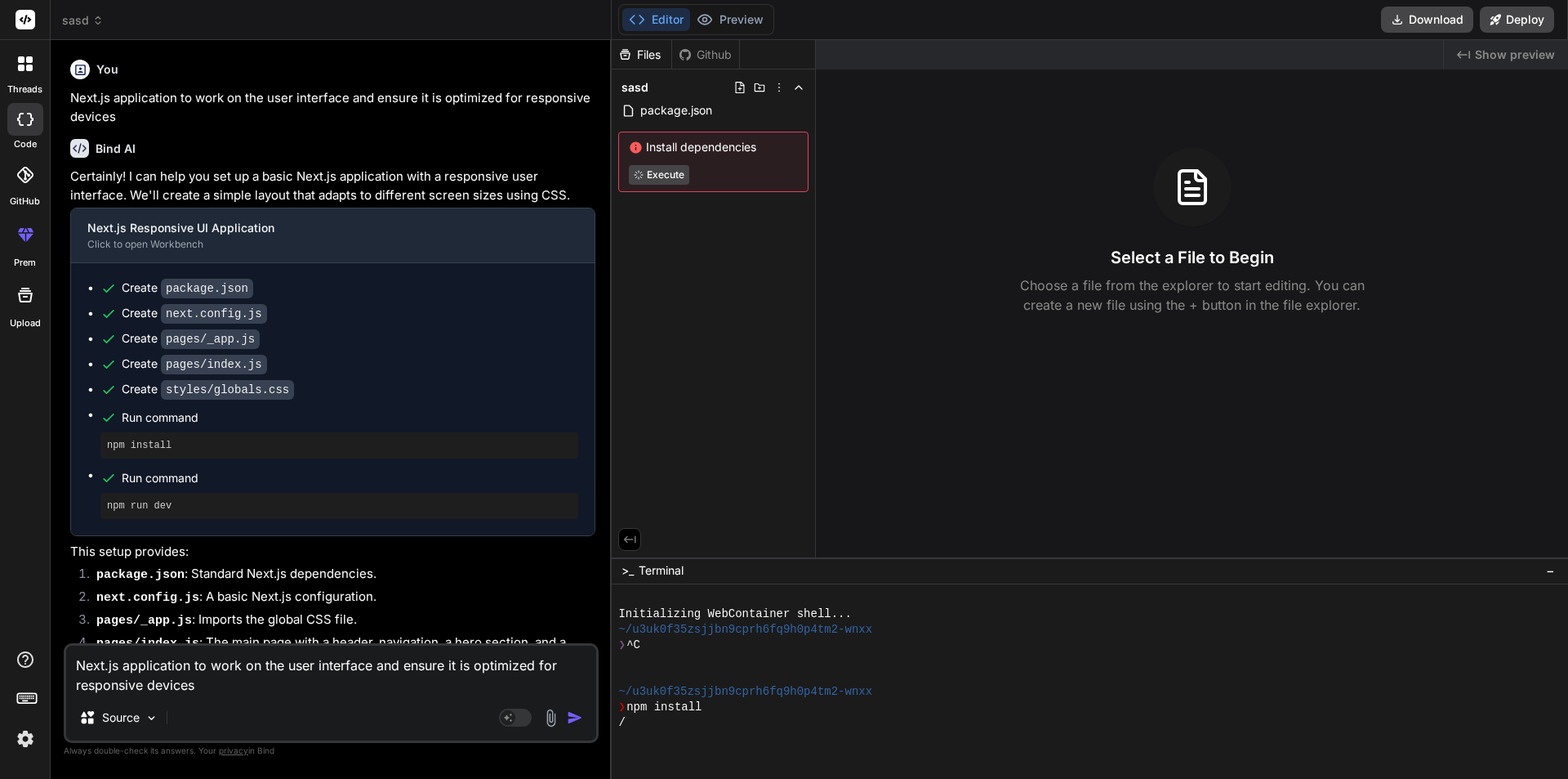
click at [569, 717] on img "button" at bounding box center [574, 717] width 16 height 16
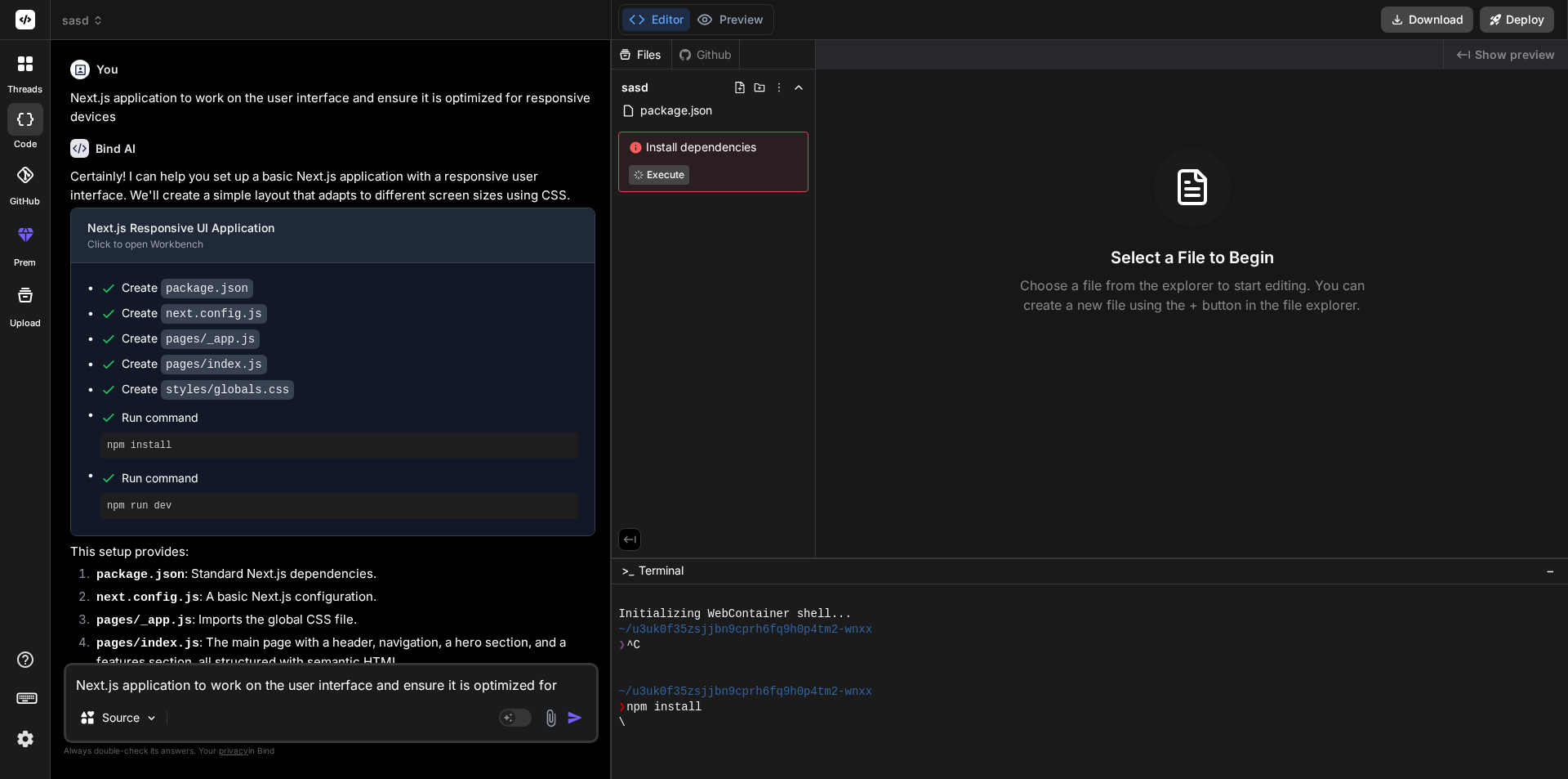
scroll to position [371, 0]
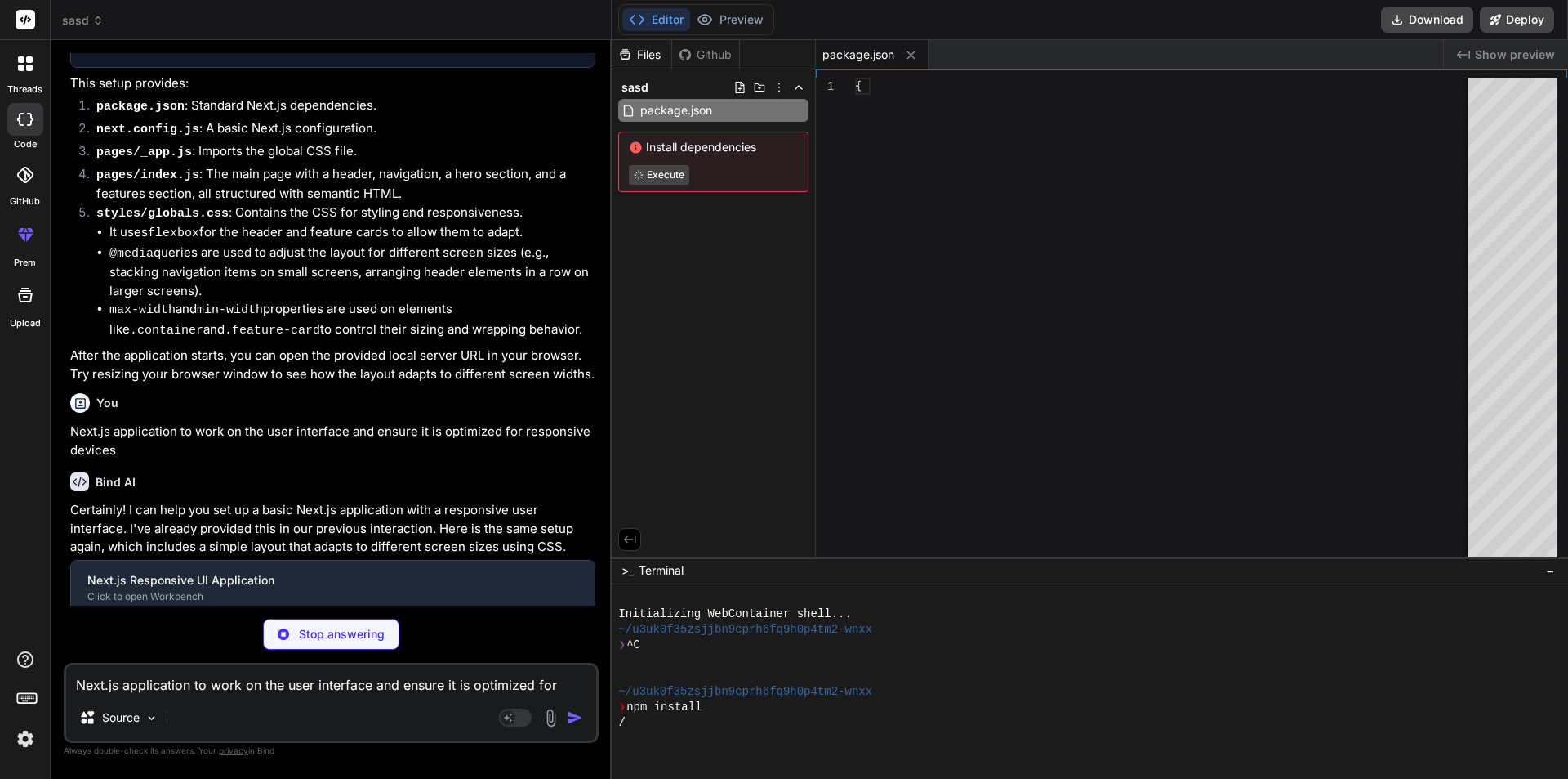
type textarea "x"
type textarea "/** @type {import('next').NextConfig} */ const nextConfig = { reactStrictMode: …"
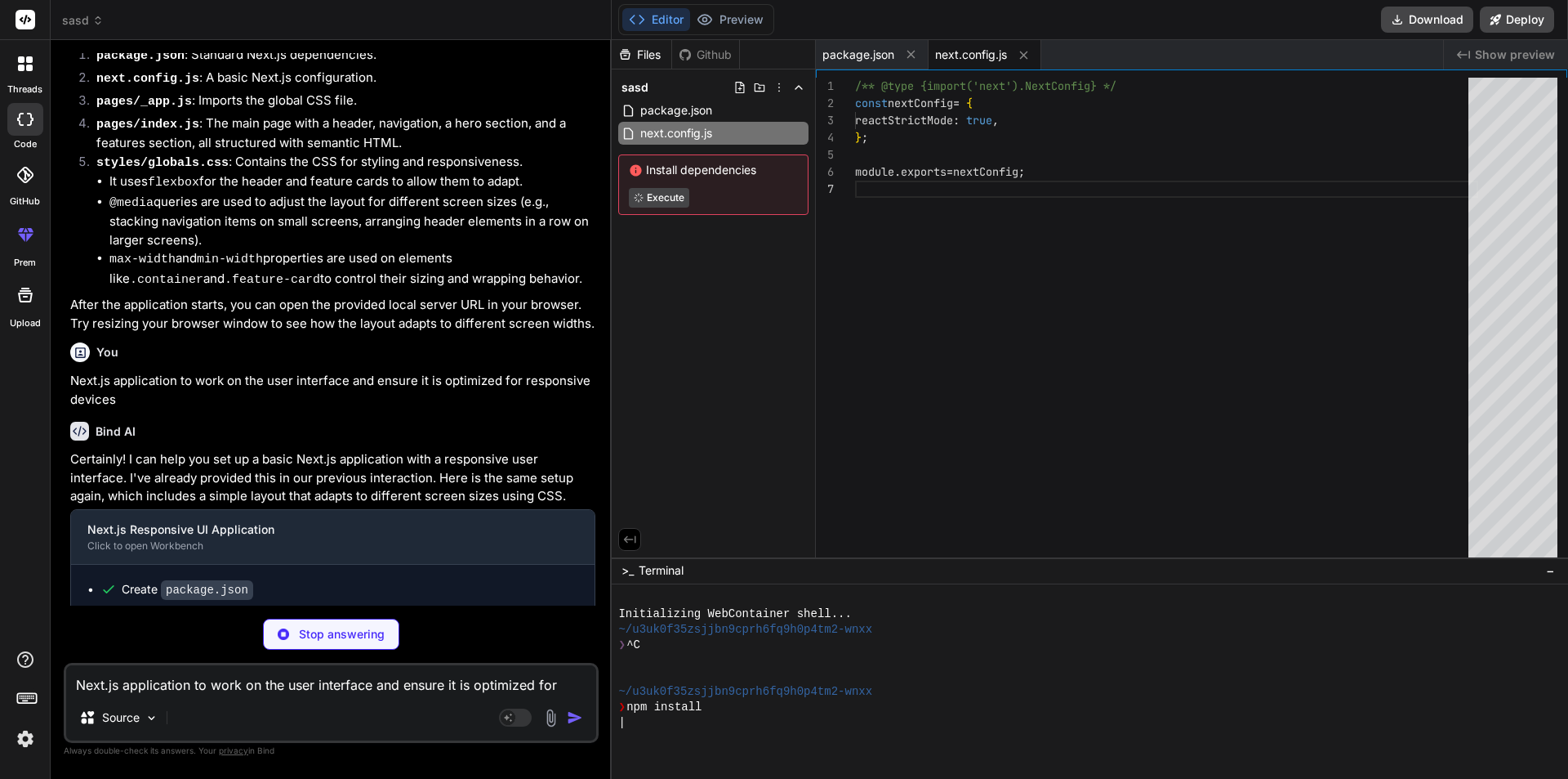
type textarea "x"
type textarea "import '../styles/globals.css'; function MyApp({ Component, pageProps }) { retu…"
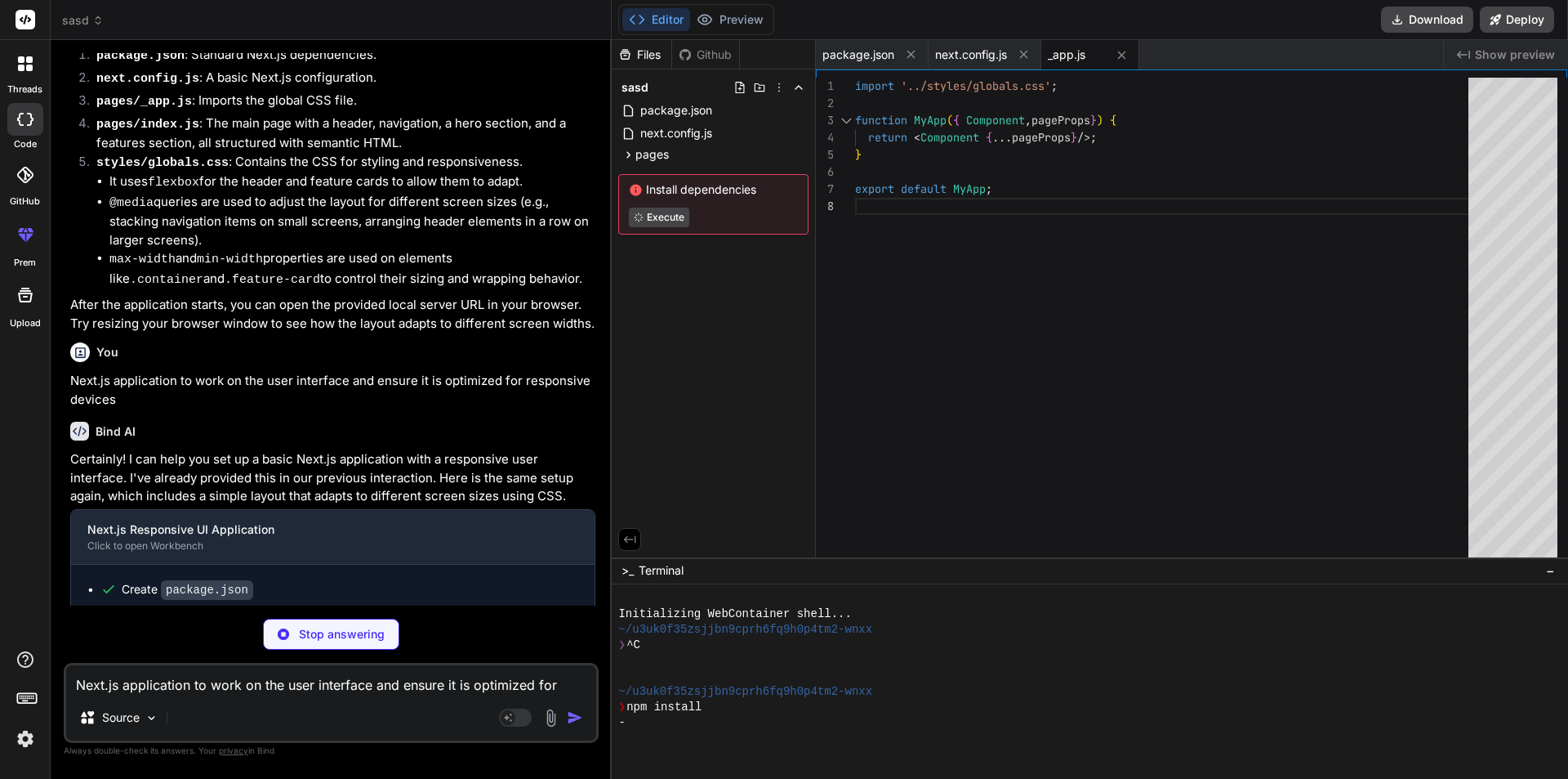
type textarea "x"
type textarea "<p>&copy; 2024 Responsive Next.js App. All rights reserved.</p> </footer> </div…"
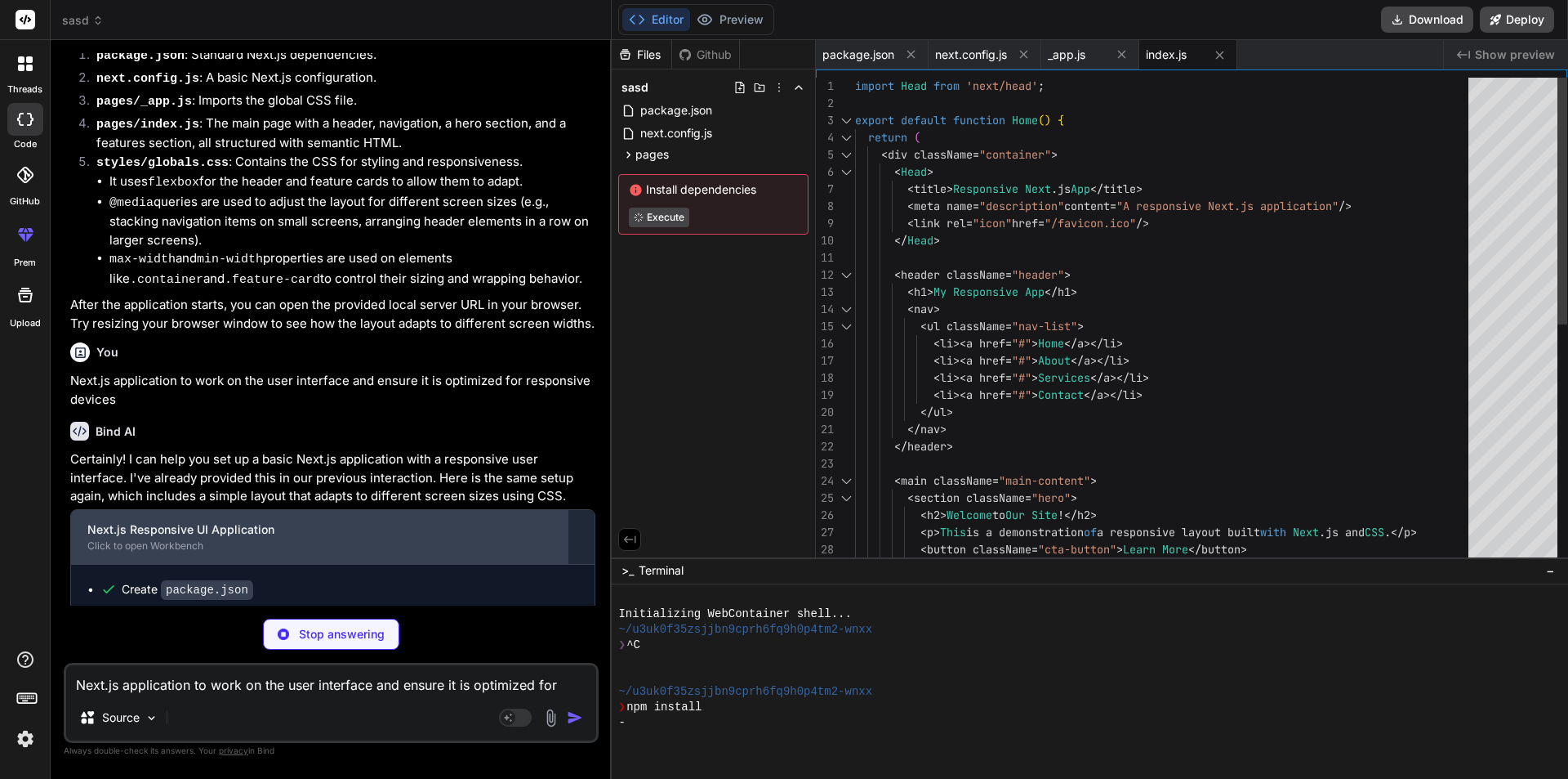
scroll to position [620, 0]
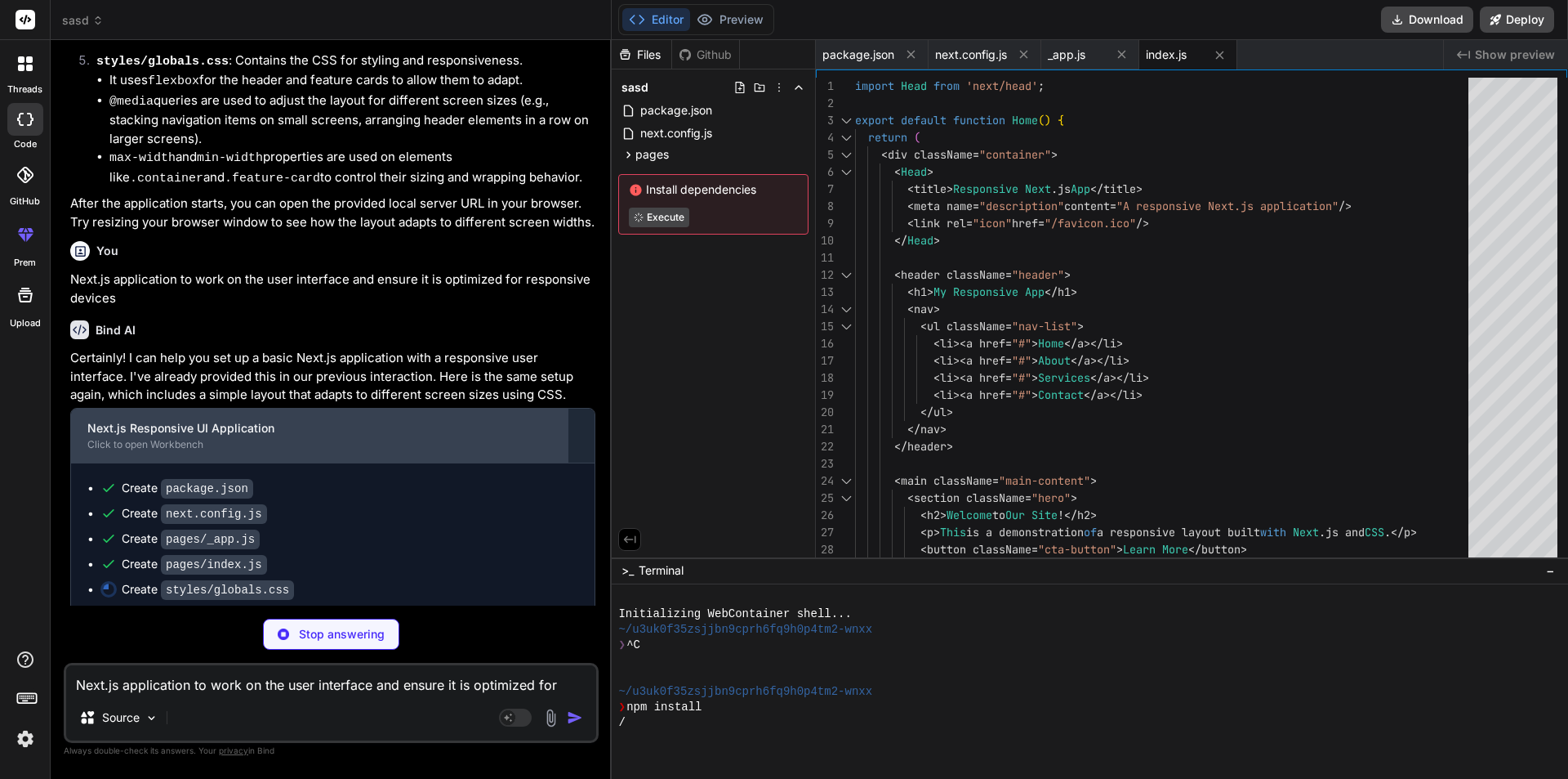
type textarea "x"
type textarea "width: 100%; /* Take full width */ } }"
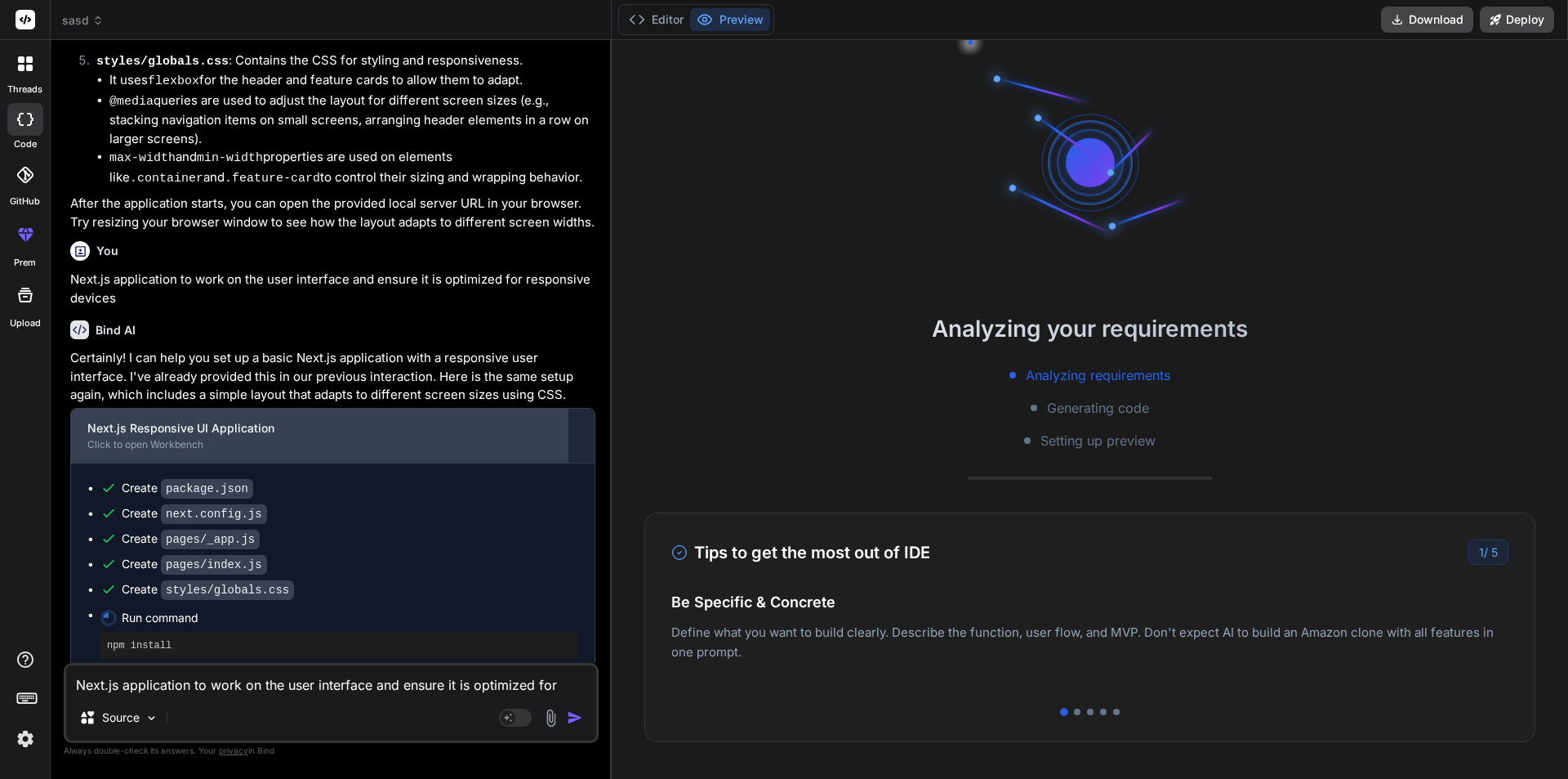
scroll to position [866, 0]
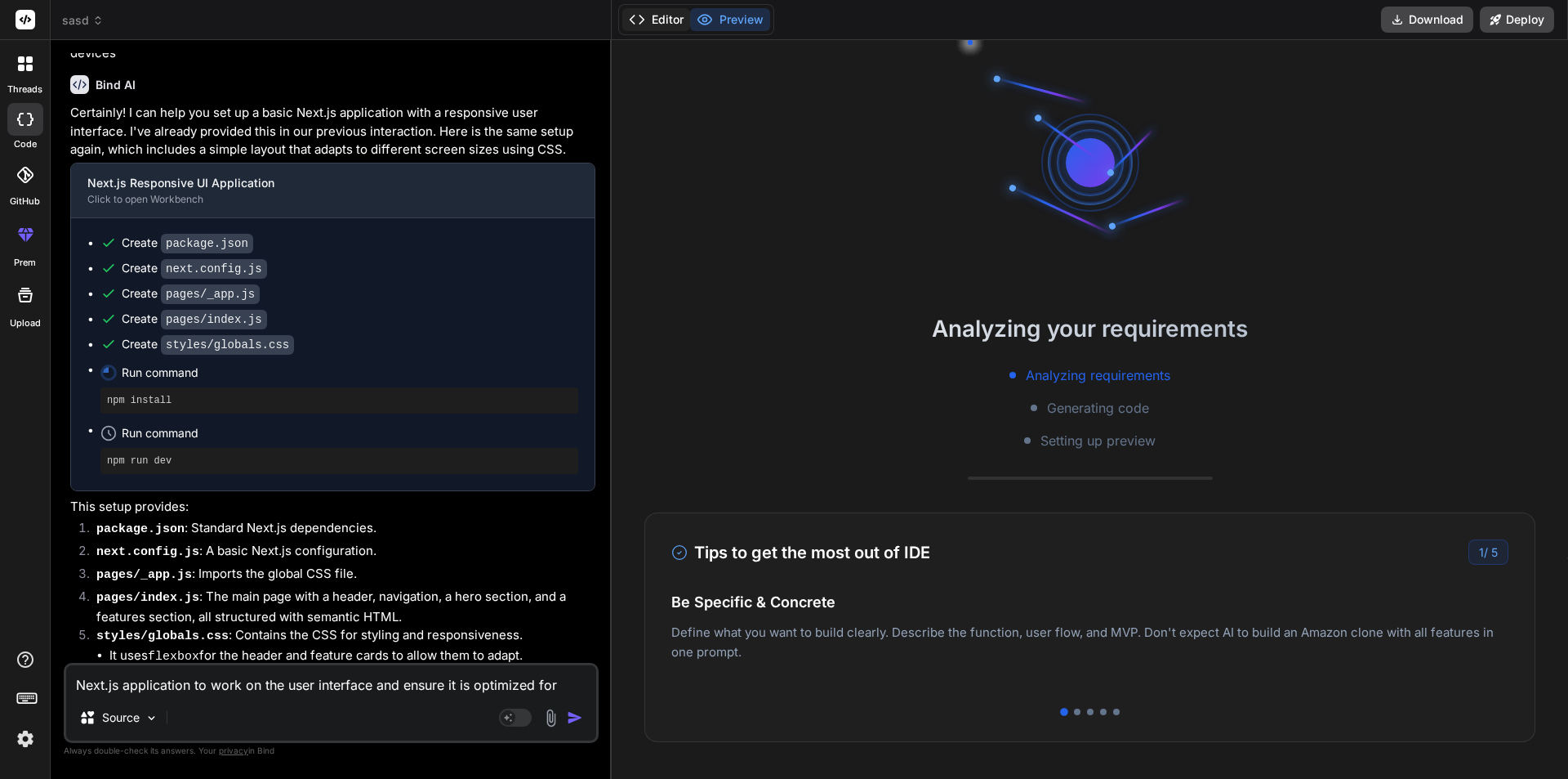
click at [652, 21] on button "Editor" at bounding box center [656, 19] width 68 height 23
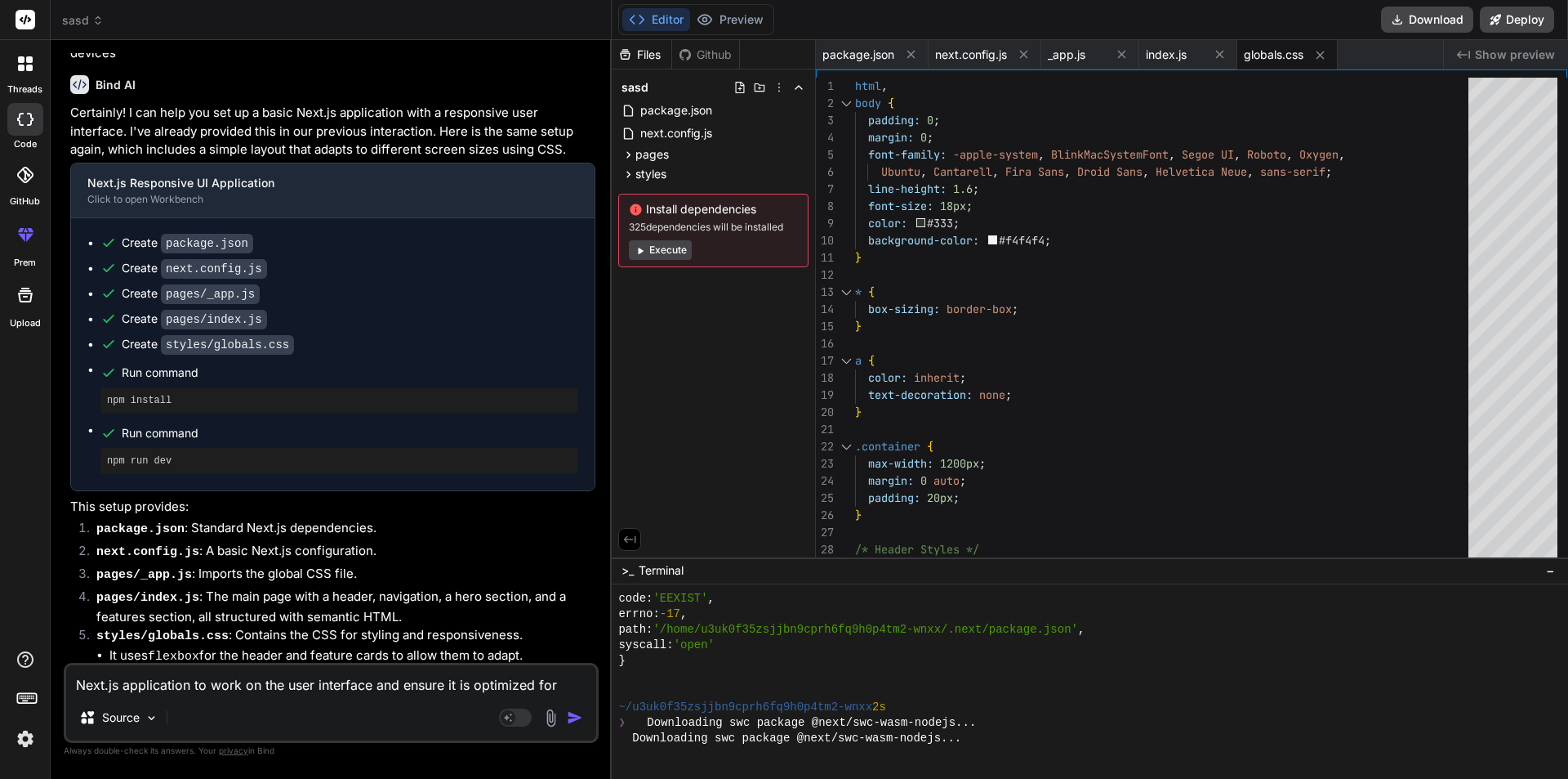
scroll to position [1397, 0]
click at [670, 249] on button "Execute" at bounding box center [660, 250] width 63 height 19
type textarea "x"
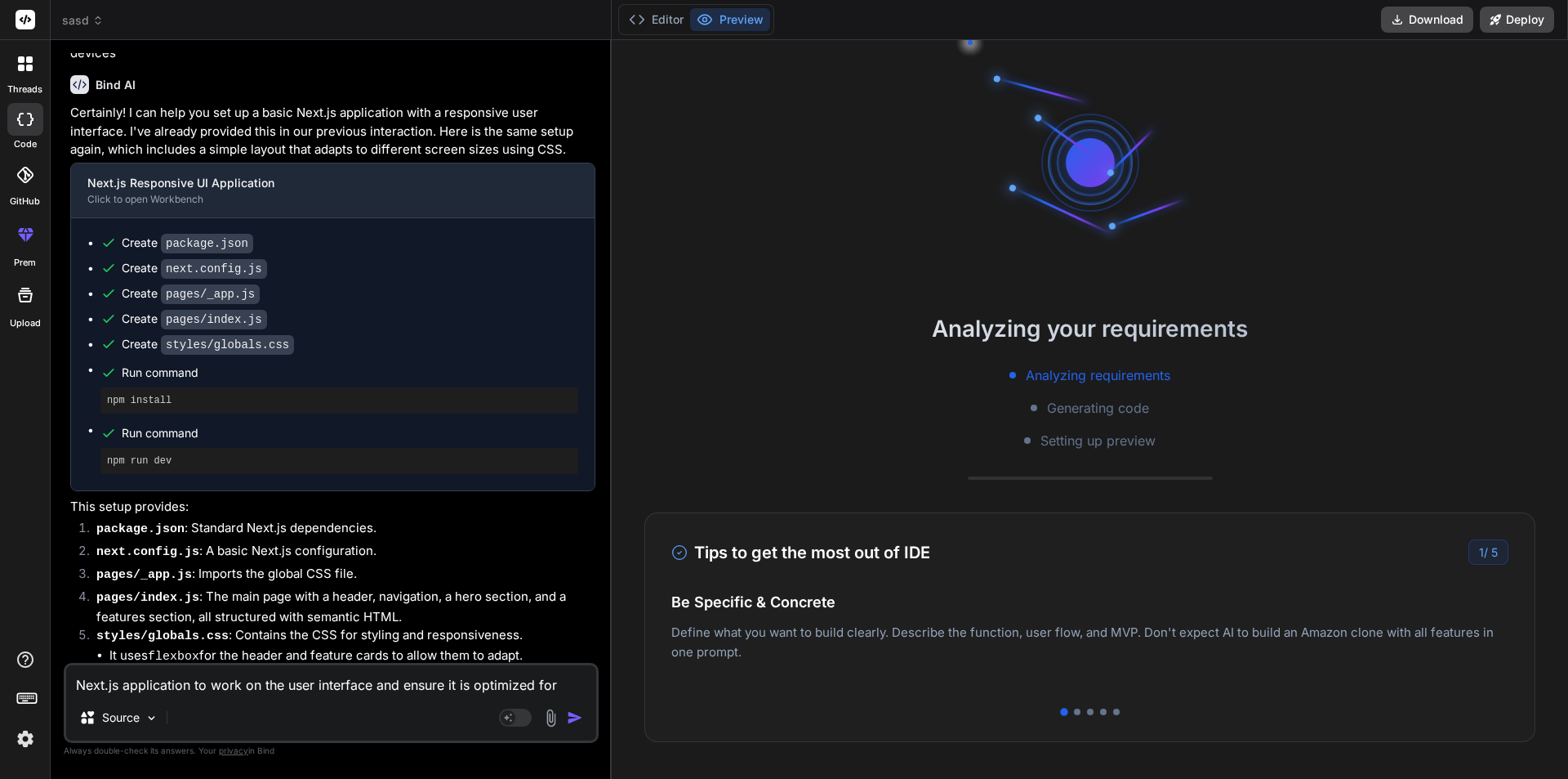
scroll to position [1476, 0]
click at [653, 20] on button "Editor" at bounding box center [656, 19] width 68 height 23
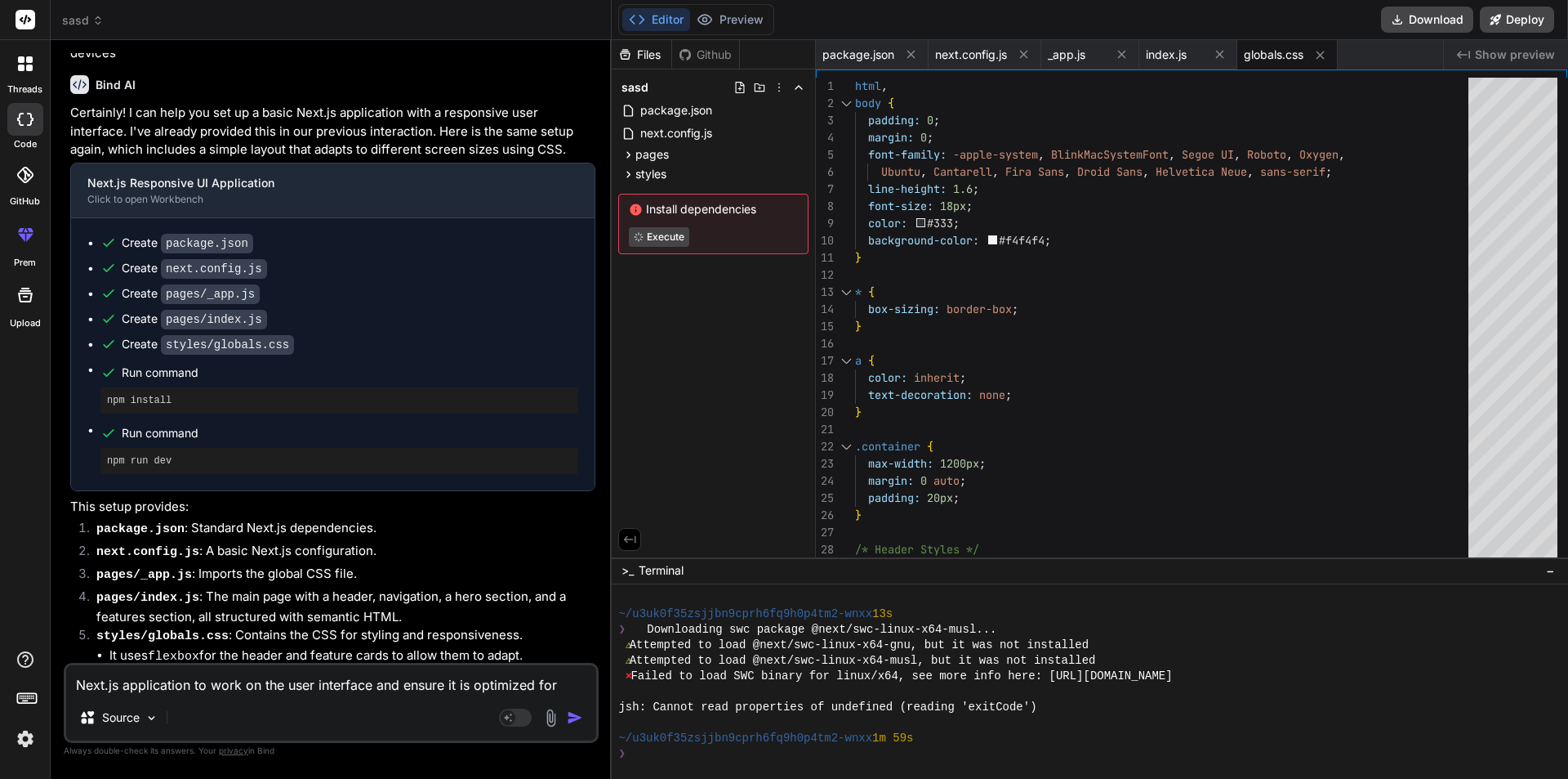
scroll to position [1833, 0]
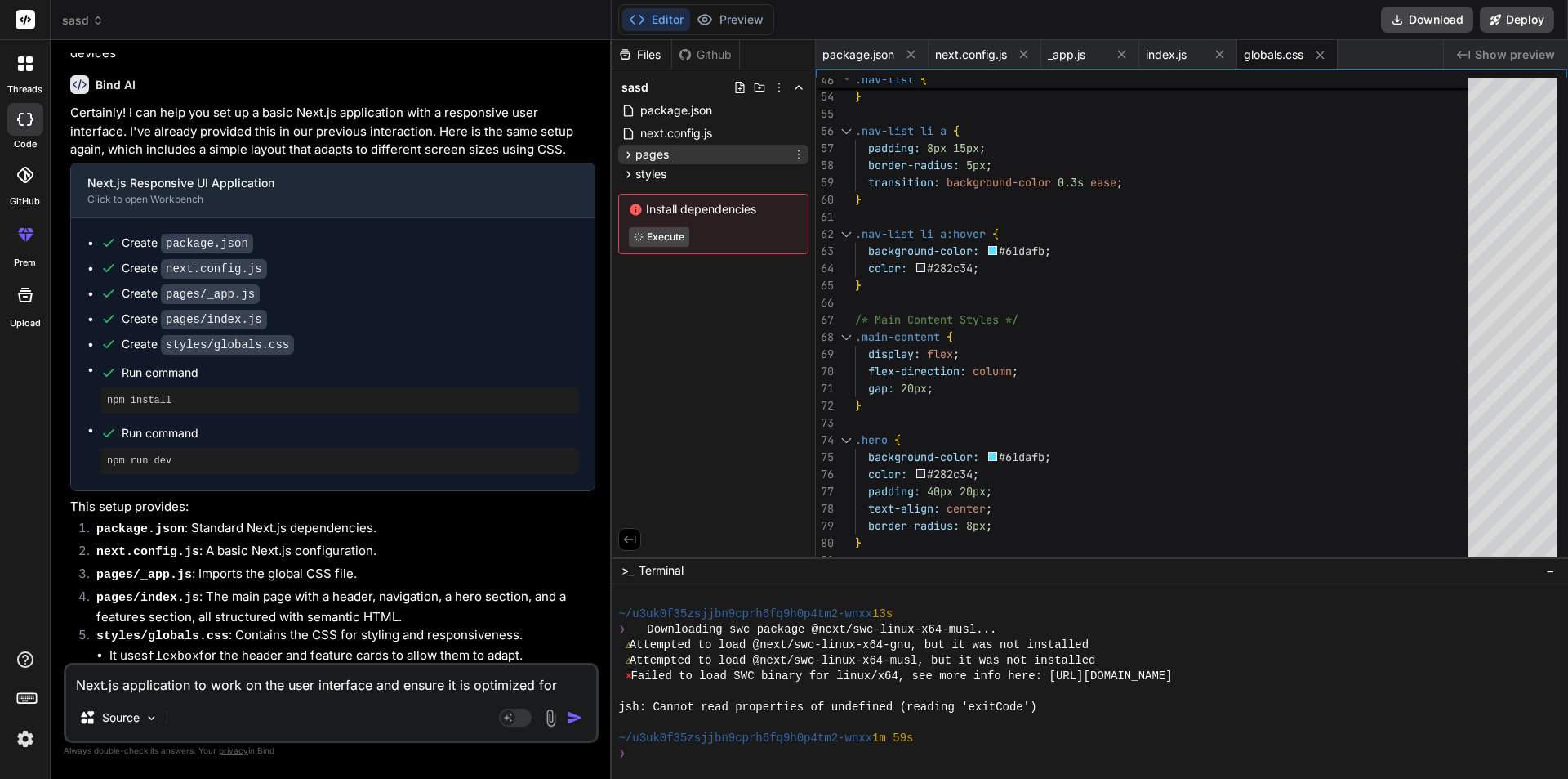
click at [632, 153] on icon at bounding box center [628, 155] width 14 height 14
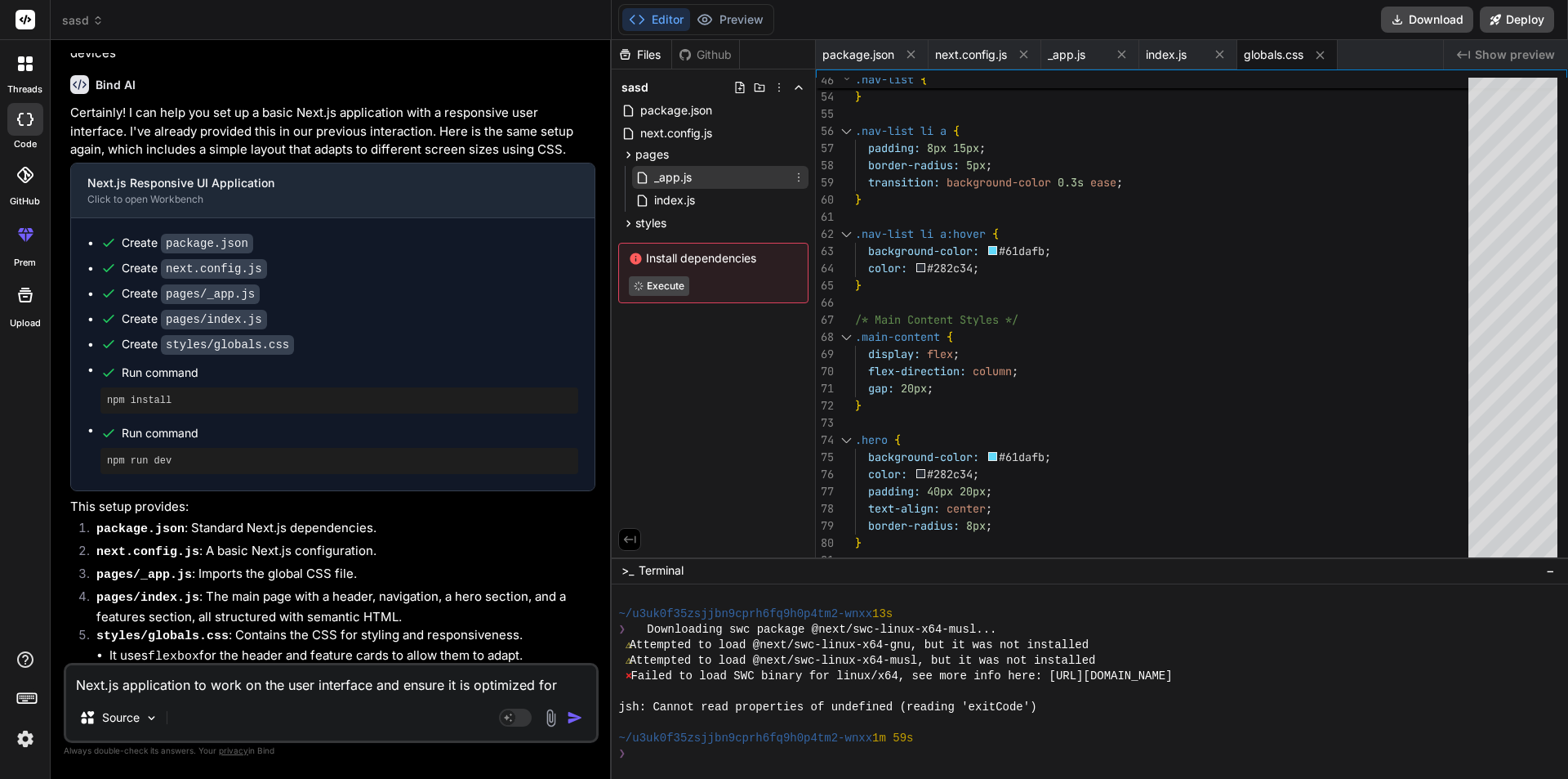
click at [665, 176] on span "_app.js" at bounding box center [673, 176] width 41 height 19
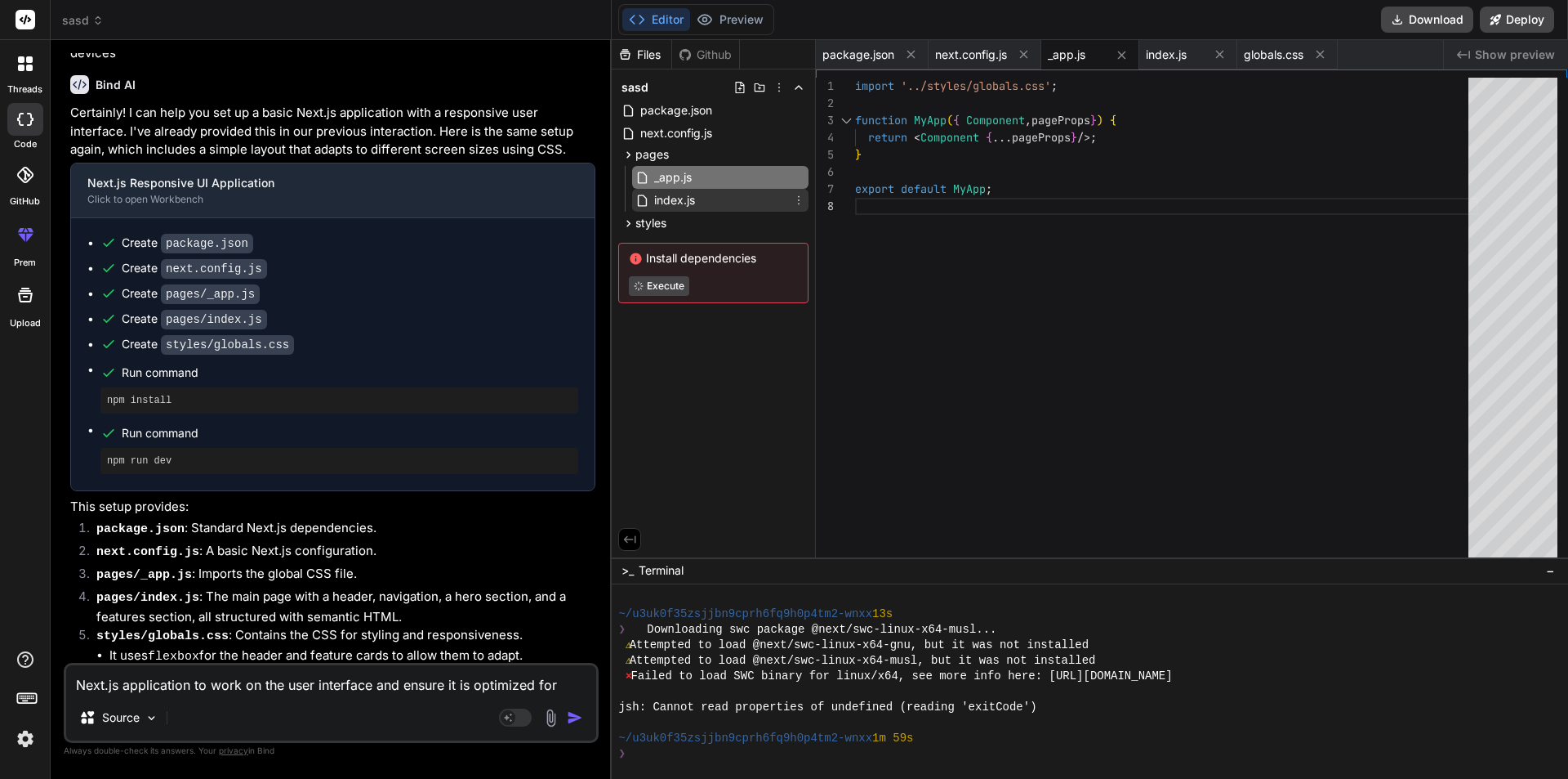
click at [663, 197] on span "index.js" at bounding box center [674, 200] width 45 height 19
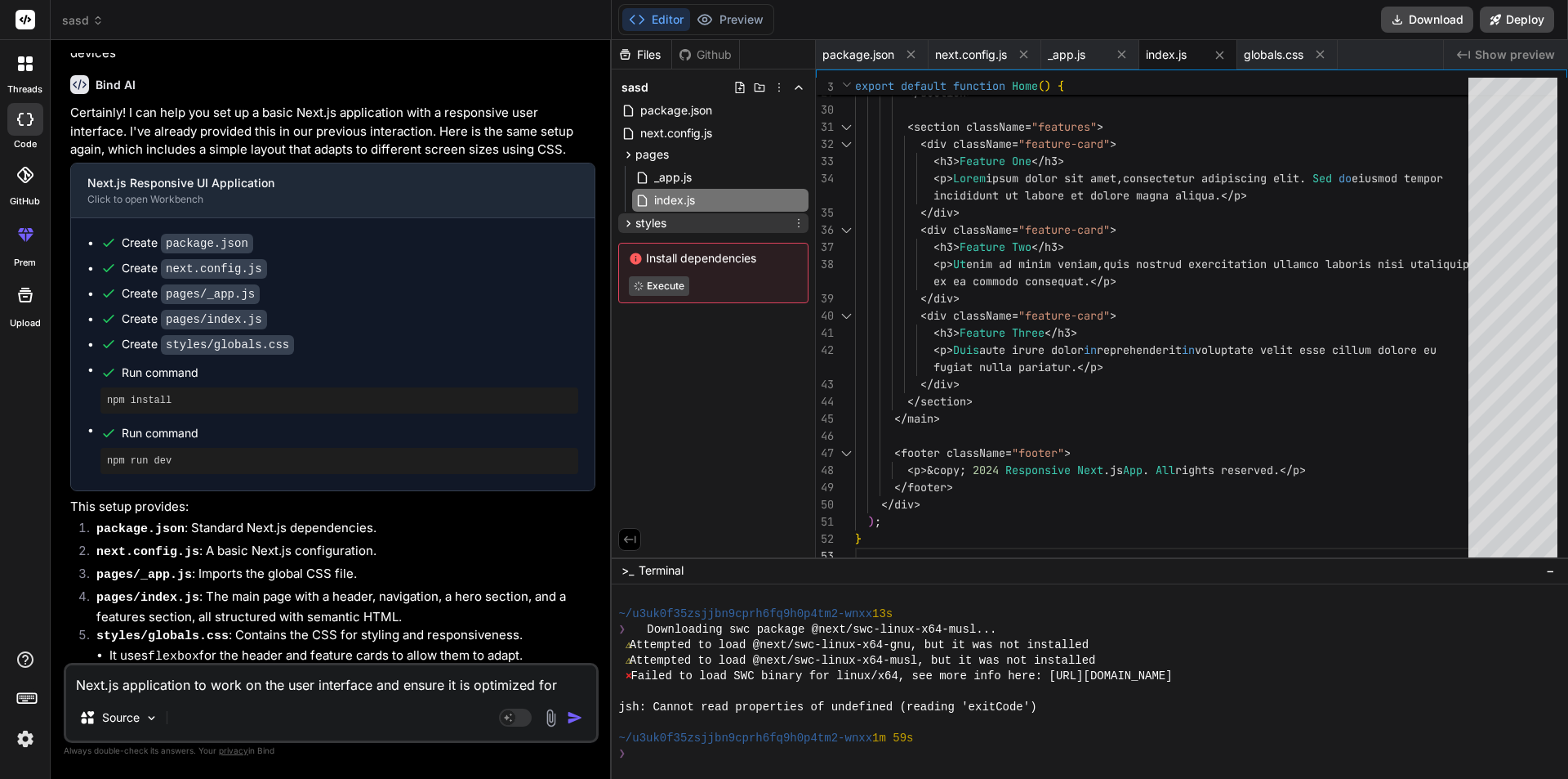
click at [629, 223] on icon at bounding box center [629, 224] width 4 height 7
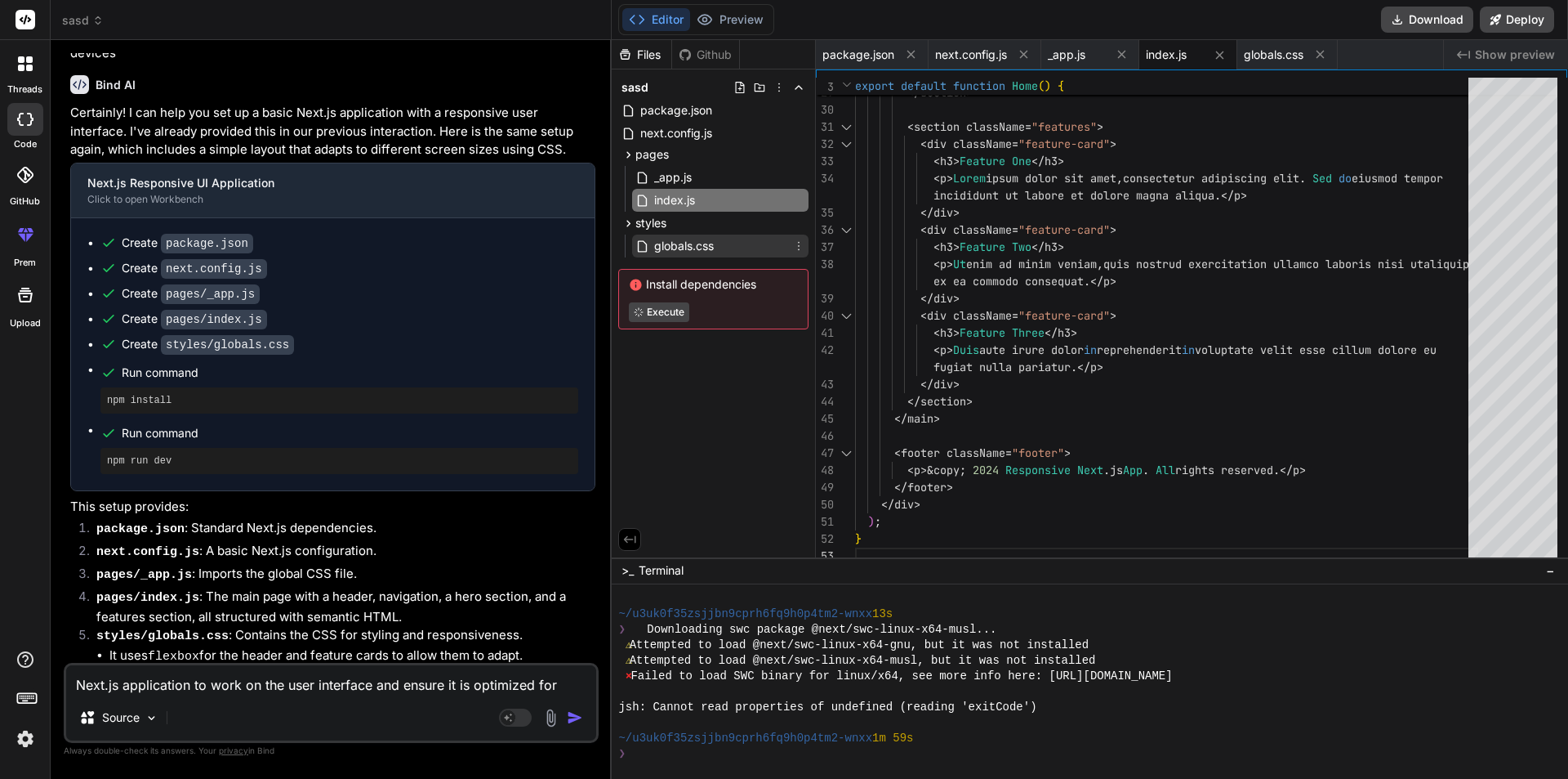
click at [659, 236] on span "globals.css" at bounding box center [684, 245] width 63 height 19
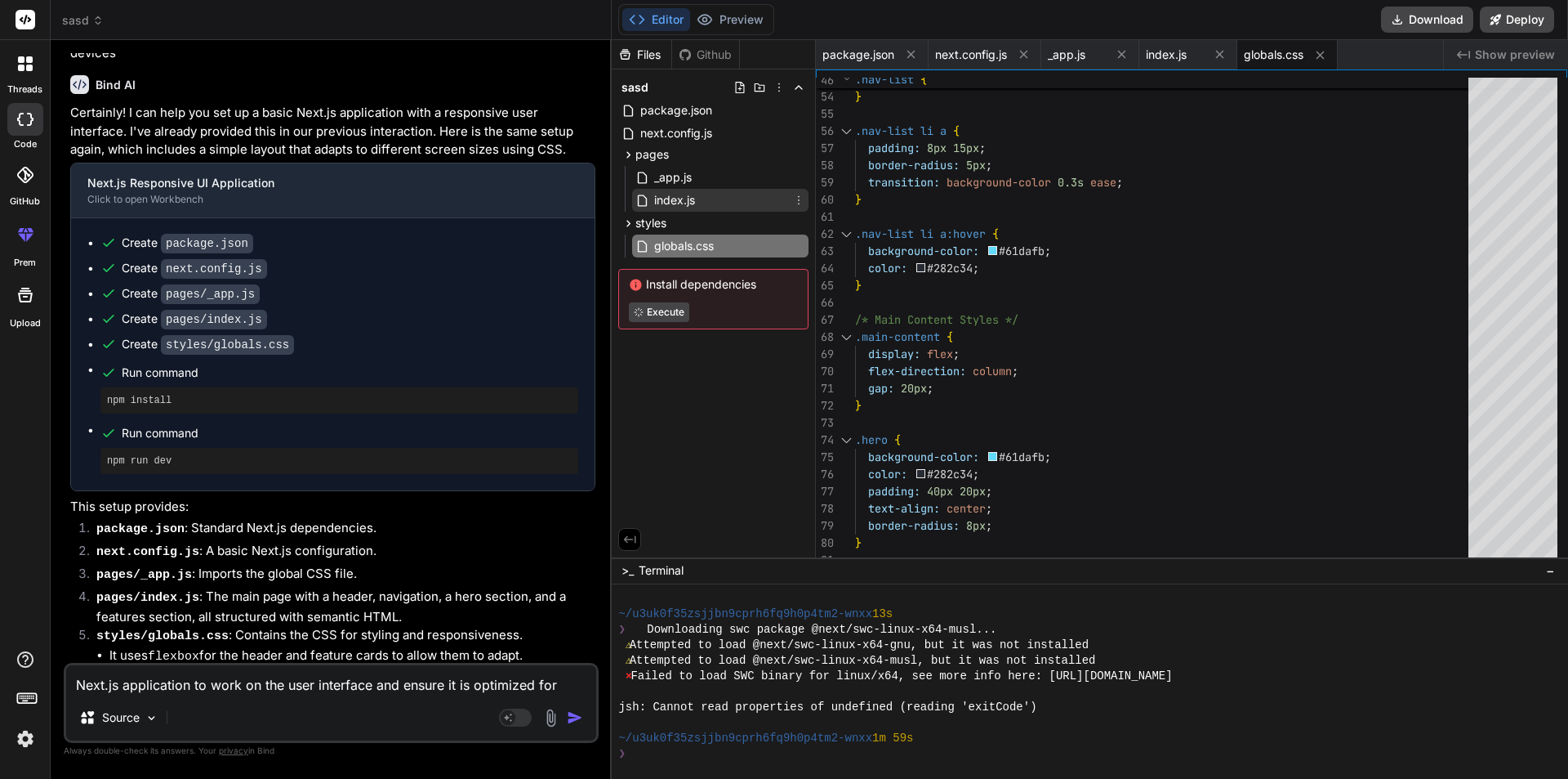
click at [680, 195] on span "index.js" at bounding box center [674, 200] width 45 height 19
type textarea "<p>&copy; 2024 Responsive Next.js App. All rights reserved.</p> </footer> </div…"
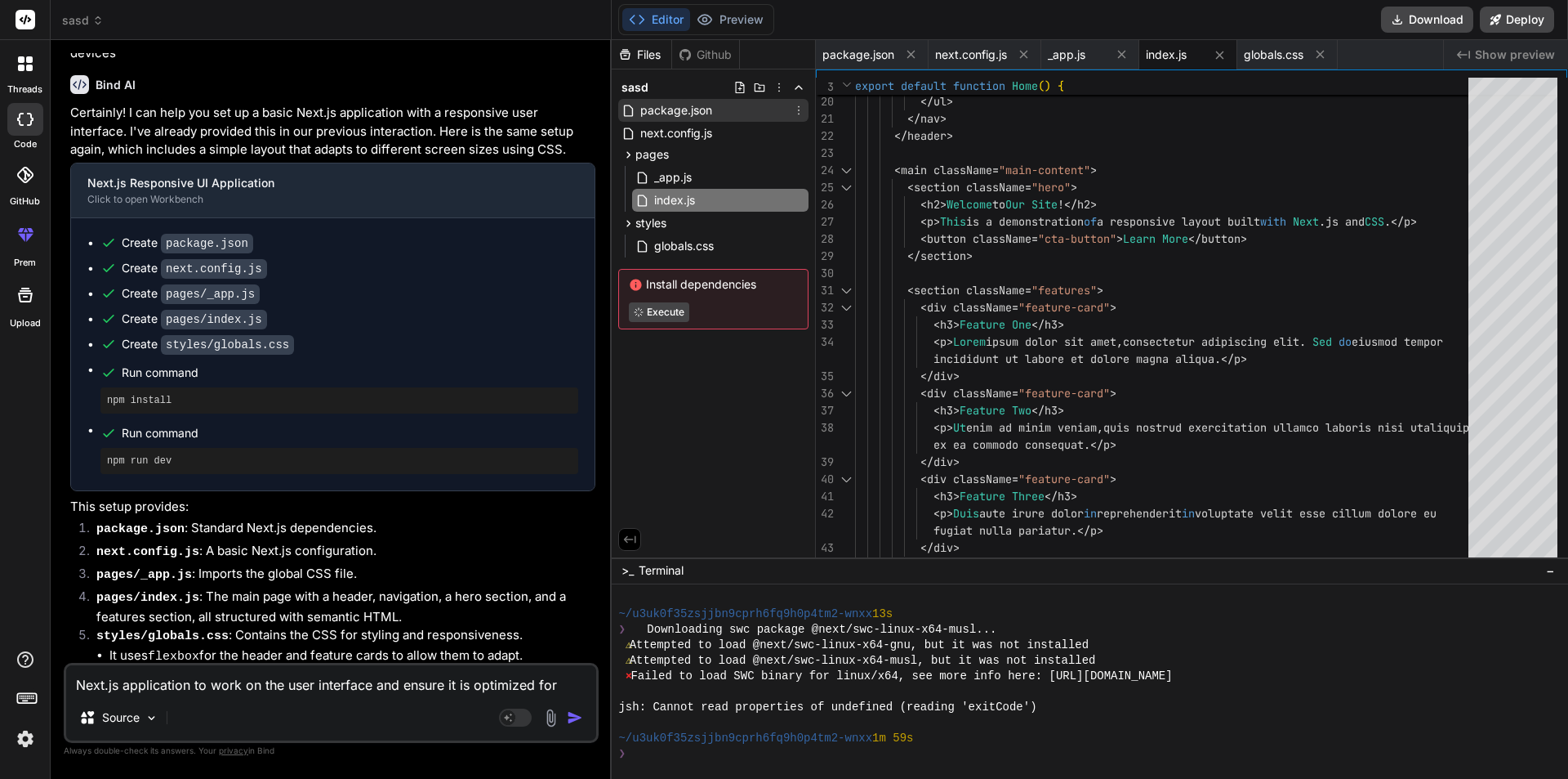
click at [672, 104] on span "package.json" at bounding box center [676, 110] width 75 height 19
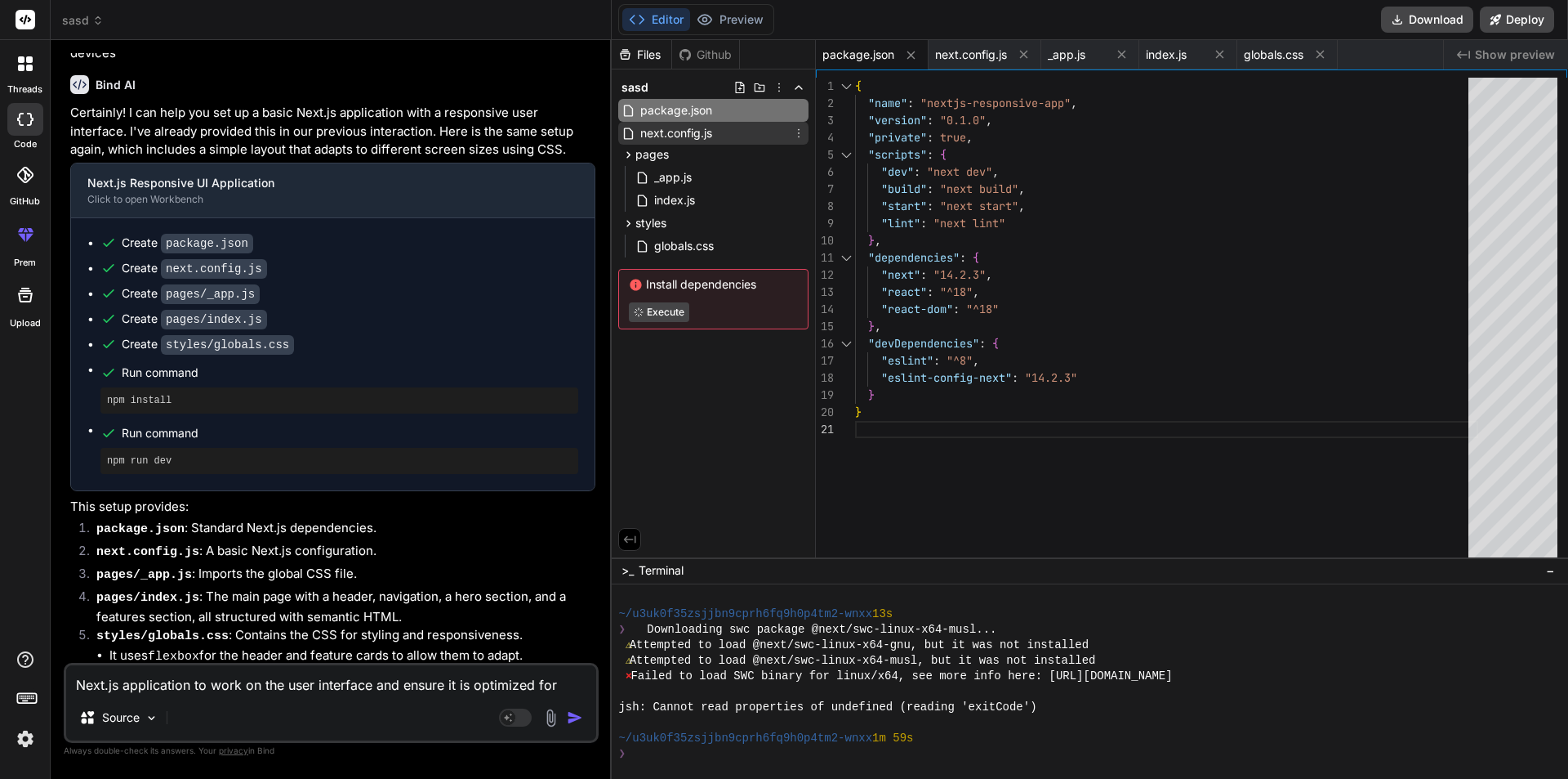
click at [701, 127] on span "next.config.js" at bounding box center [676, 133] width 75 height 19
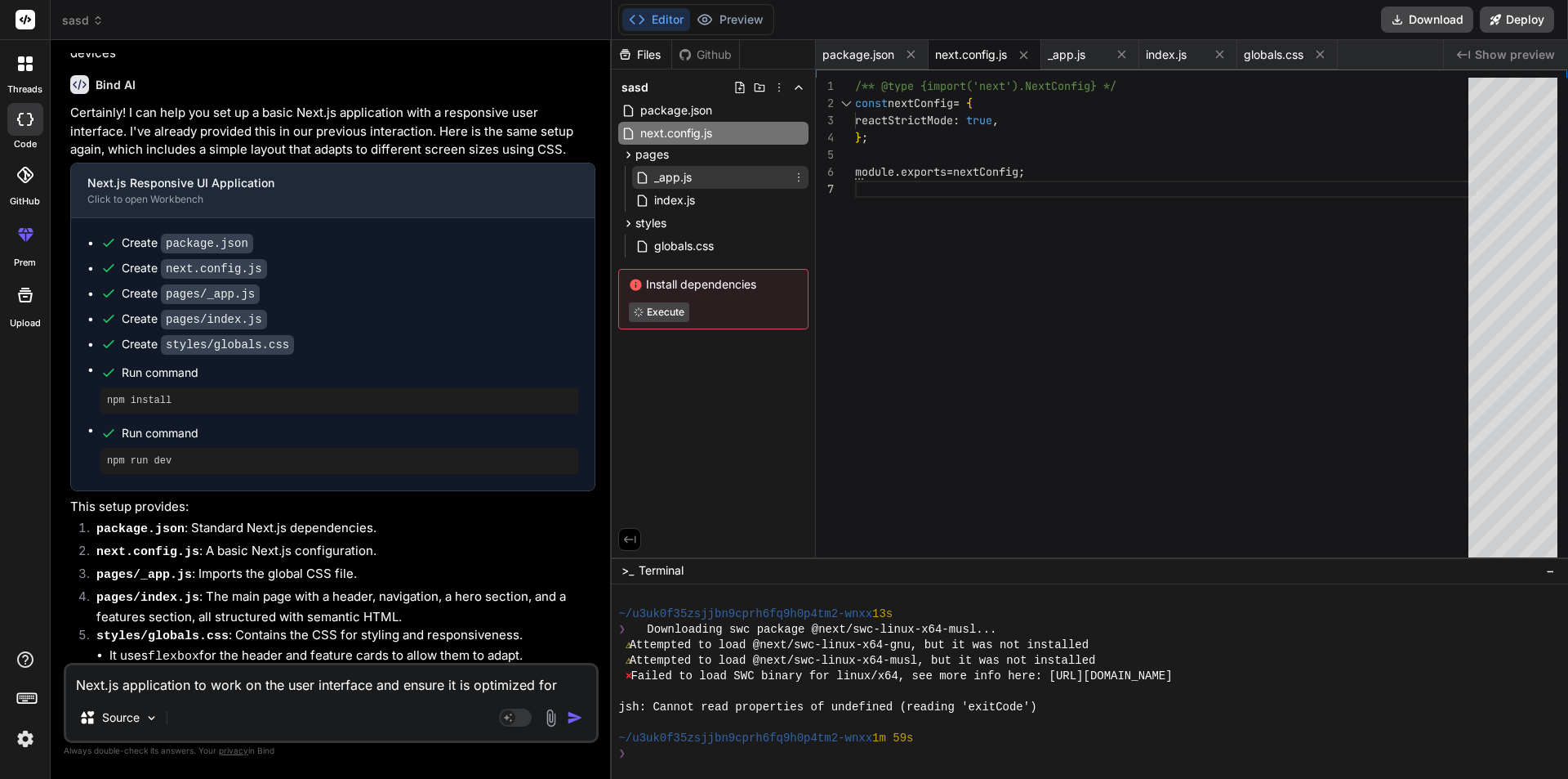
click at [669, 177] on span "_app.js" at bounding box center [673, 176] width 41 height 19
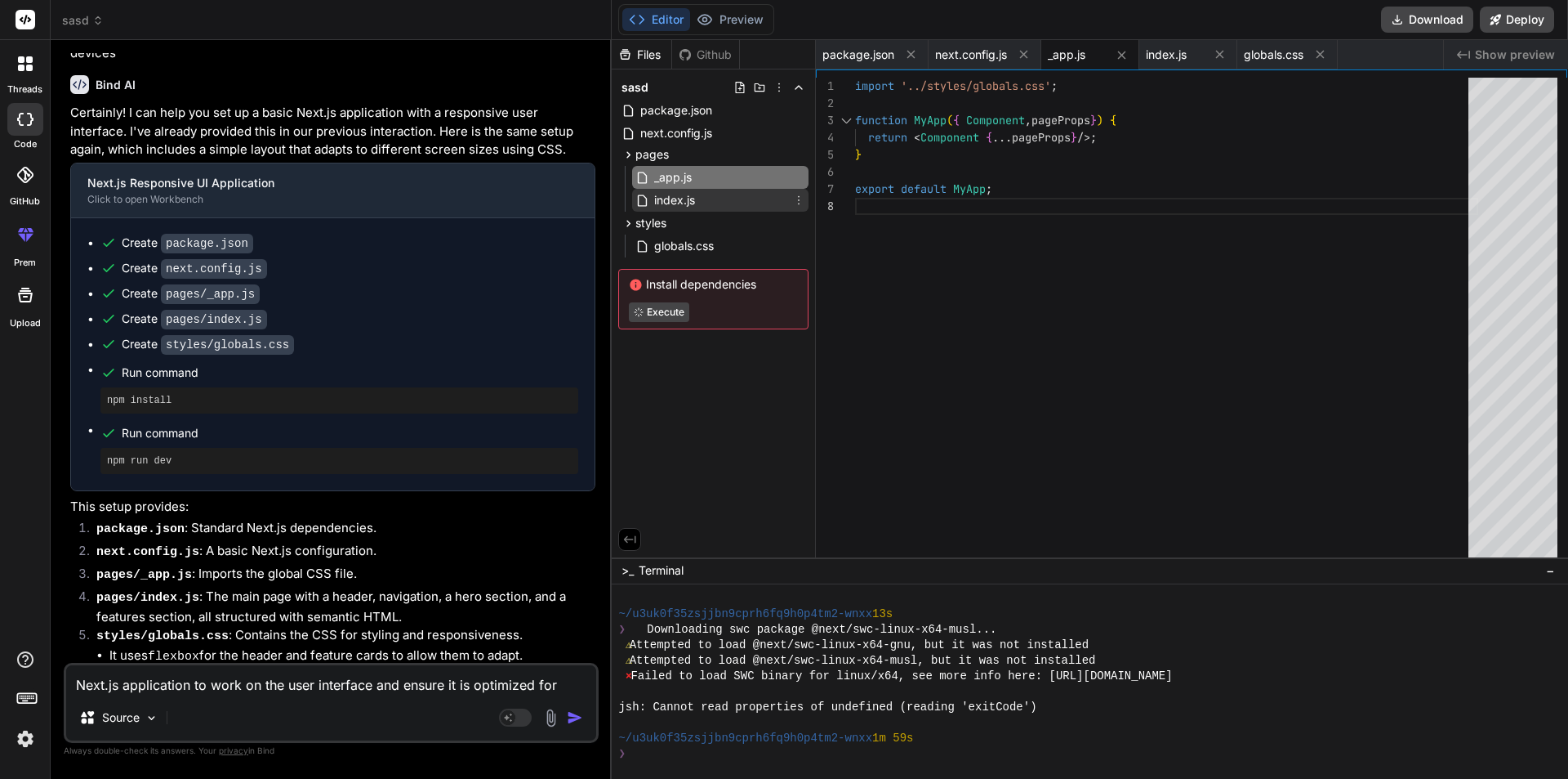
click at [681, 196] on span "index.js" at bounding box center [674, 200] width 45 height 19
type textarea "<p>&copy; 2024 Responsive Next.js App. All rights reserved.</p> </footer> </div…"
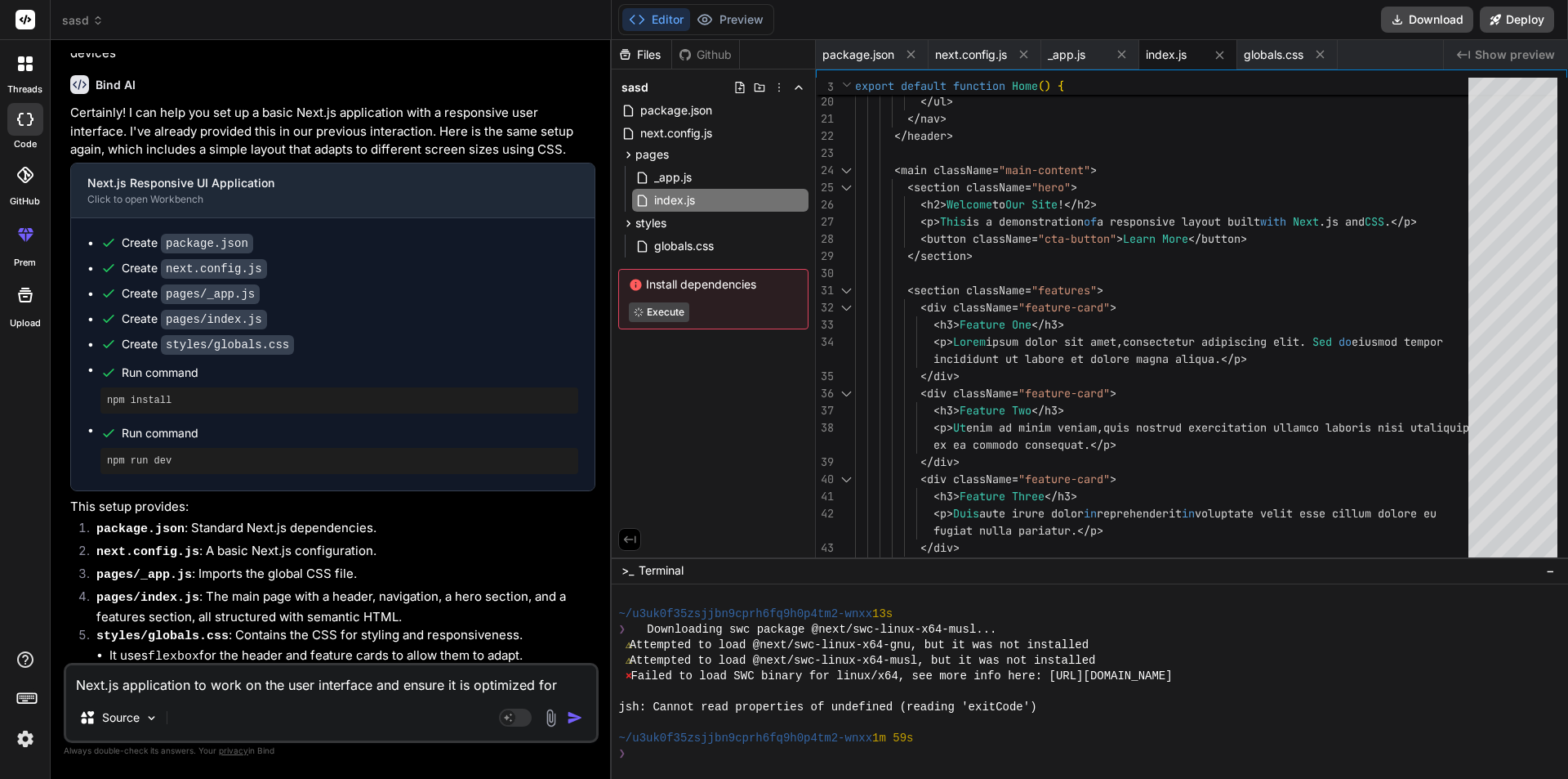
click at [197, 682] on textarea "Next.js application to work on the user interface and ensure it is optimized fo…" at bounding box center [331, 680] width 530 height 29
type textarea "c"
type textarea "x"
type textarea "cr"
type textarea "x"
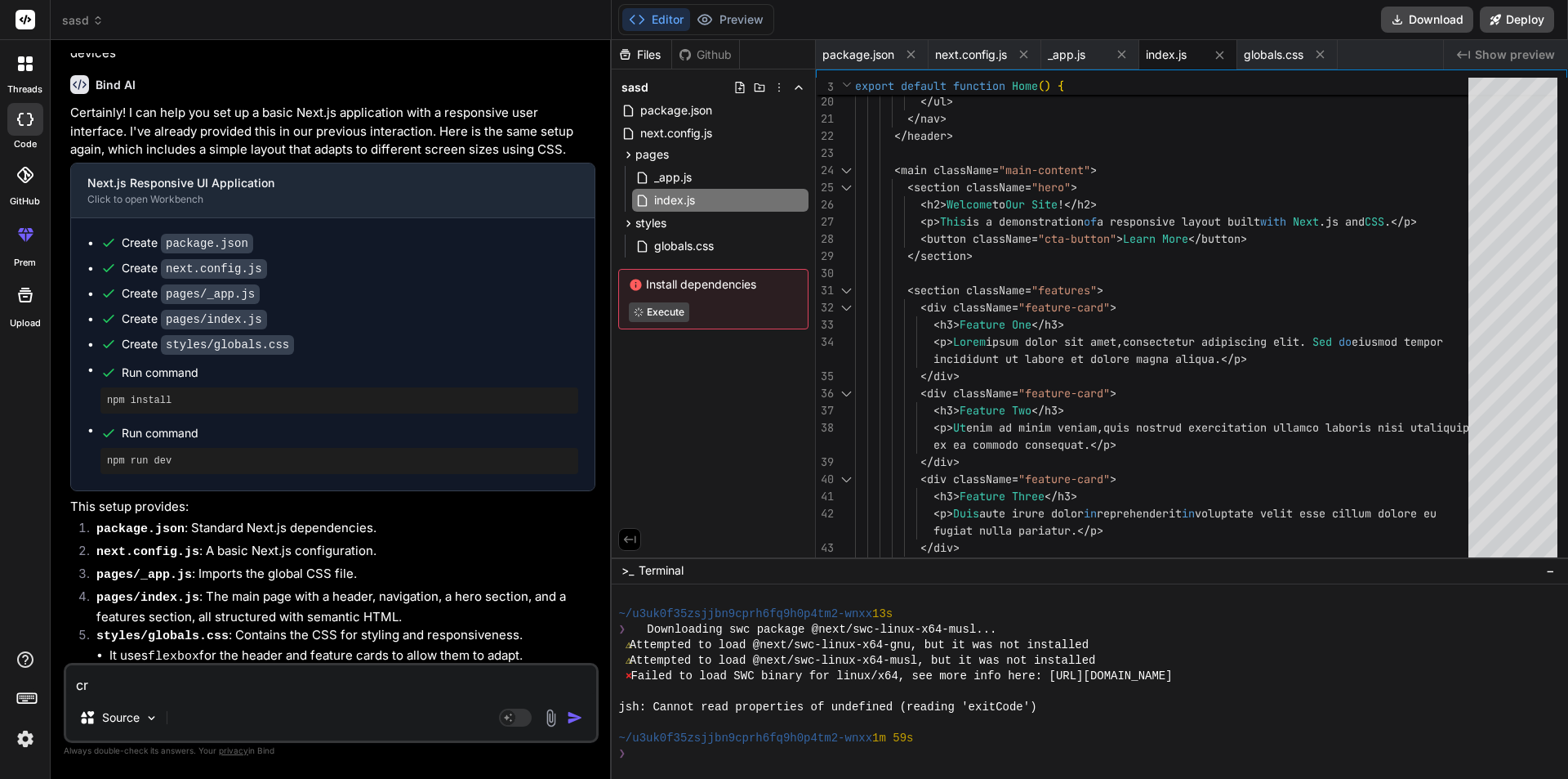
type textarea "cre"
type textarea "x"
type textarea "crea"
type textarea "x"
type textarea "creat"
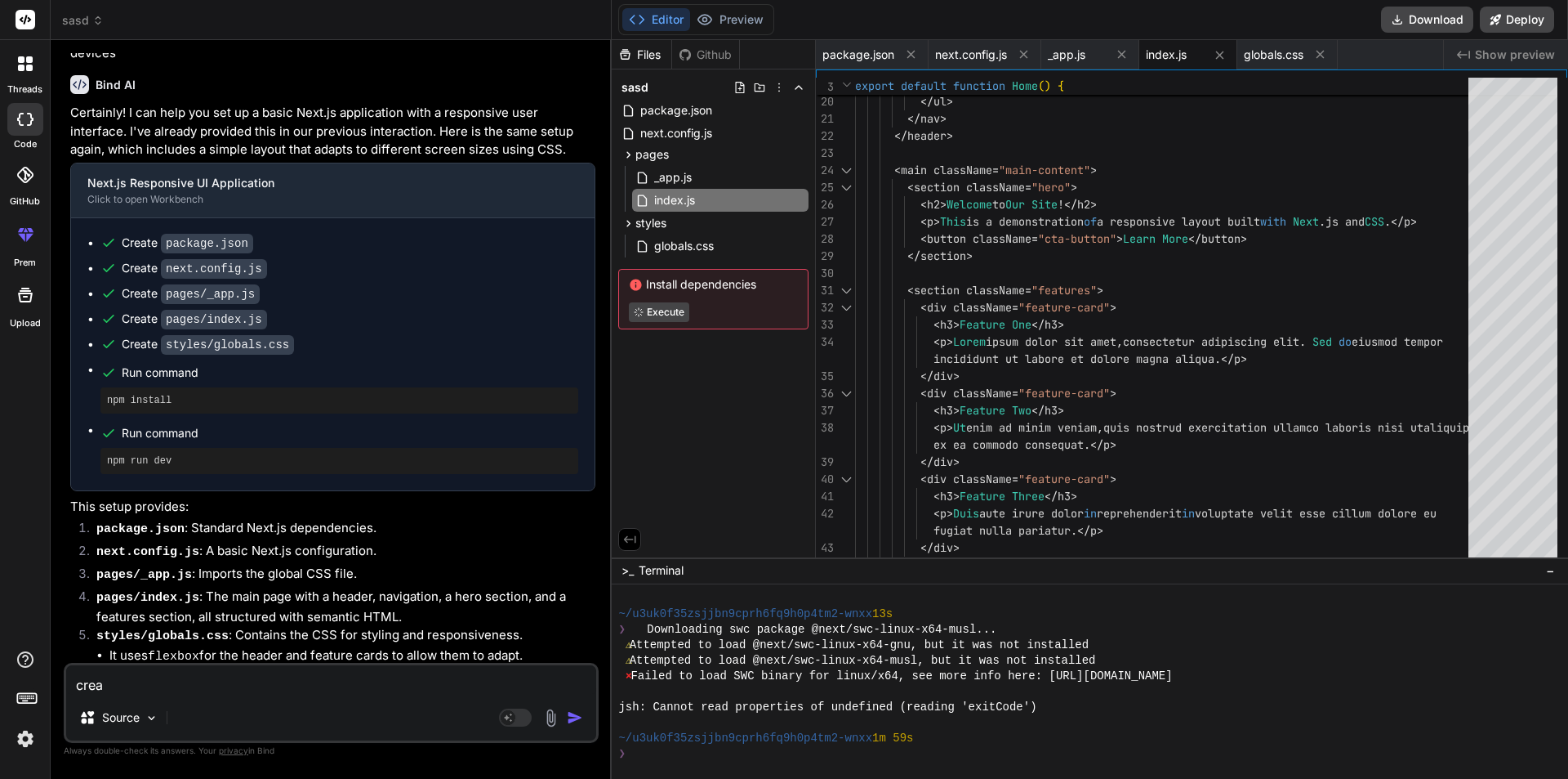
type textarea "x"
type textarea "create"
type textarea "x"
type textarea "create"
type textarea "x"
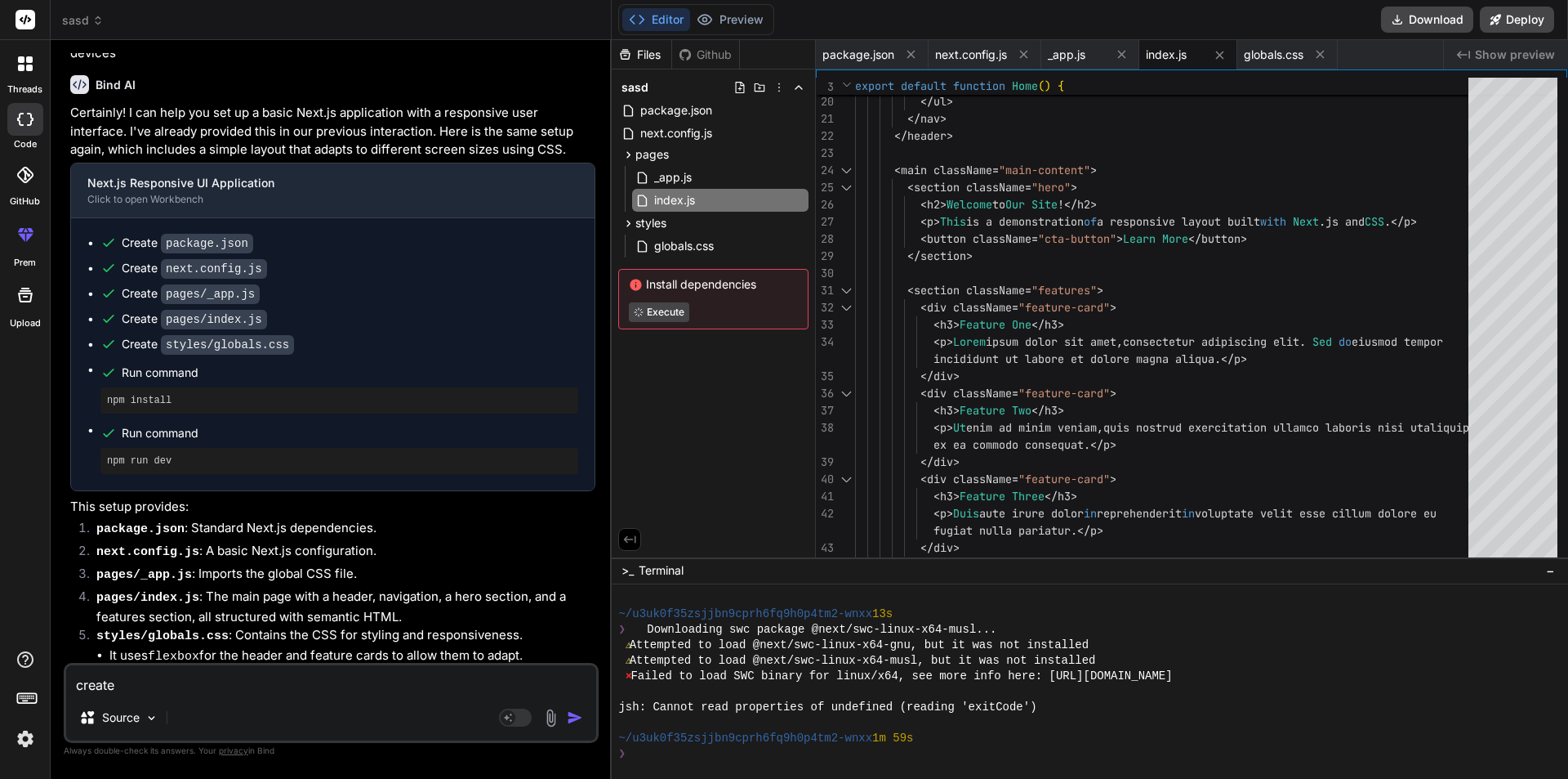
type textarea "create u"
type textarea "x"
type textarea "create us"
type textarea "x"
type textarea "create use"
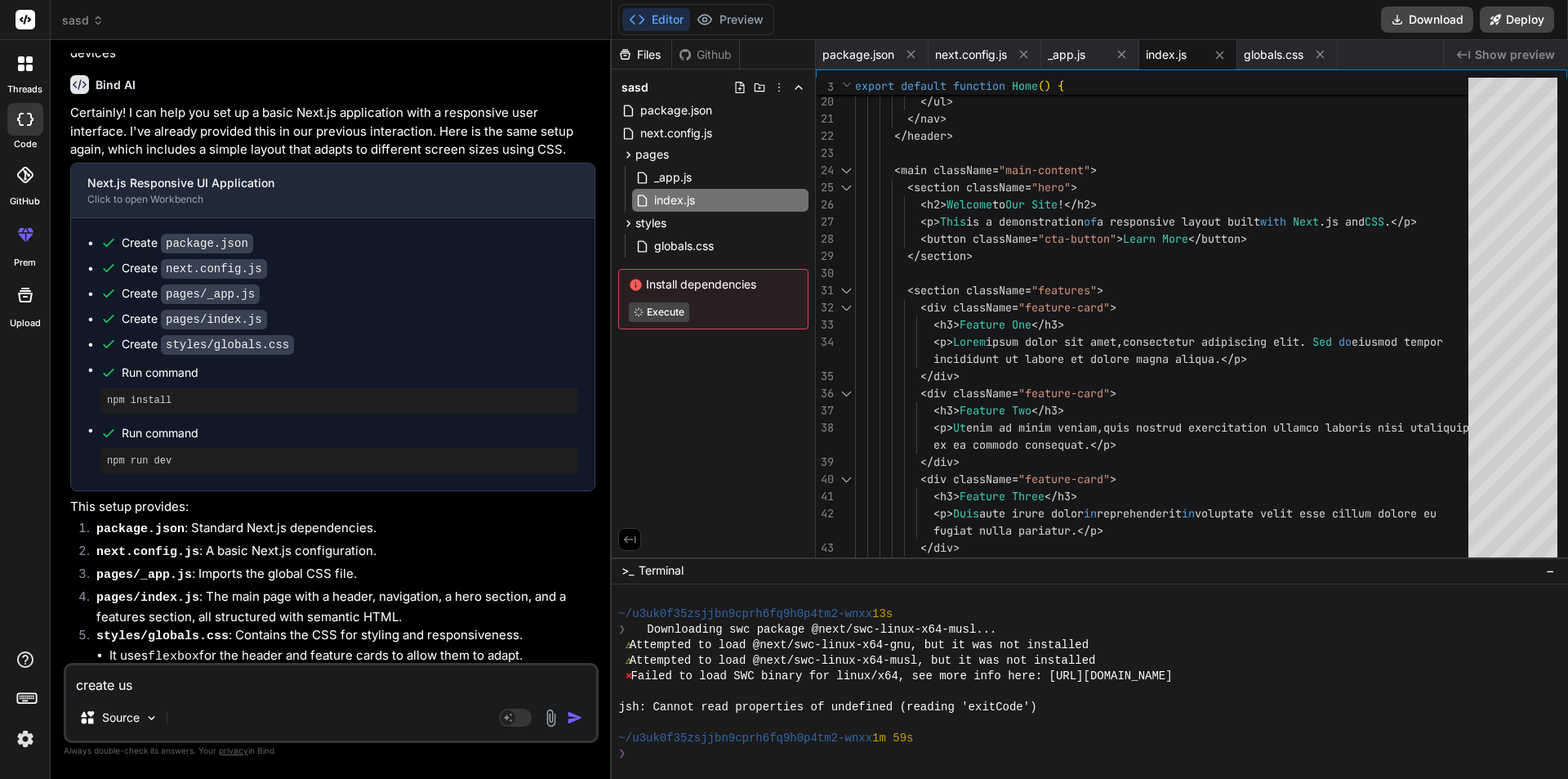
type textarea "x"
type textarea "create user"
type textarea "x"
type textarea "create user"
type textarea "x"
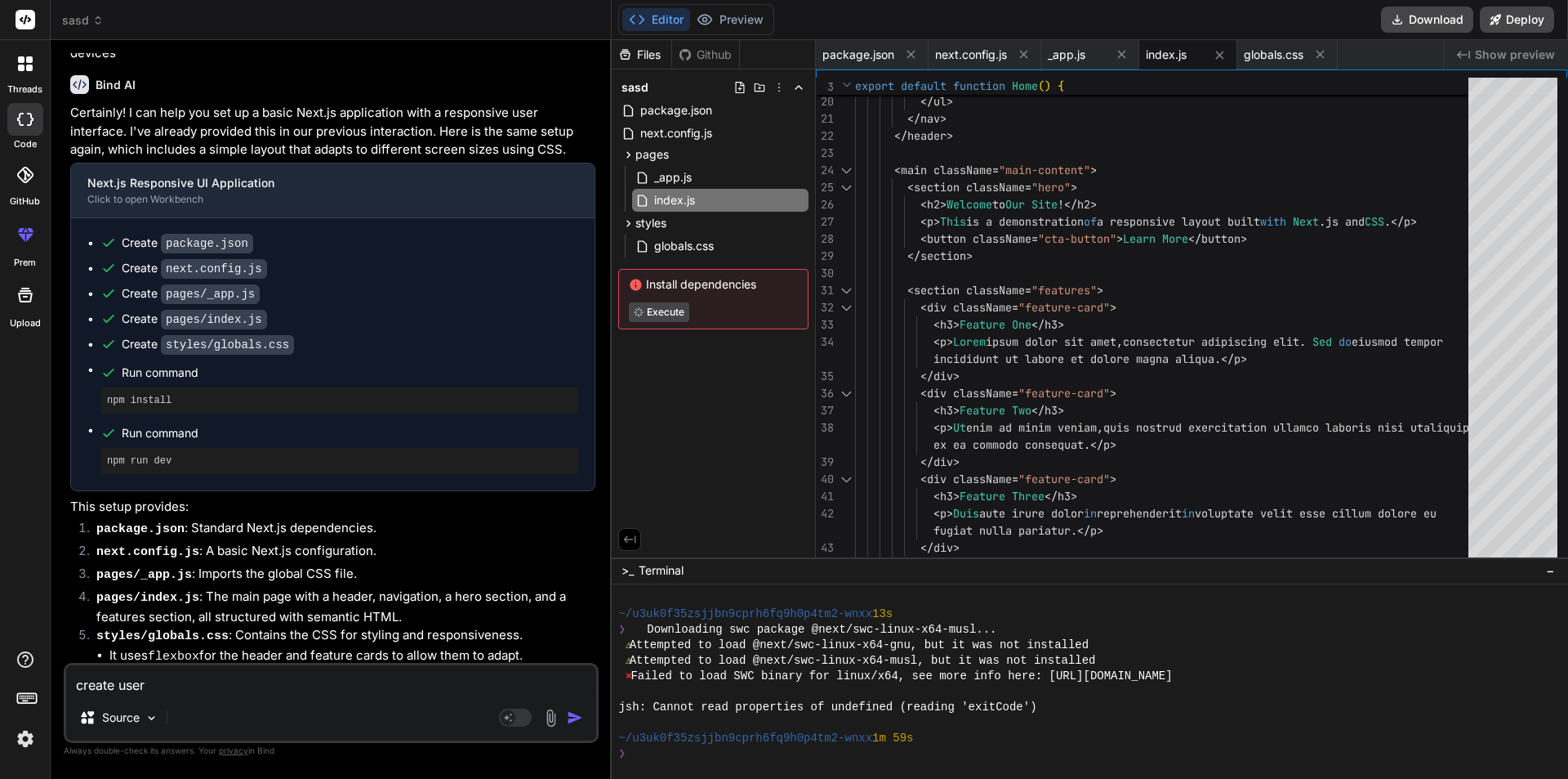
type textarea "create user"
type textarea "x"
type textarea "create use"
type textarea "x"
type textarea "create us"
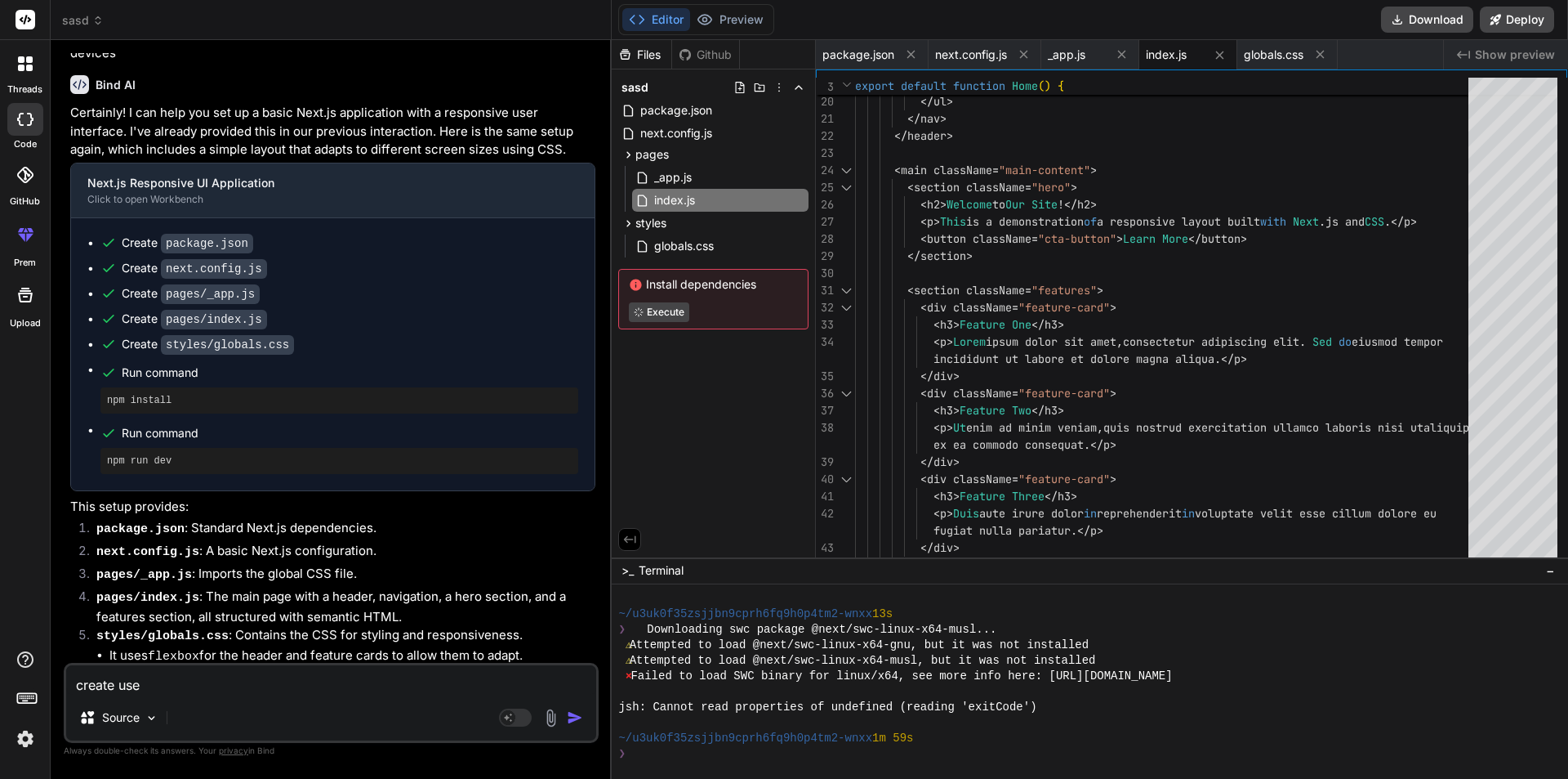
type textarea "x"
type textarea "create u"
type textarea "x"
type textarea "create"
type textarea "x"
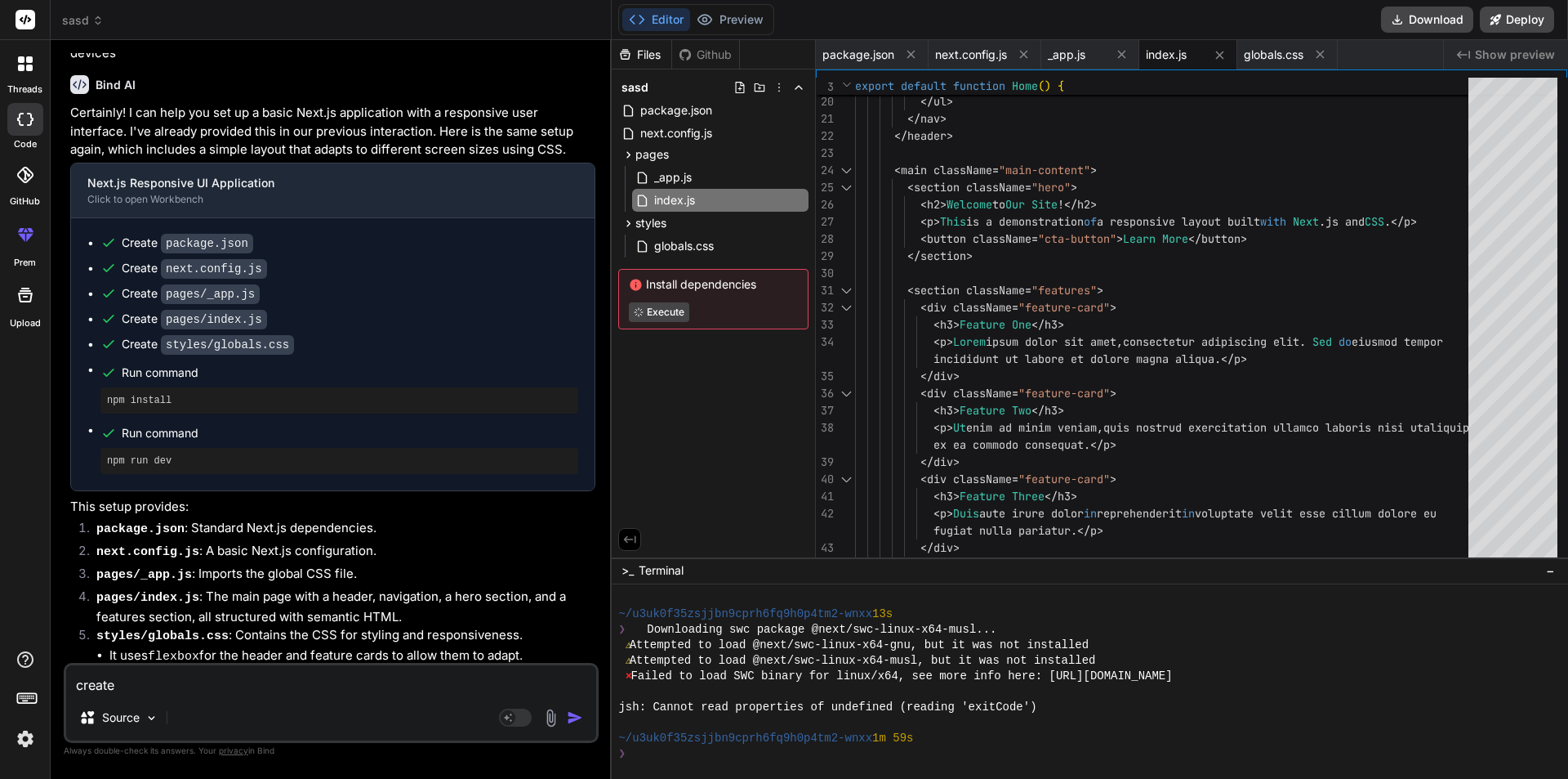
type textarea "create p"
type textarea "x"
type textarea "create pr"
type textarea "x"
type textarea "create pro"
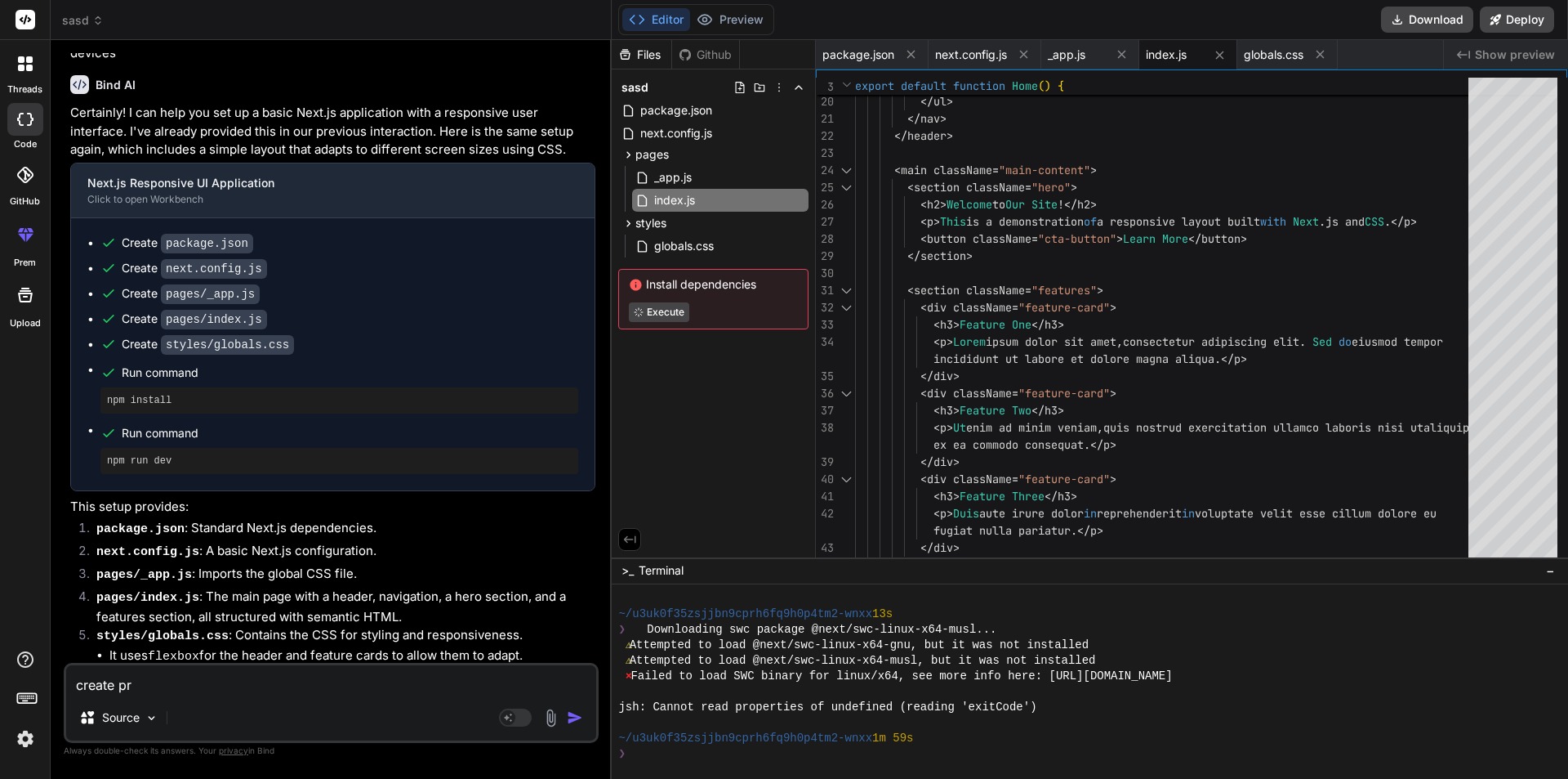
type textarea "x"
type textarea "create prov"
type textarea "x"
type textarea "create provi"
type textarea "x"
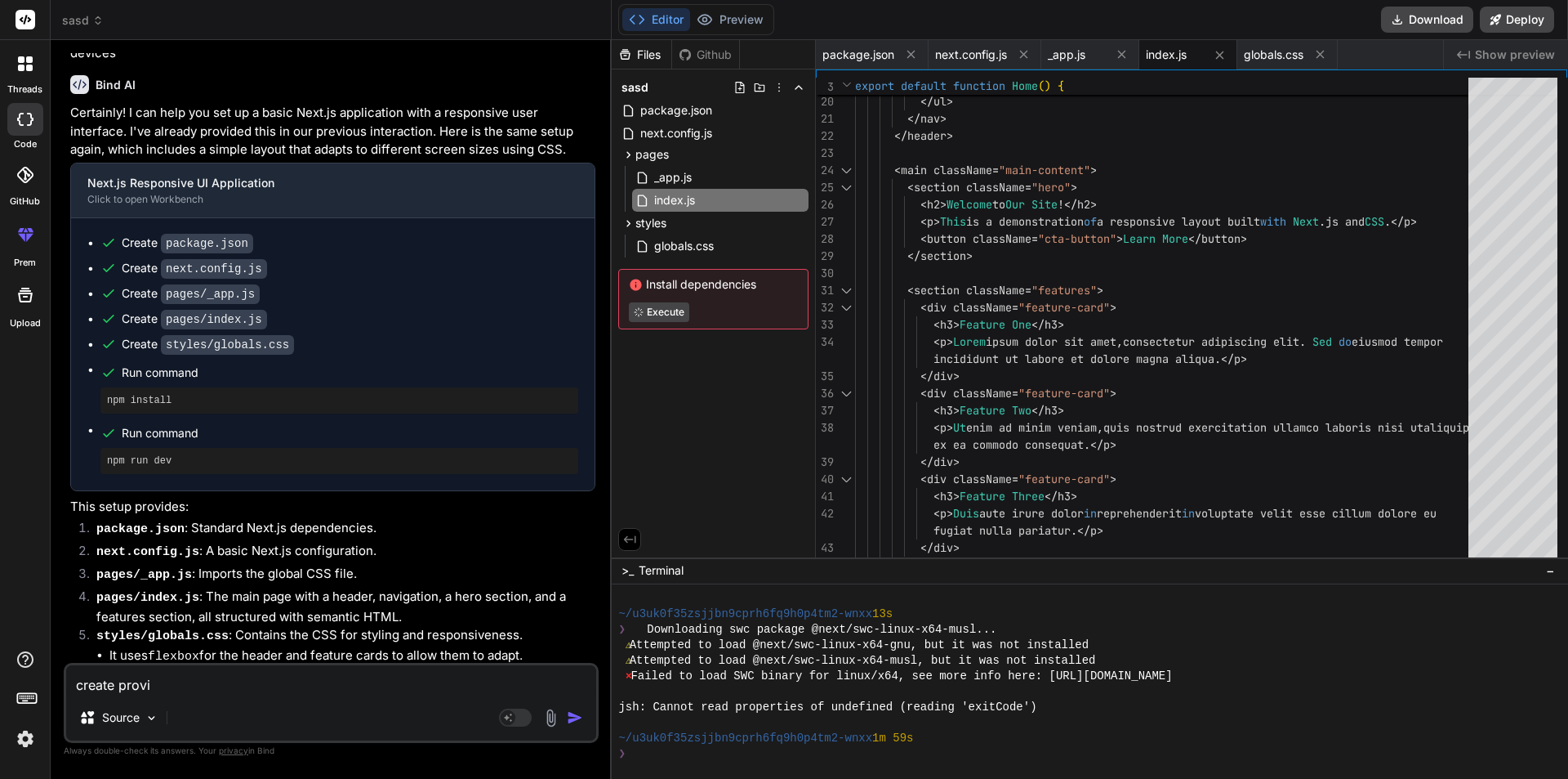
type textarea "create provid"
type textarea "x"
type textarea "create provide"
type textarea "x"
type textarea "create provider"
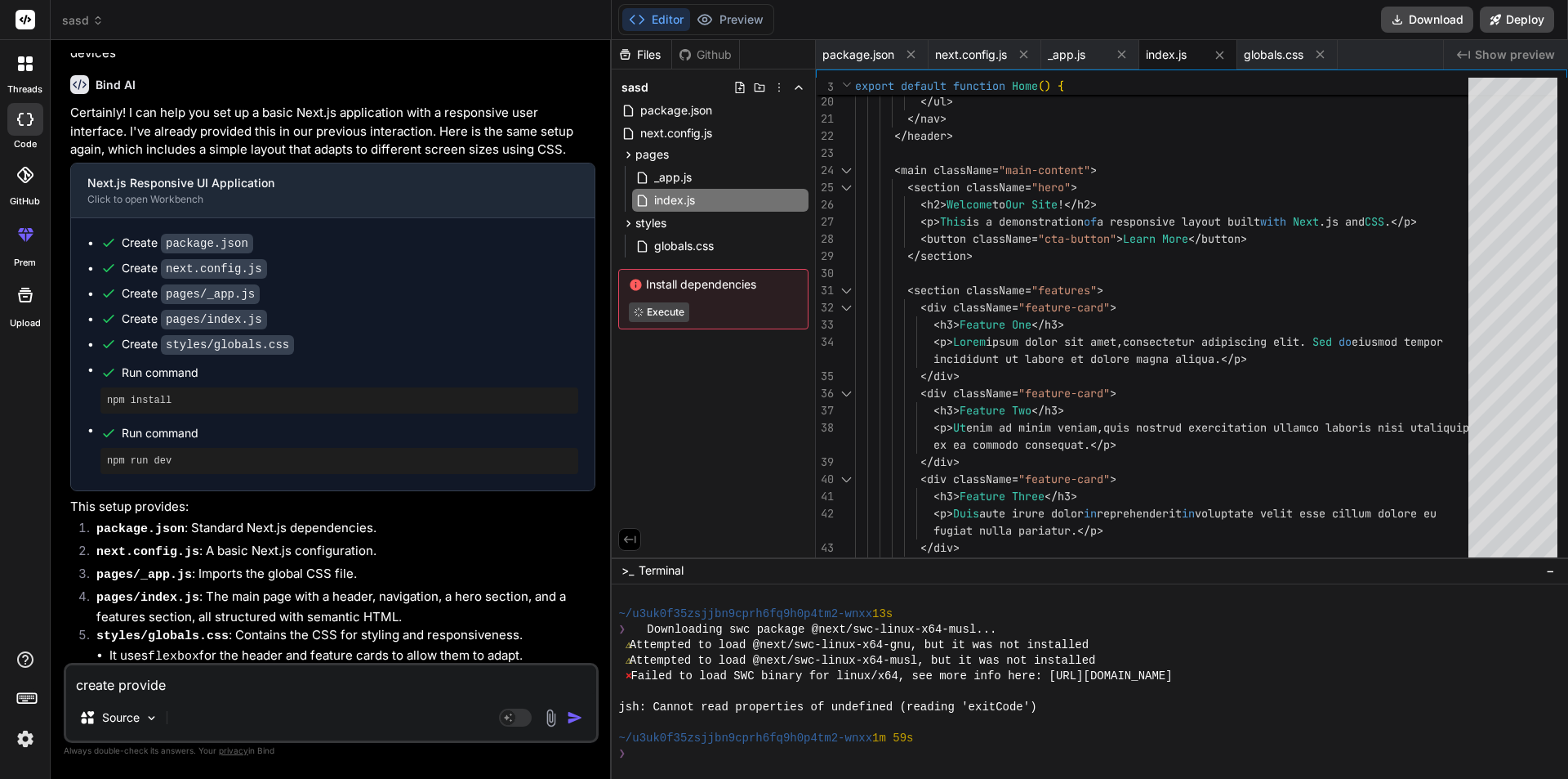
type textarea "x"
type textarea "create provider"
type textarea "x"
type textarea "create provider d"
type textarea "x"
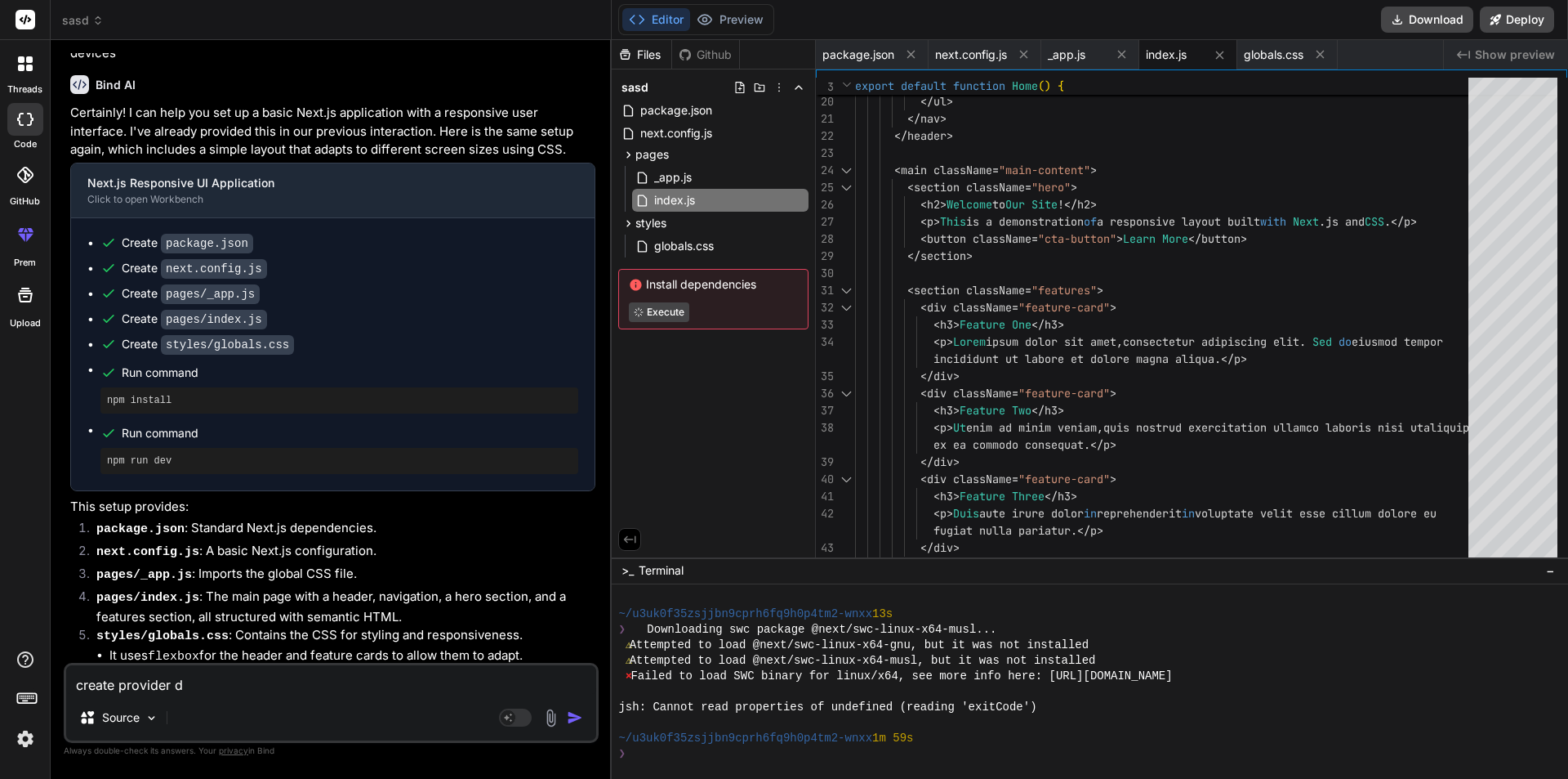
type textarea "create provider da"
type textarea "x"
type textarea "create provider das"
type textarea "x"
type textarea "create provider dash"
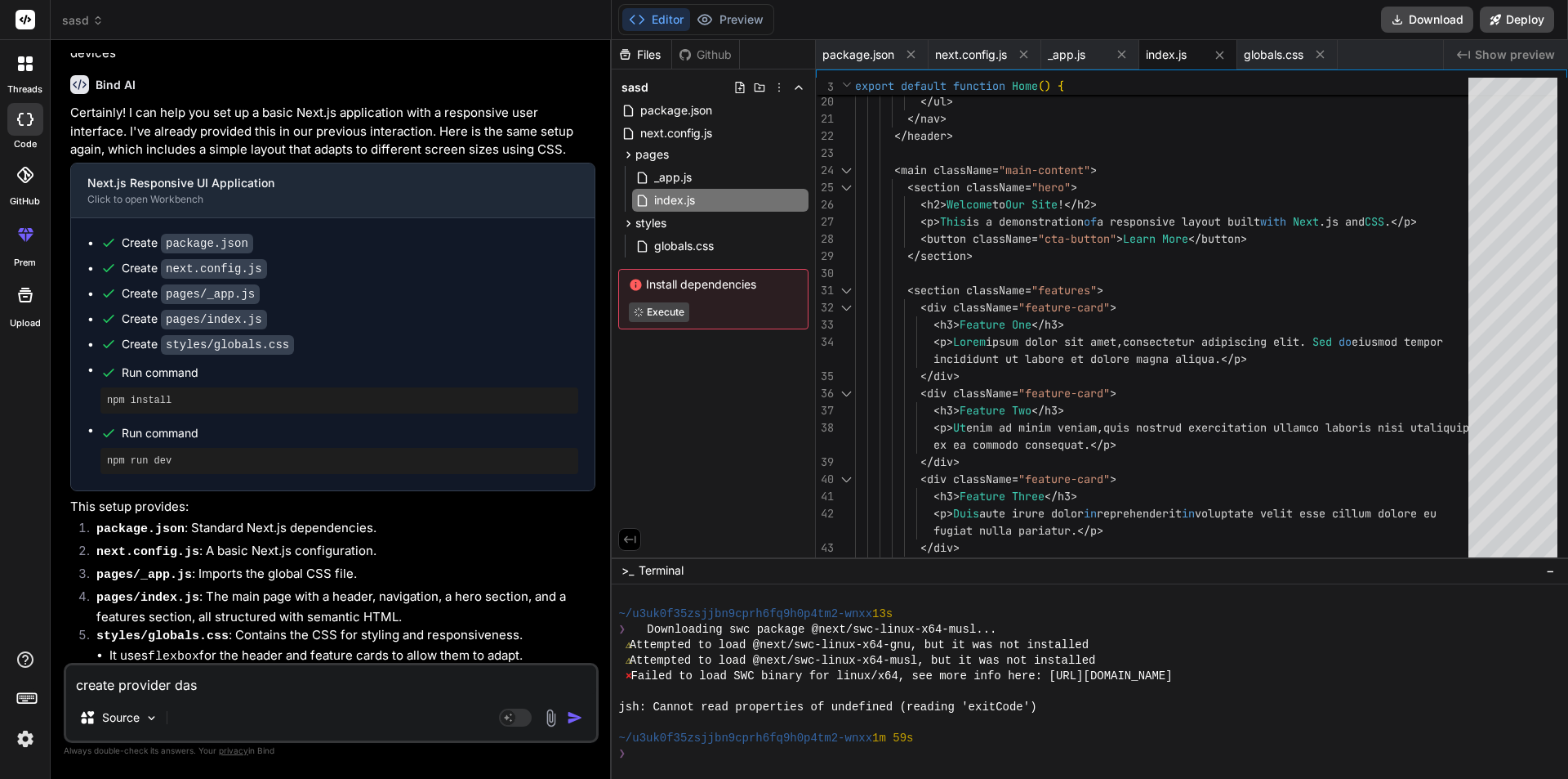
type textarea "x"
type textarea "create provider dashb"
type textarea "x"
type textarea "create provider dashbo"
type textarea "x"
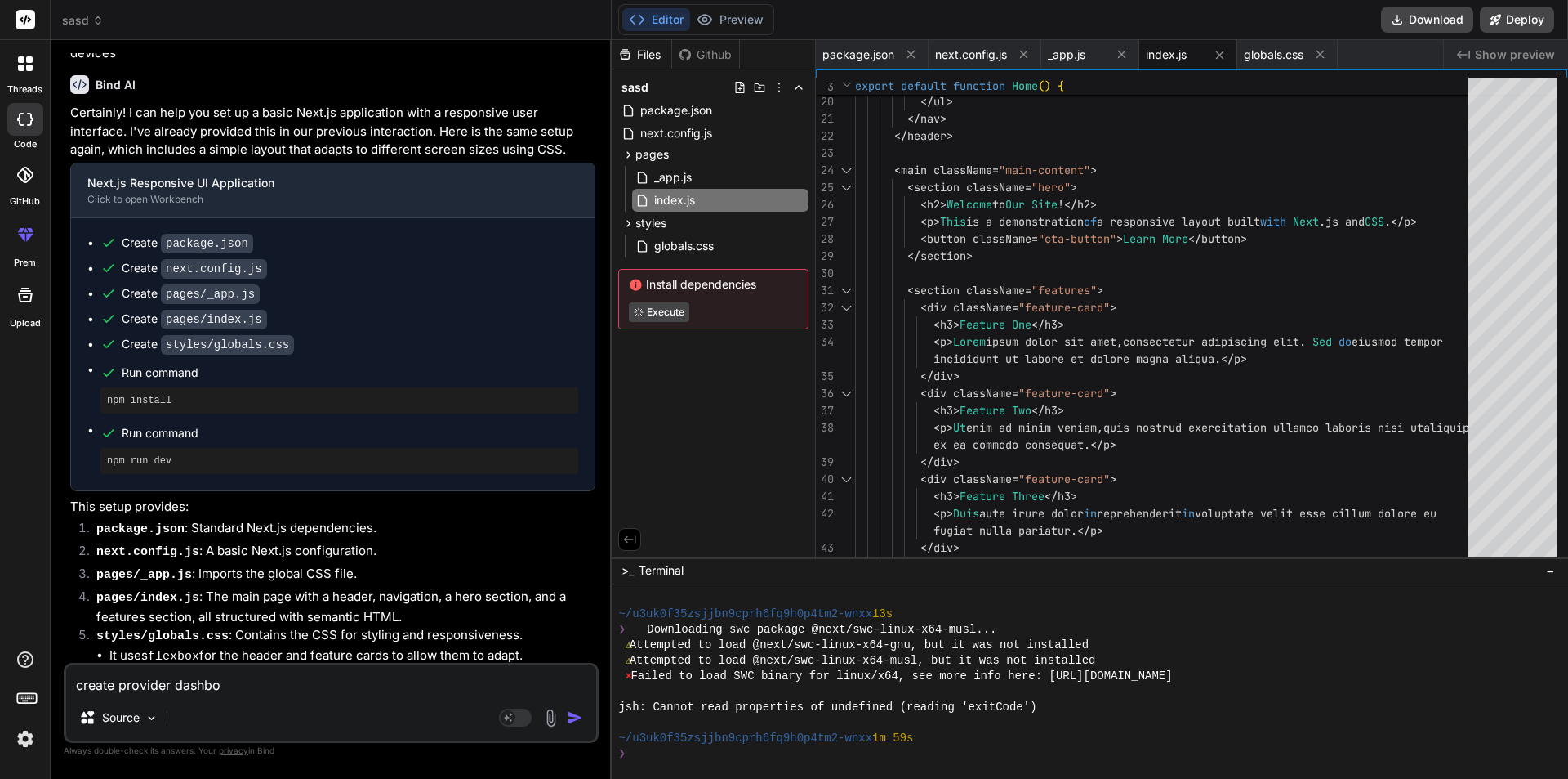
type textarea "create provider dashboa"
type textarea "x"
type textarea "create provider dashboar"
type textarea "x"
type textarea "create provider dashboard"
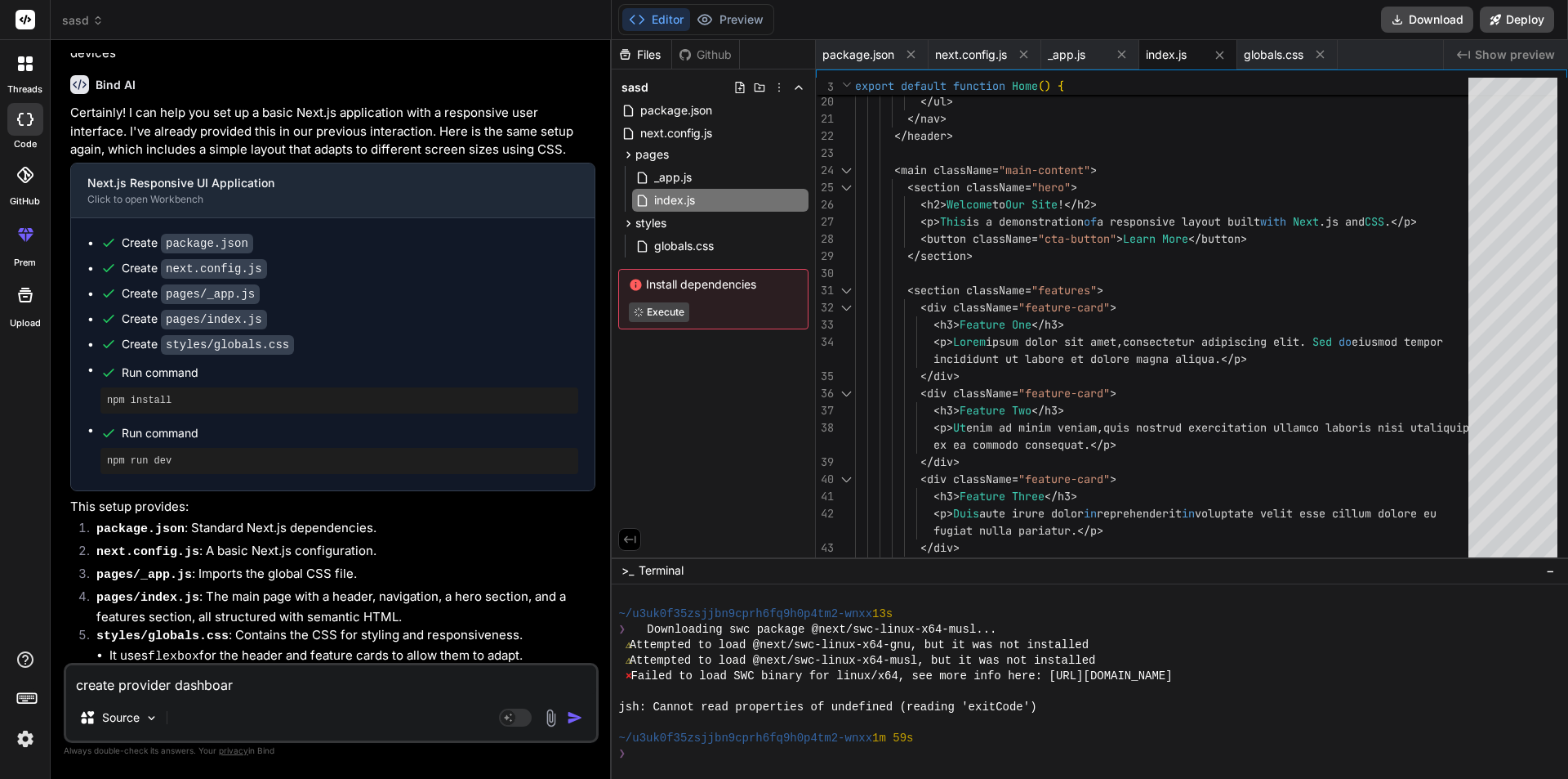
type textarea "x"
type textarea "create provider dashboard"
type textarea "x"
type textarea "create provider dashboard p"
type textarea "x"
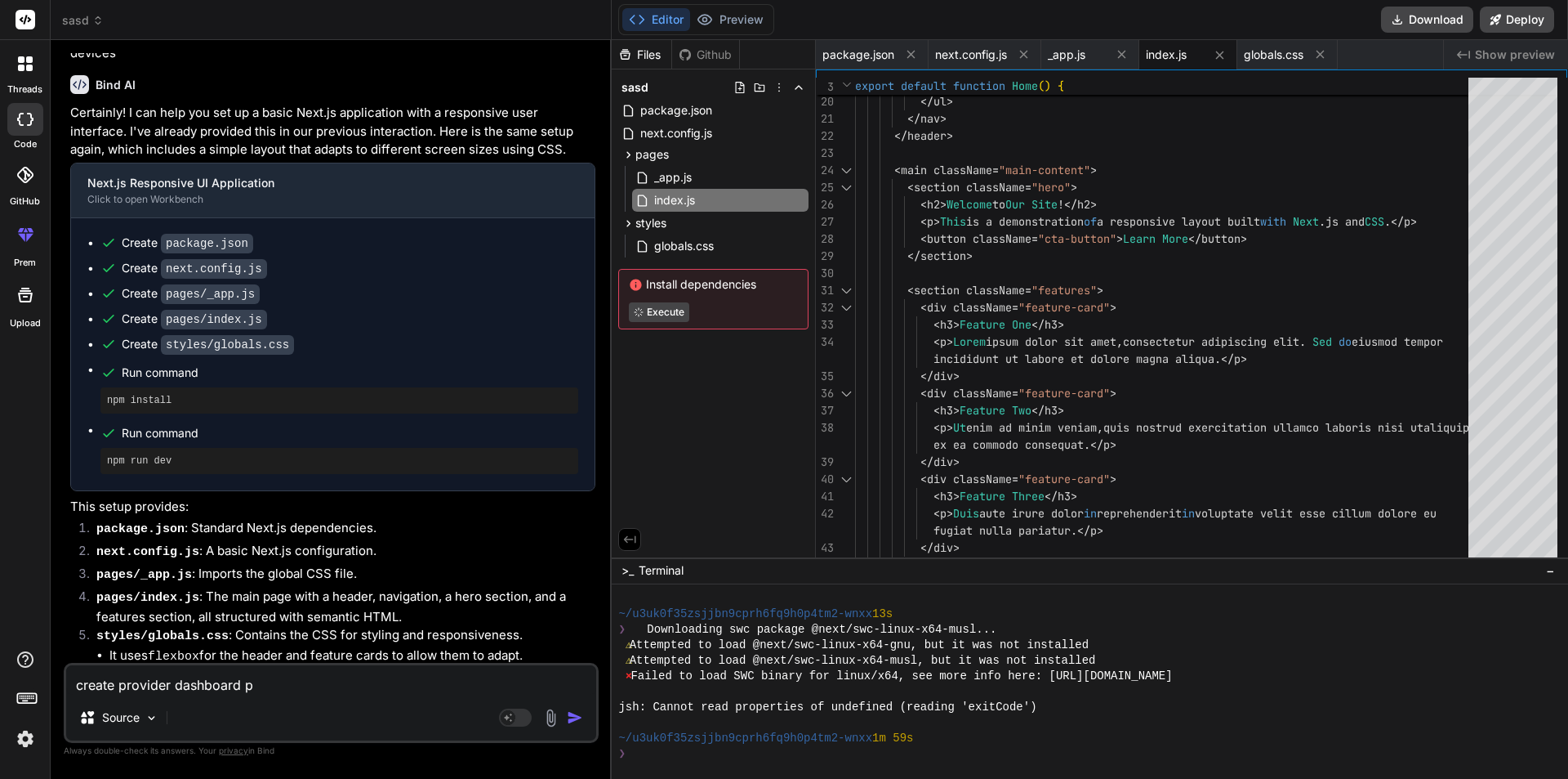
type textarea "create provider dashboard pa"
type textarea "x"
type textarea "create provider dashboard pag"
type textarea "x"
type textarea "create provider dashboard page"
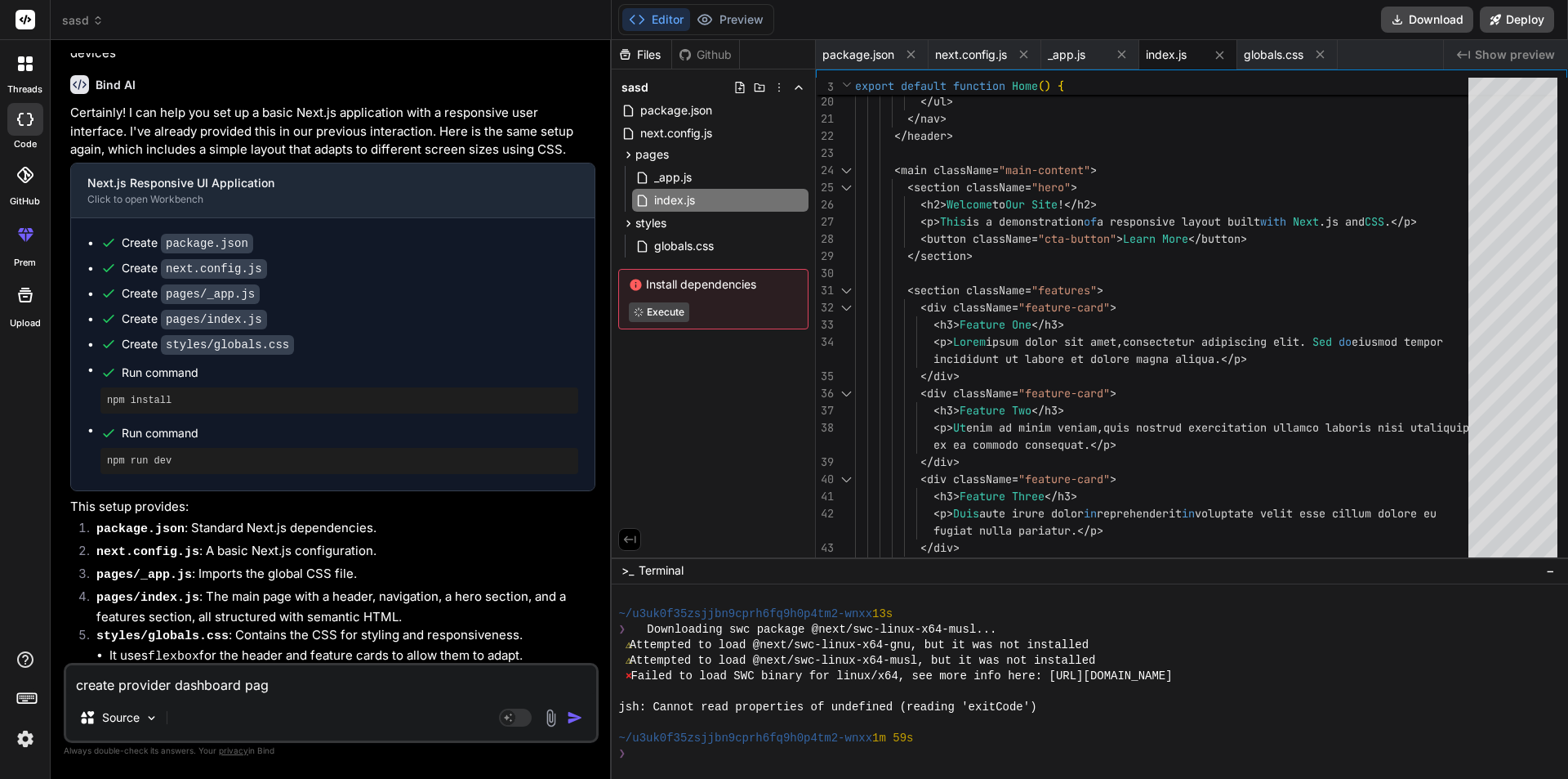
type textarea "x"
type textarea "create provider dashboard pages"
type textarea "x"
type textarea "create provider dashboard pages"
type textarea "x"
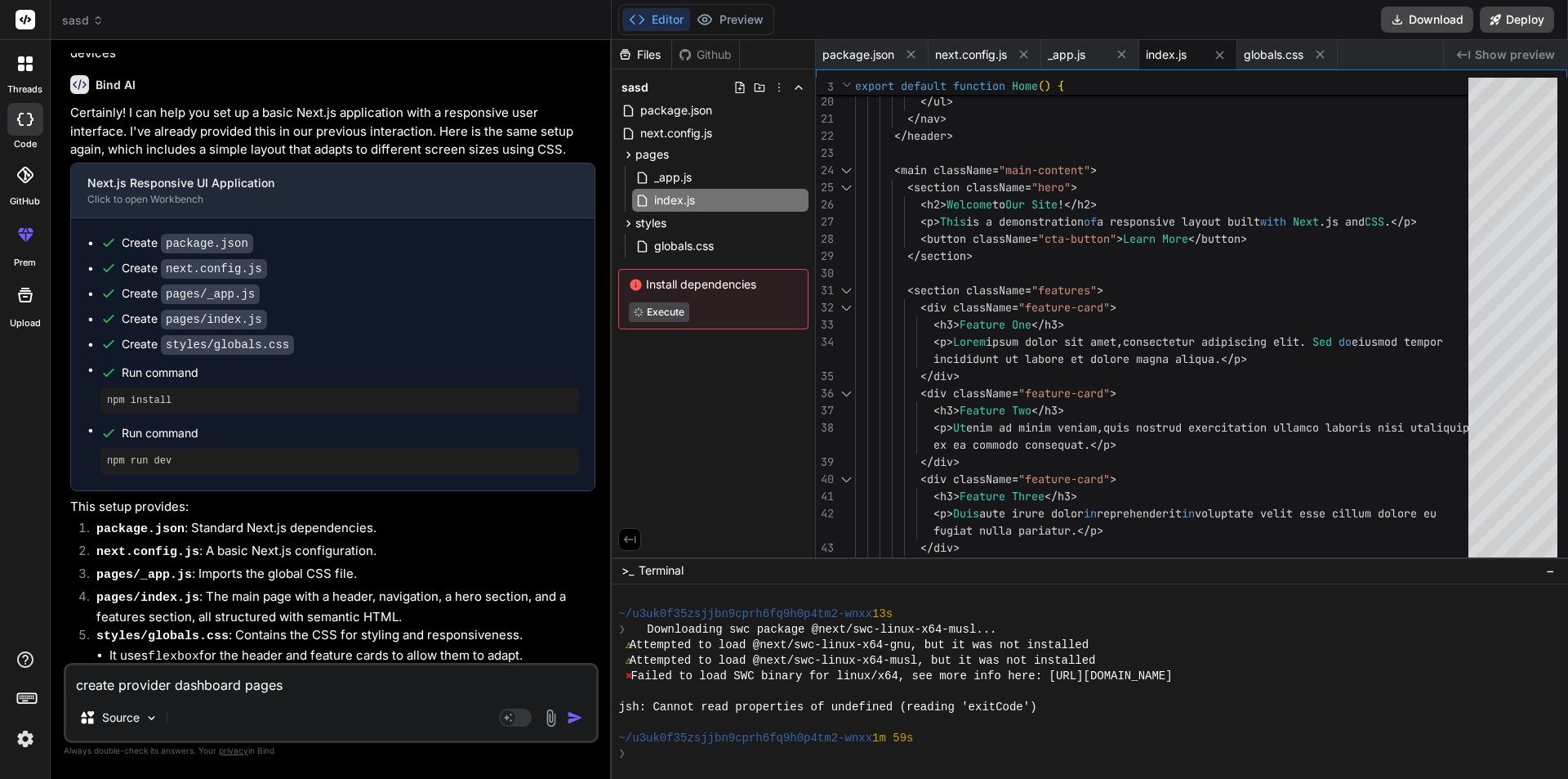
type textarea "create provider dashboard pages w"
type textarea "x"
type textarea "create provider dashboard pages wi"
type textarea "x"
type textarea "create provider dashboard pages wit"
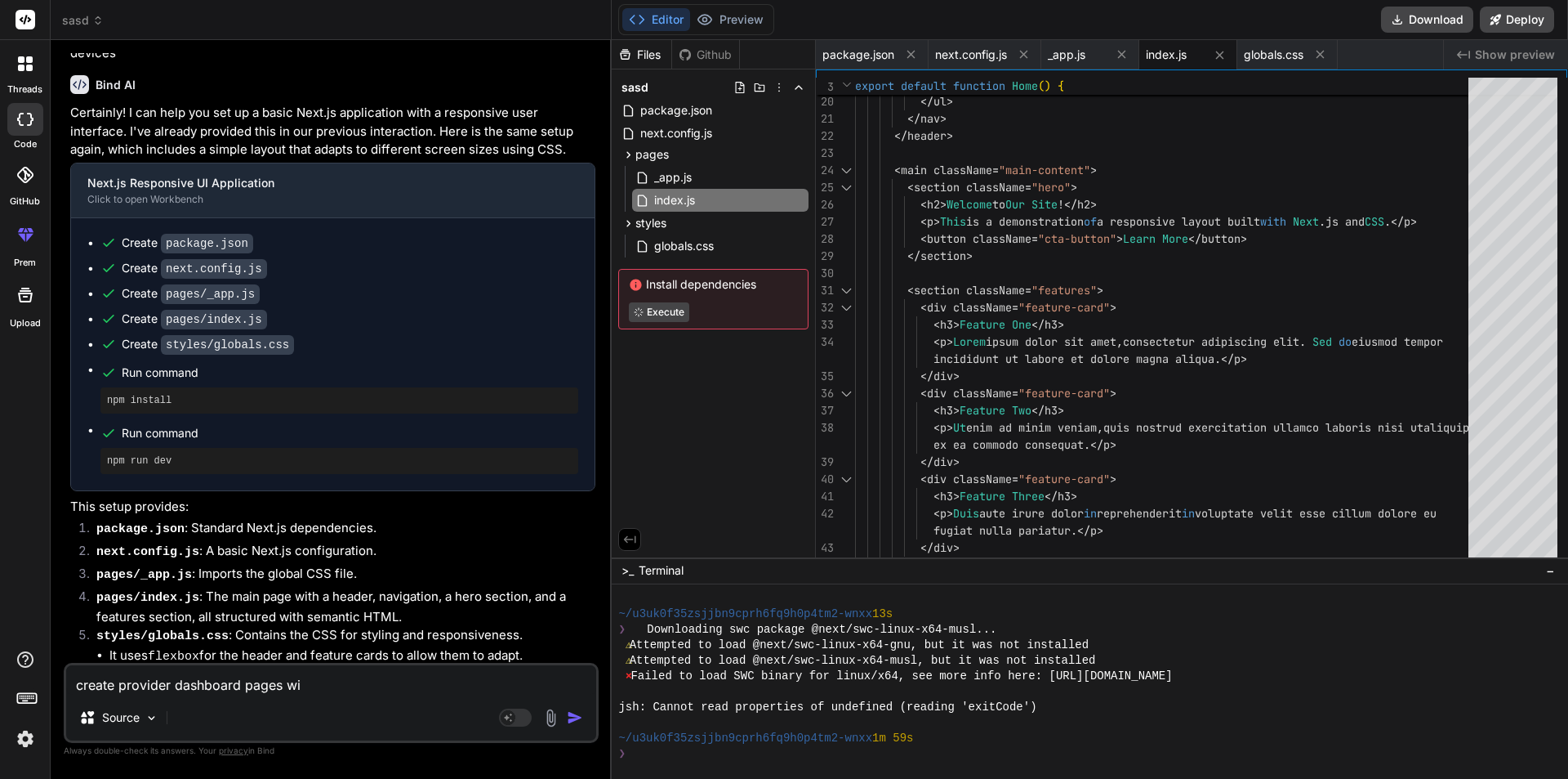
type textarea "x"
type textarea "create provider dashboard pages with"
type textarea "x"
type textarea "create provider dashboard pages with"
type textarea "x"
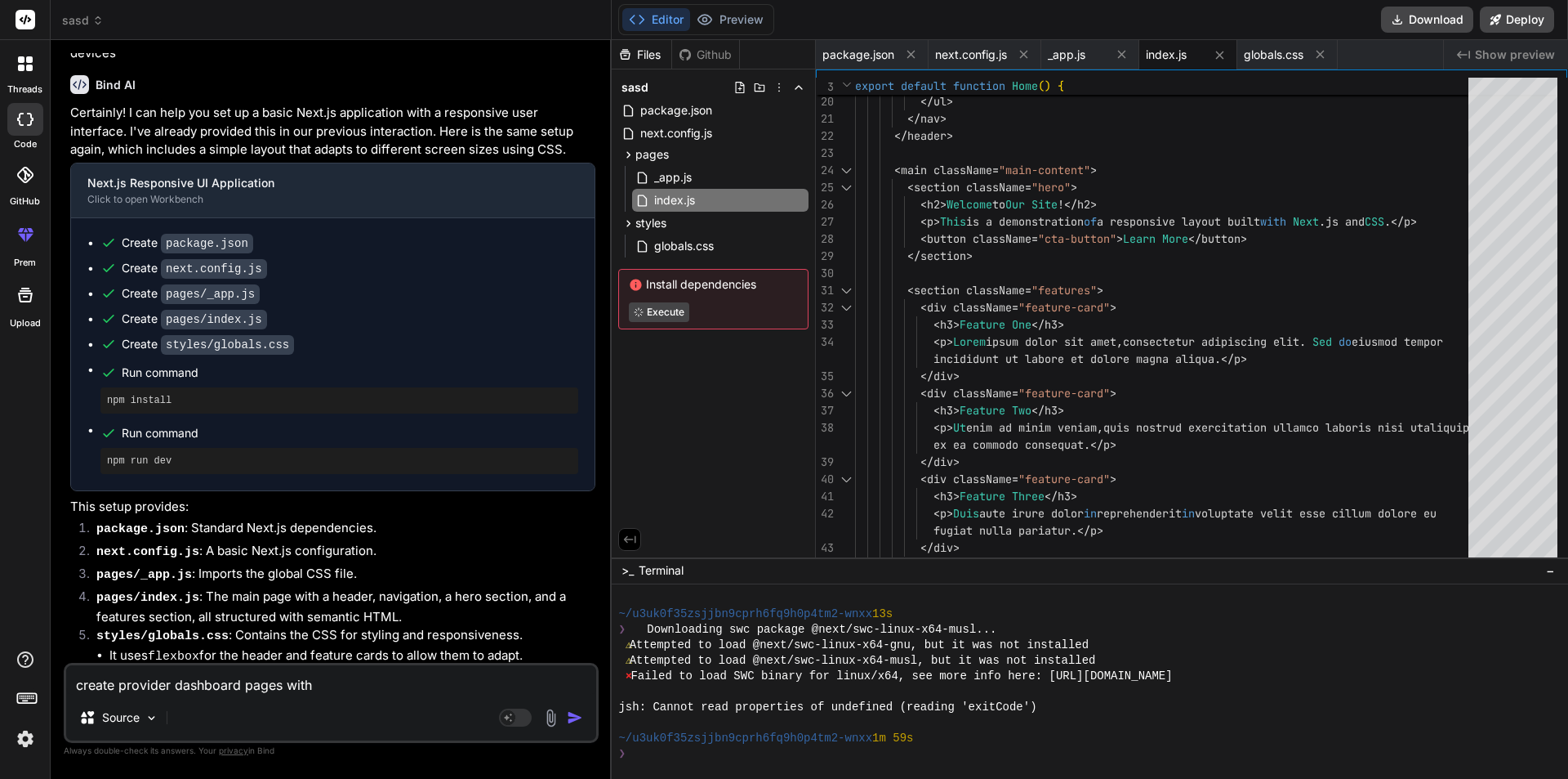
type textarea "create provider dashboard pages with"
type textarea "x"
type textarea "create provider dashboard pages wit"
type textarea "x"
type textarea "create provider dashboard pages wi"
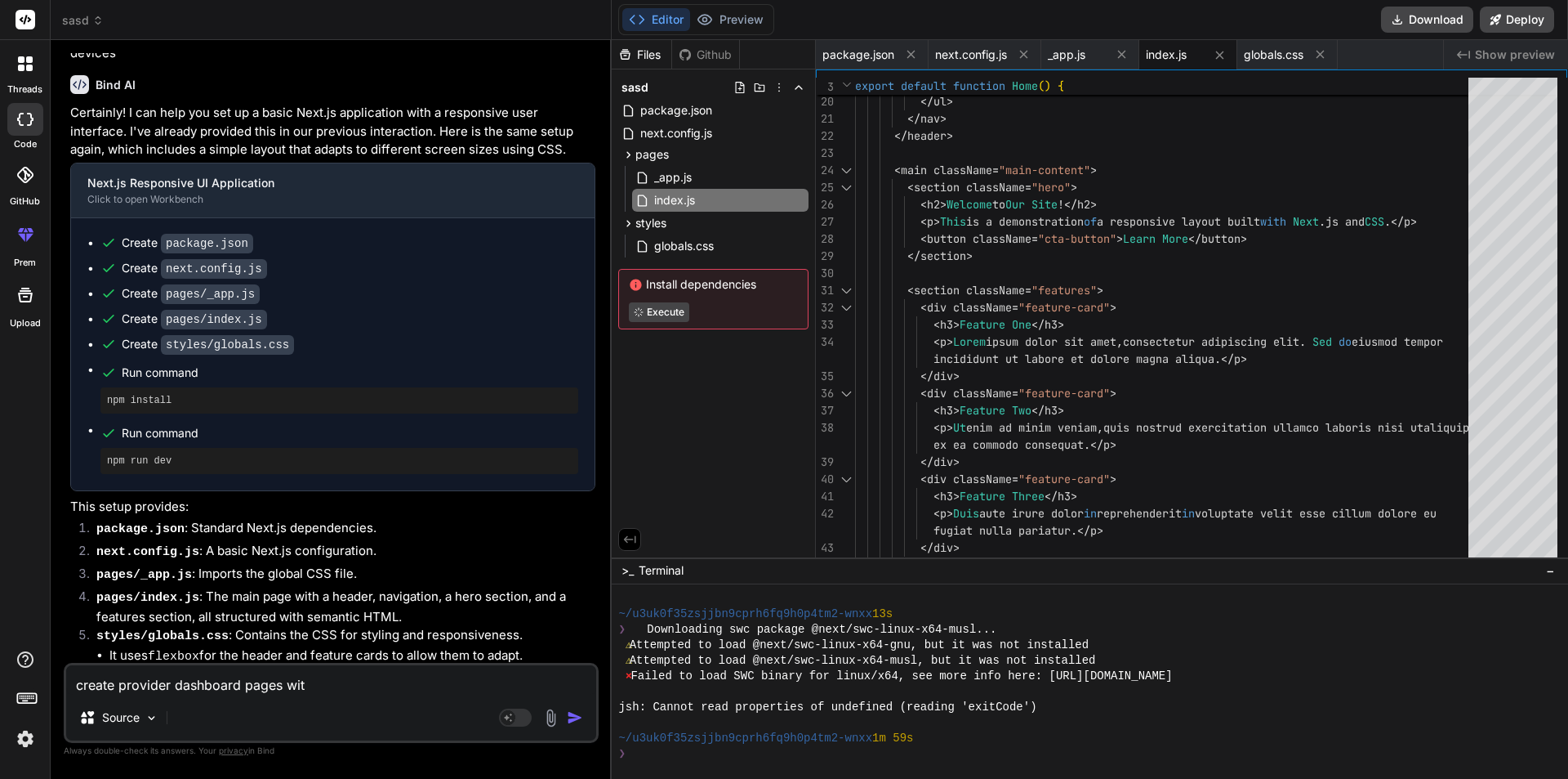
type textarea "x"
type textarea "create provider dashboard pages w"
type textarea "x"
type textarea "create provider dashboard pages"
type textarea "x"
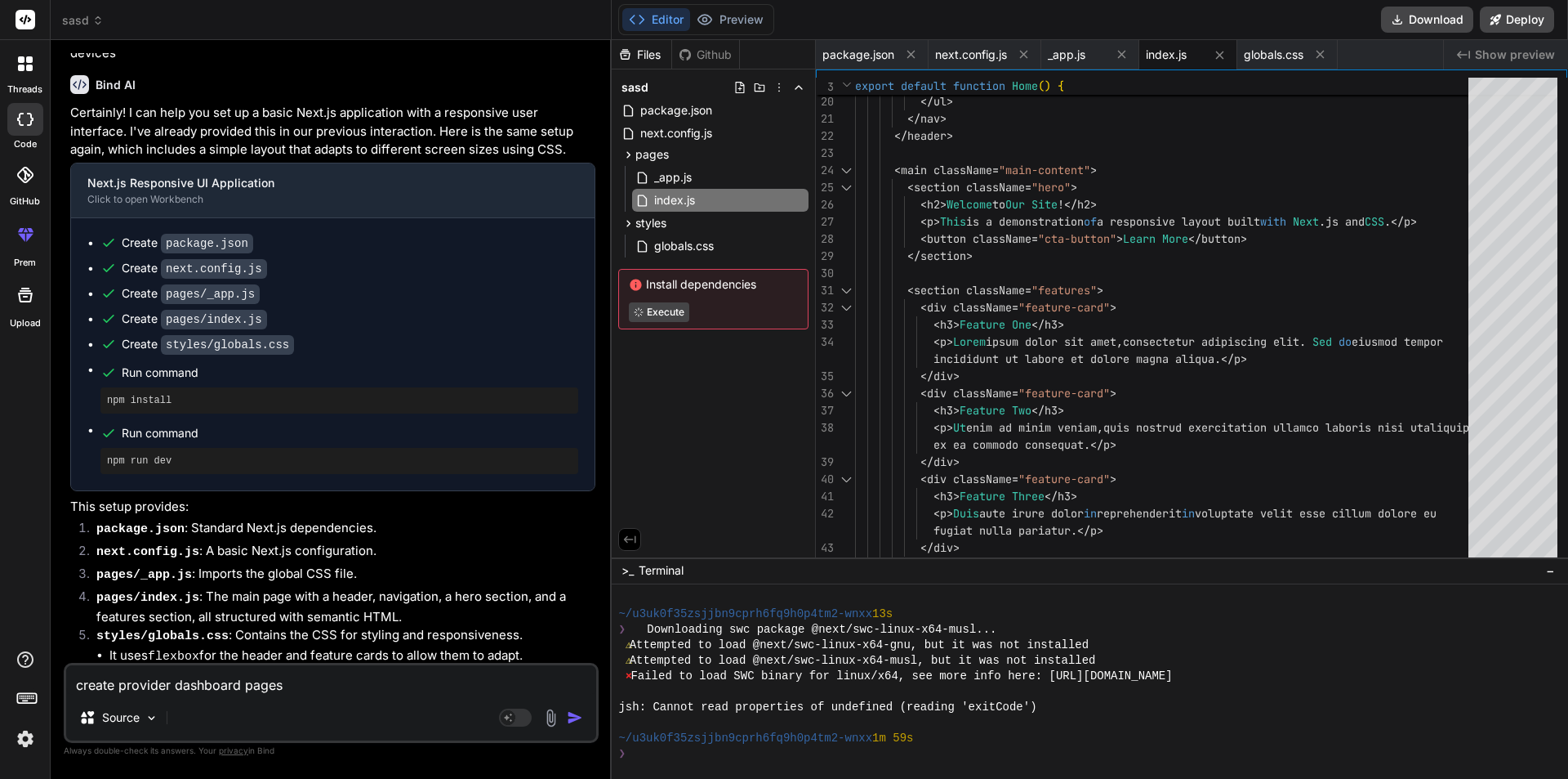
type textarea "create provider dashboard pages"
type textarea "x"
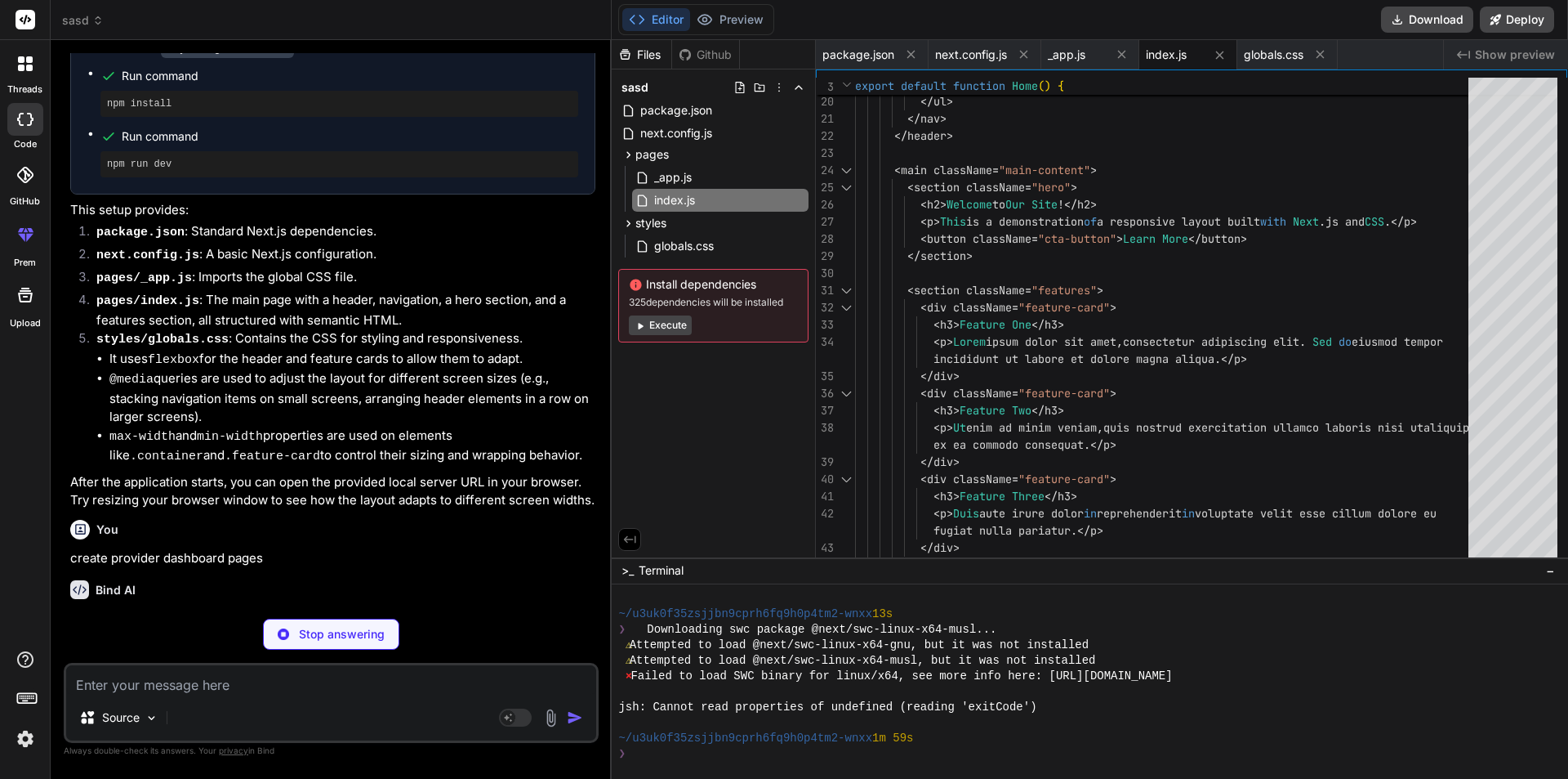
scroll to position [1162, 0]
type textarea "x"
type textarea "<div className={styles.contentArea}> {children} </div> </main> </div> ); }; exp…"
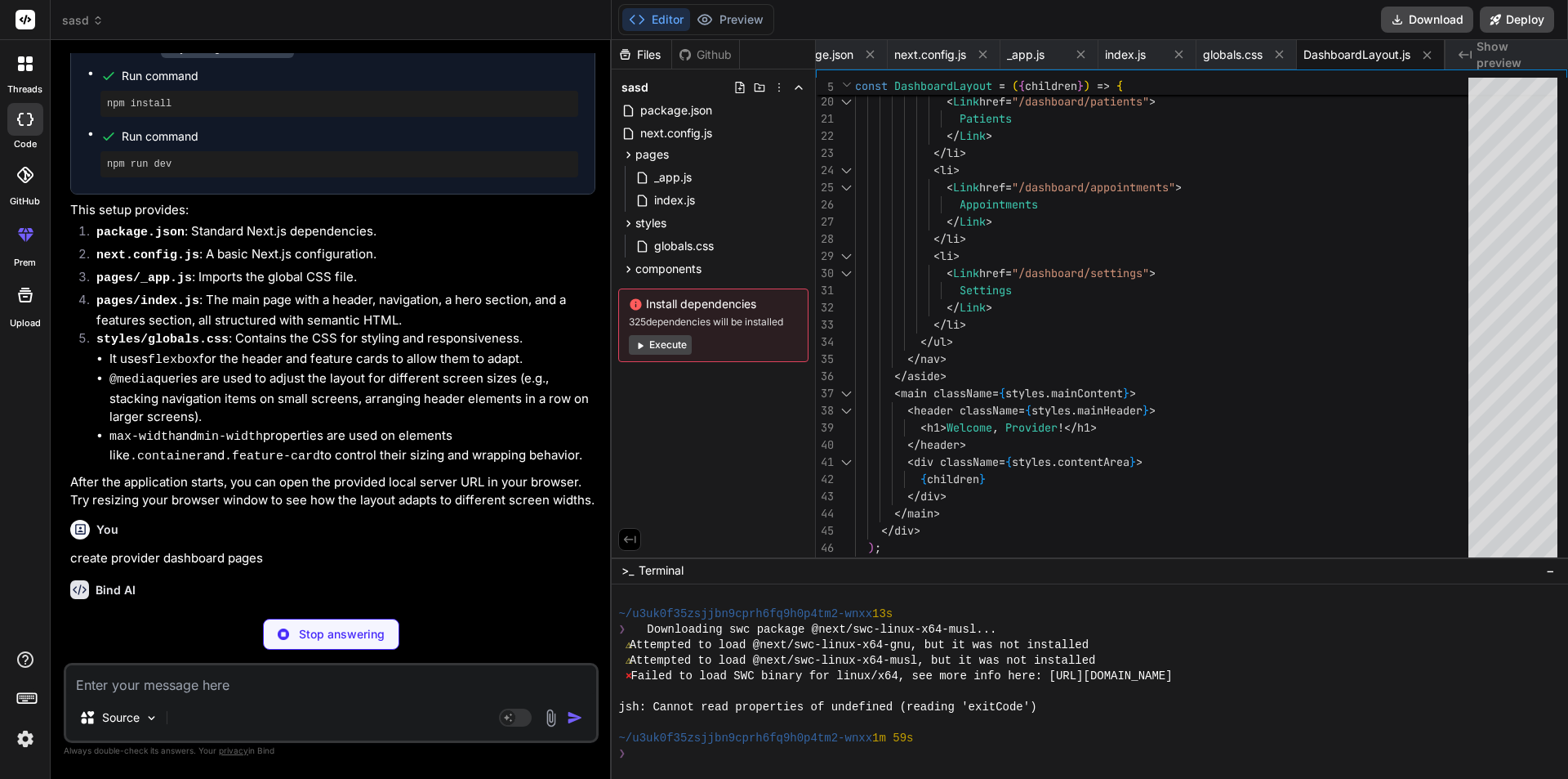
scroll to position [1489, 0]
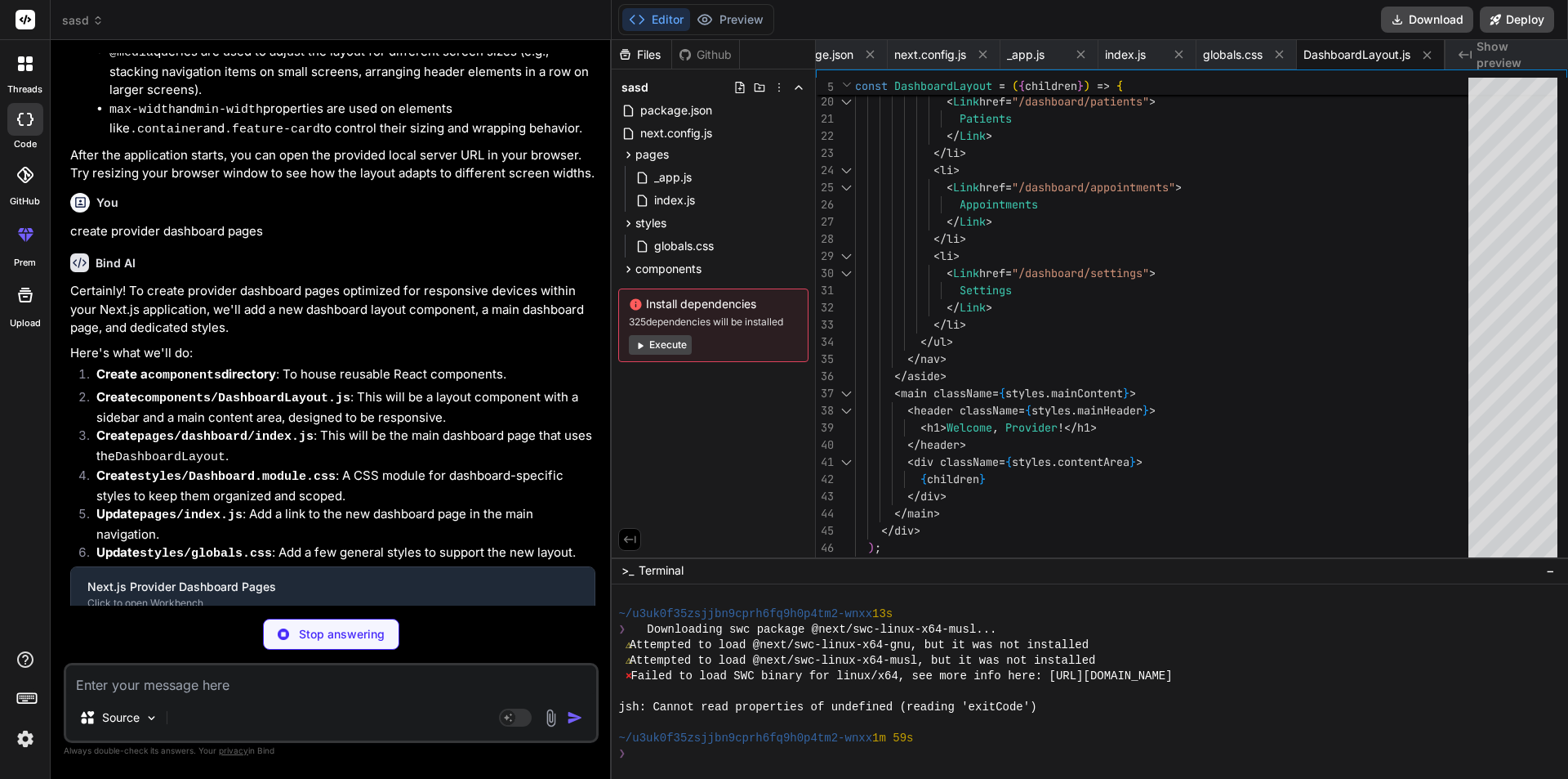
type textarea "x"
type textarea "</section> </DashboardLayout> ); }"
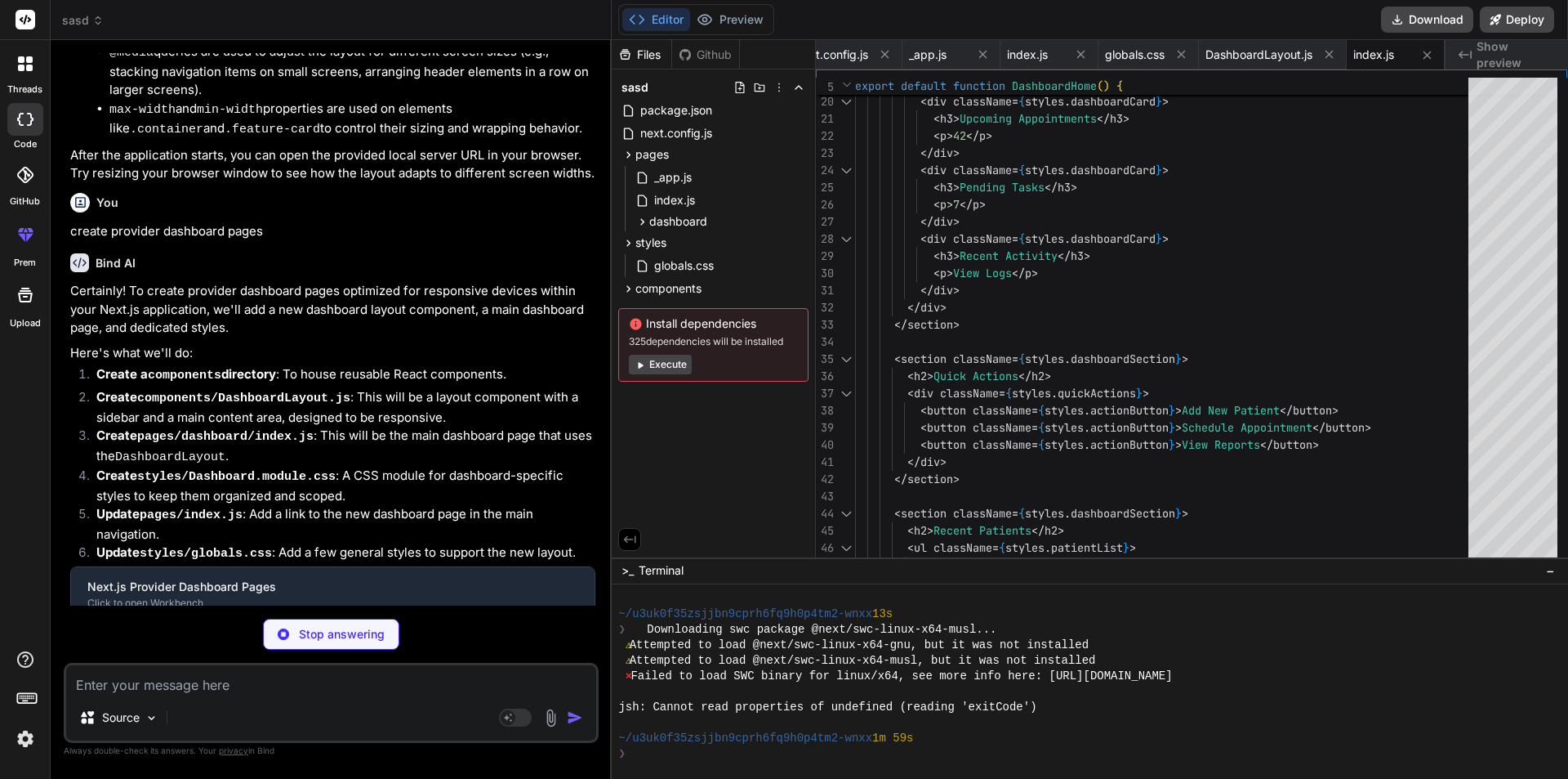
scroll to position [1579, 0]
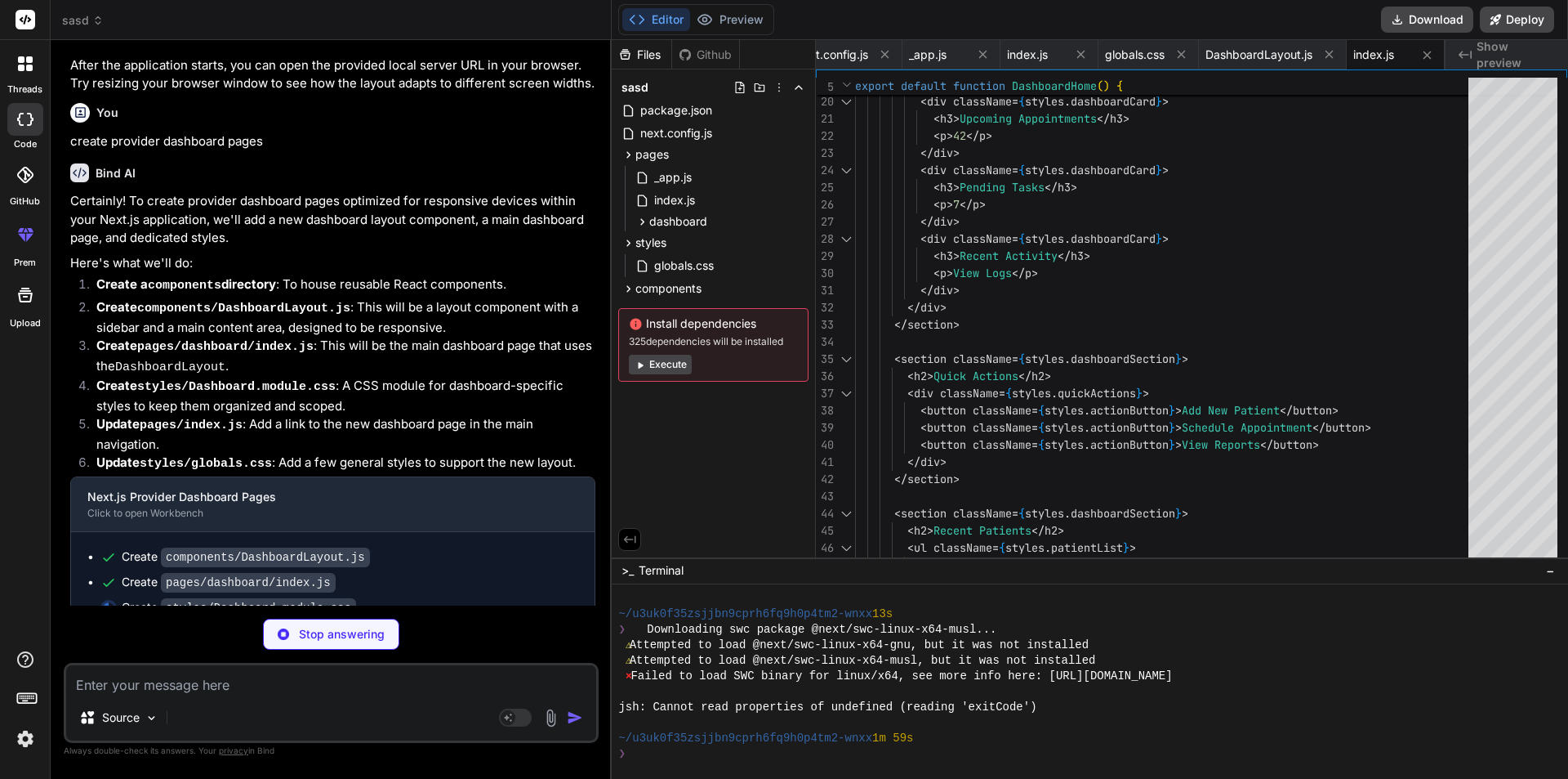
type textarea "x"
type textarea "font-size: 1.5em; text-align: center; } .actionButton { width: 100%; /* Full wi…"
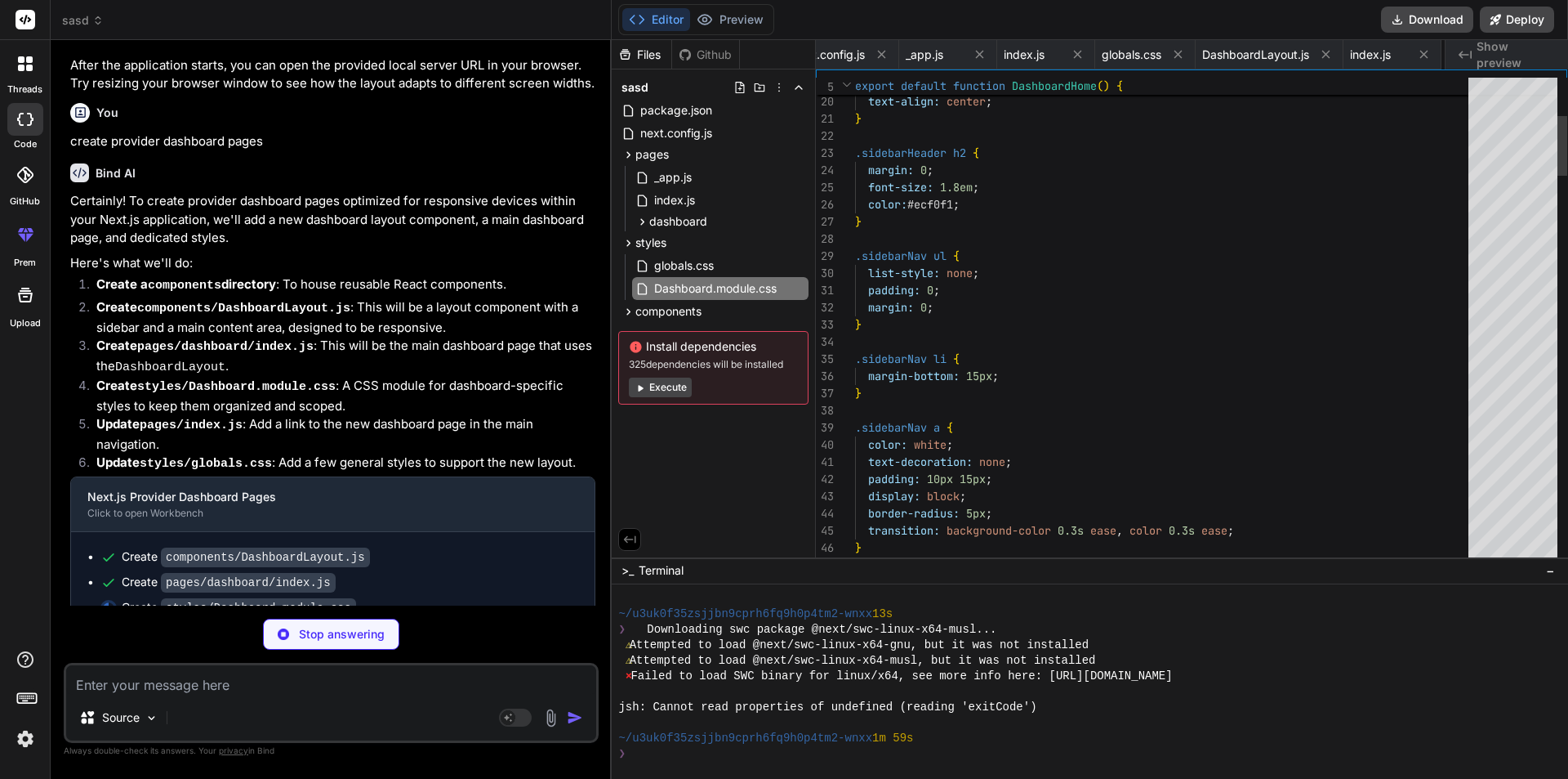
scroll to position [0, 306]
type textarea "x"
type textarea "<footer className="footer"> <p>&copy; 2024 Responsive Next.js App. All rights r…"
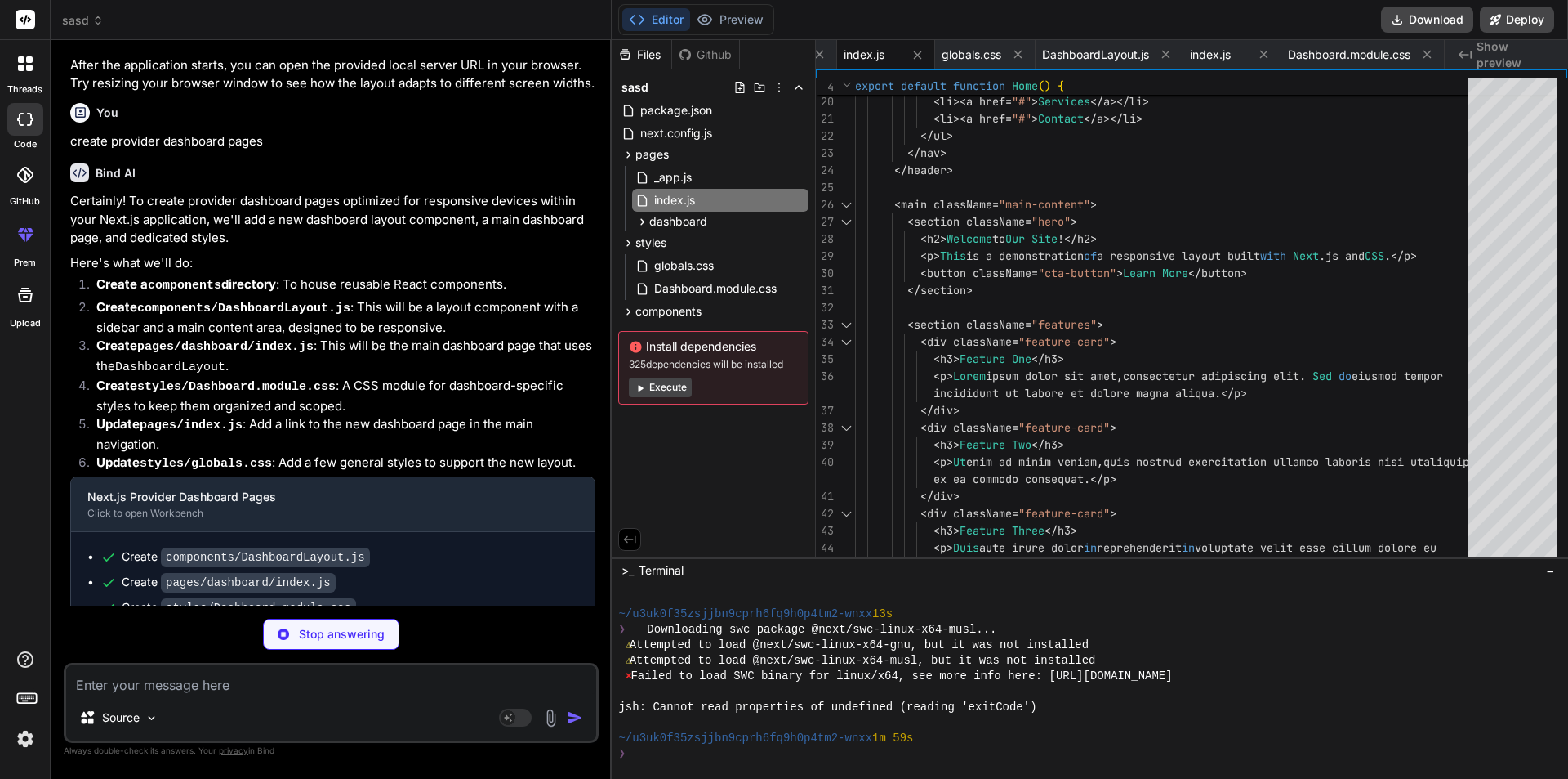
scroll to position [1629, 0]
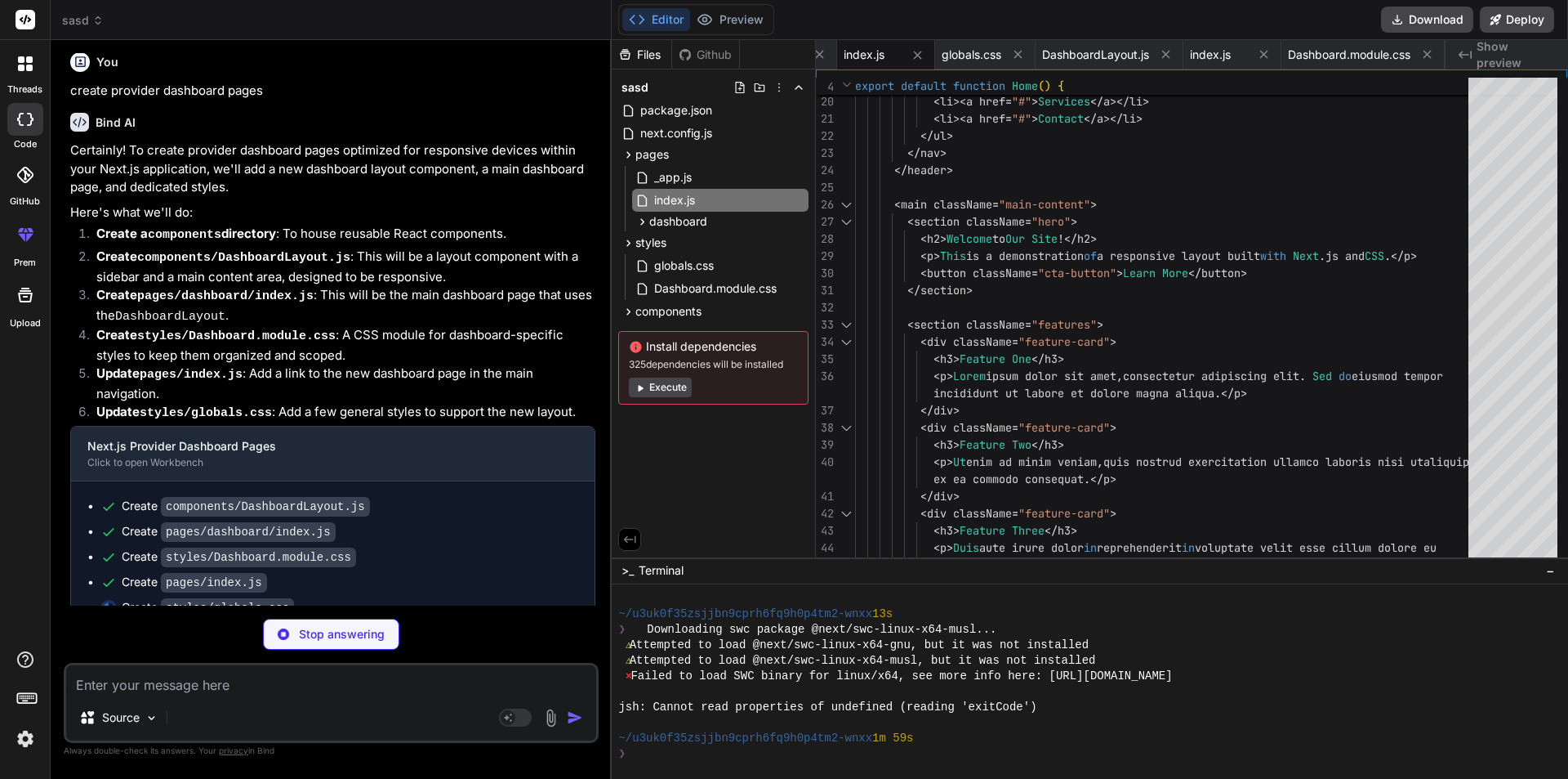
type textarea "x"
type textarea ".feature-card { min-width: unset; /* Remove min-width for very small screens */…"
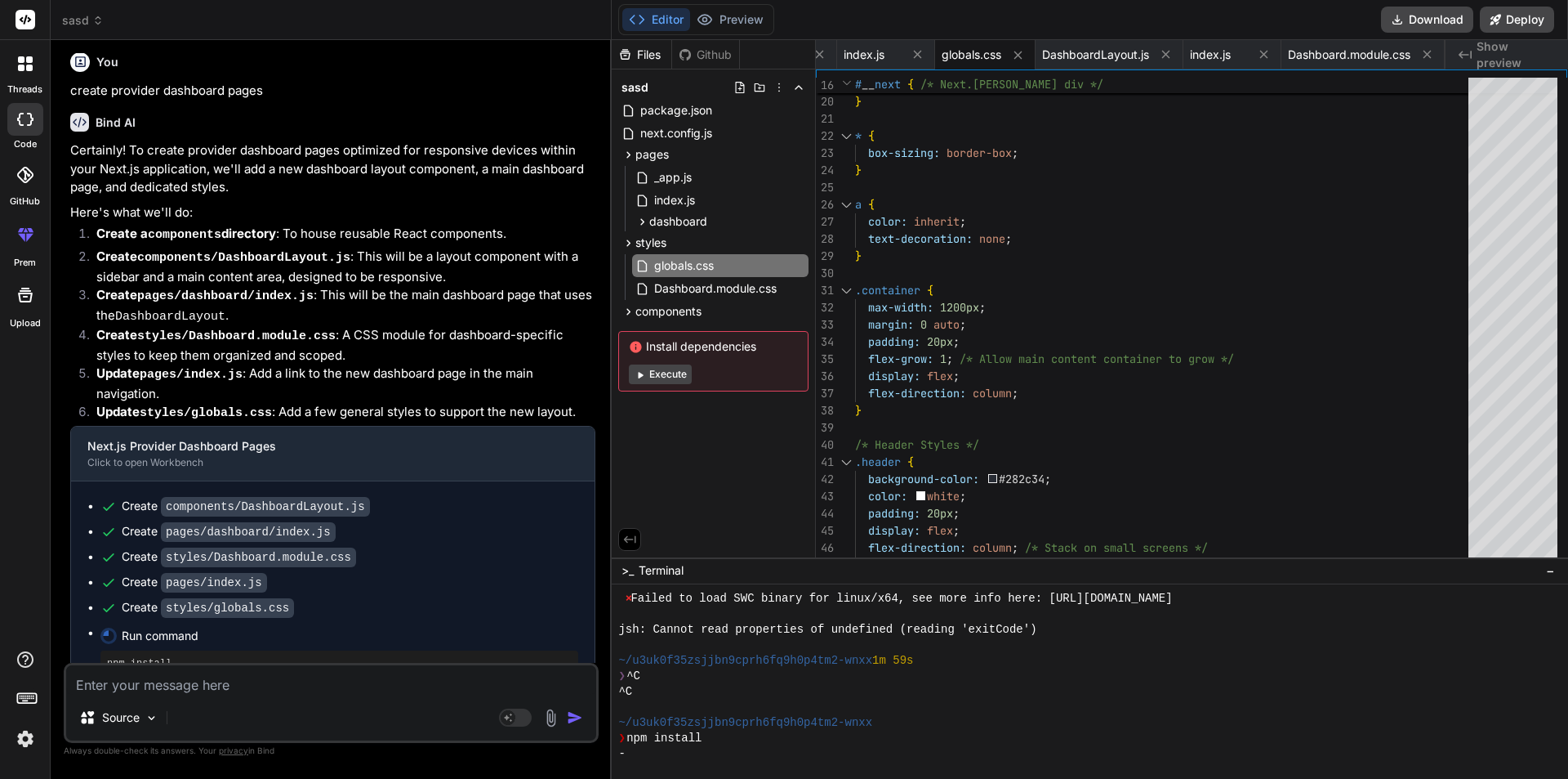
scroll to position [2019, 0]
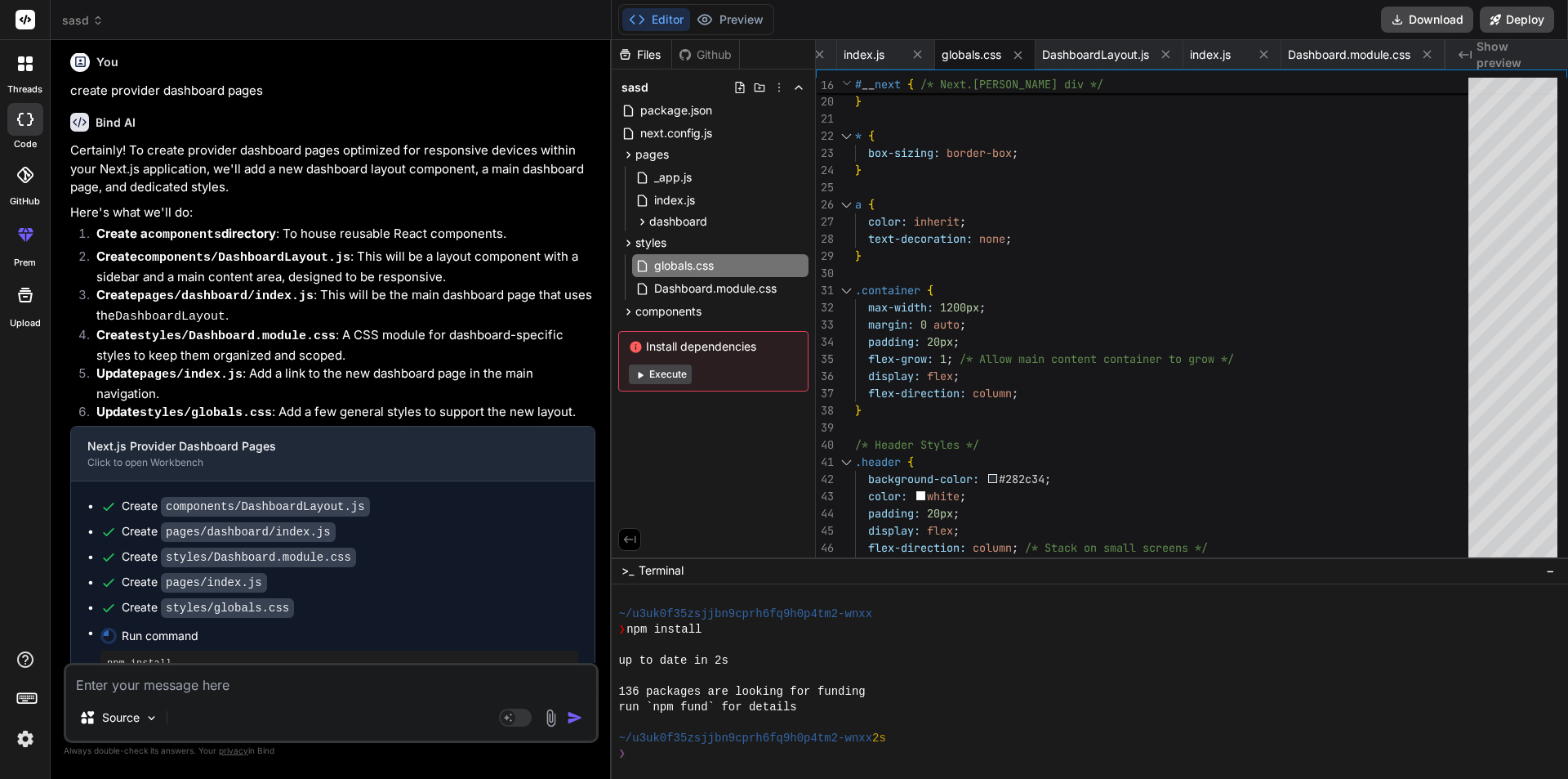
type textarea "x"
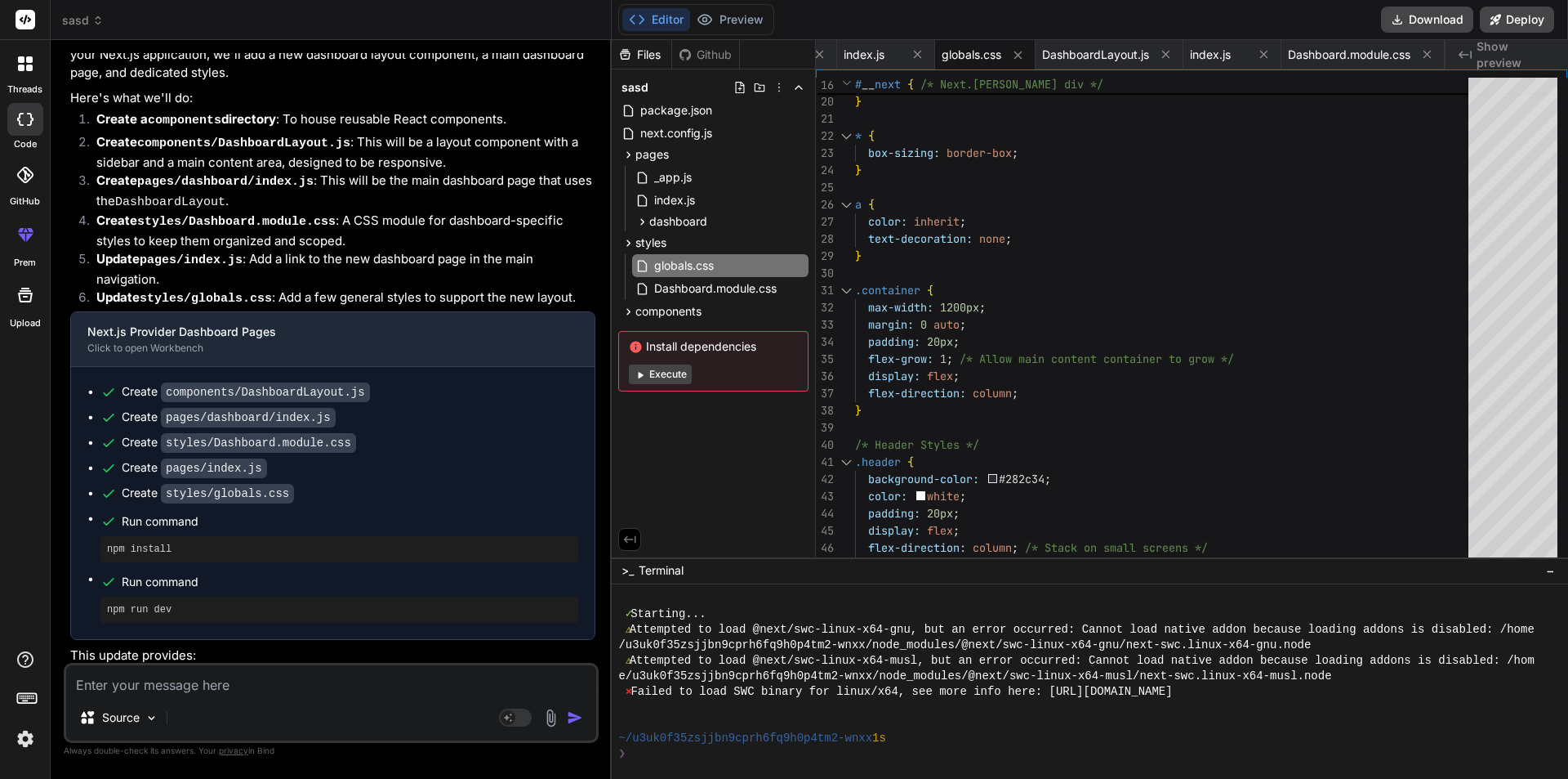
scroll to position [1581, 0]
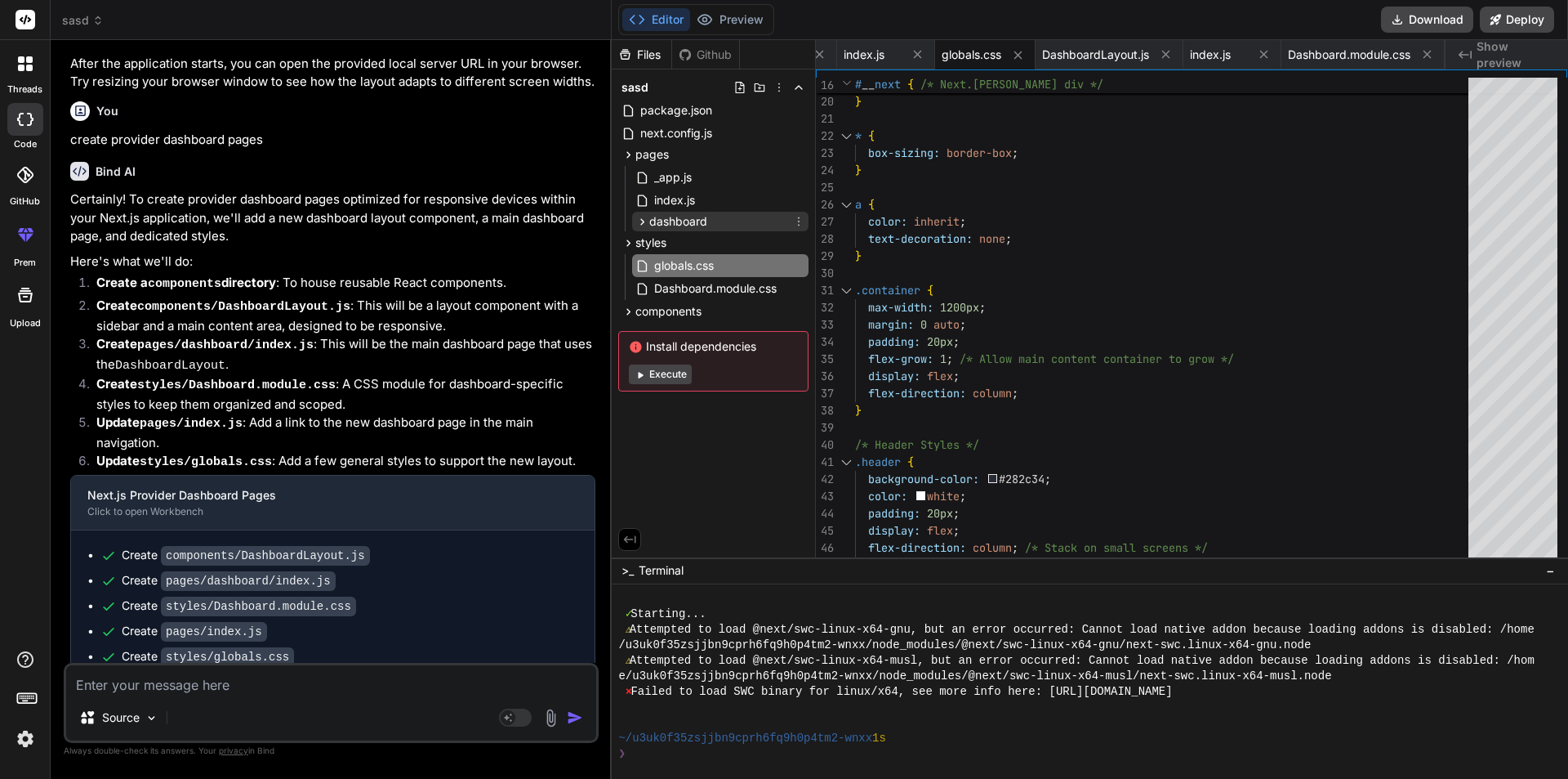
click at [643, 222] on icon at bounding box center [643, 222] width 4 height 7
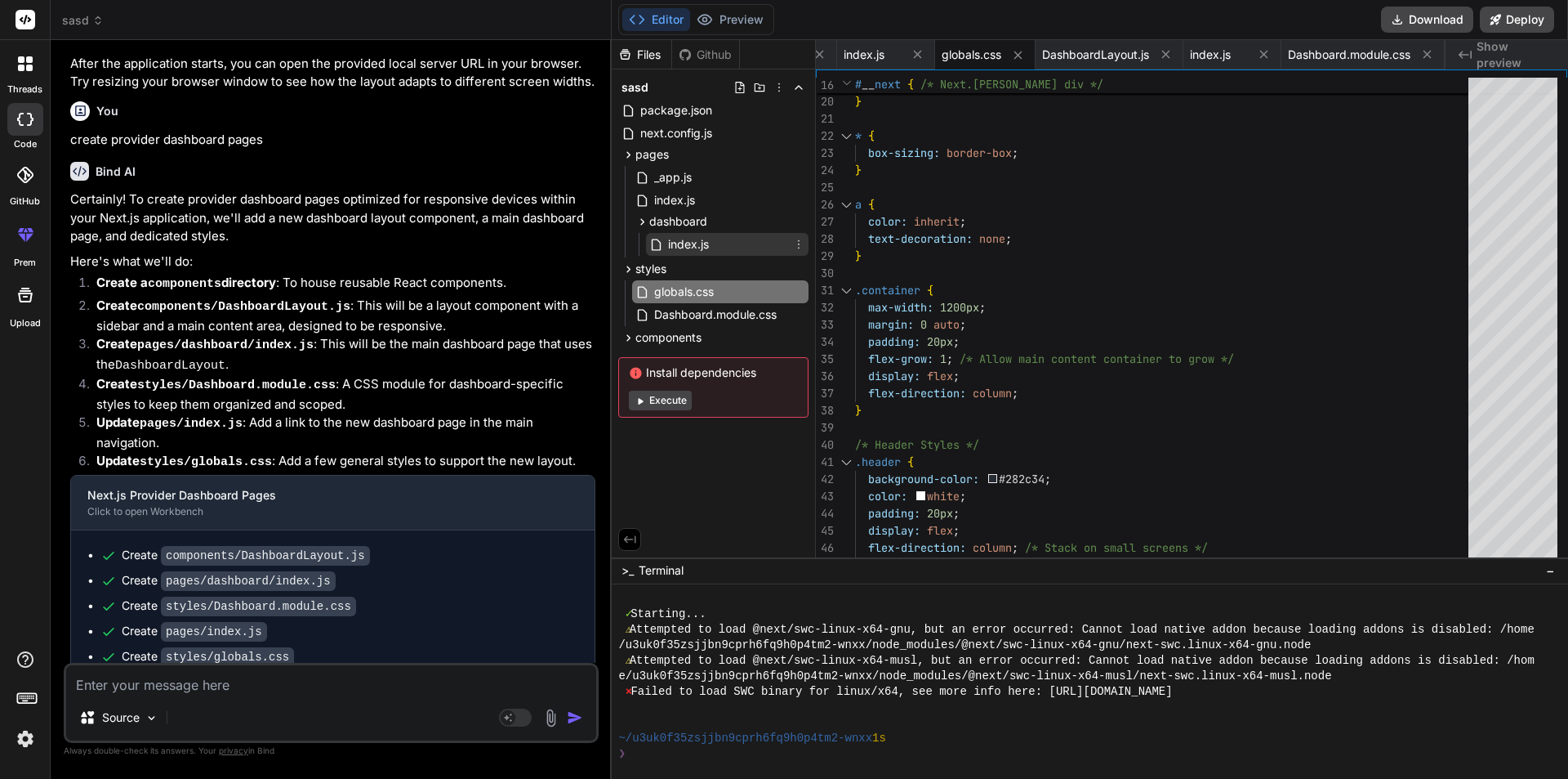
click at [676, 250] on span "index.js" at bounding box center [689, 244] width 45 height 19
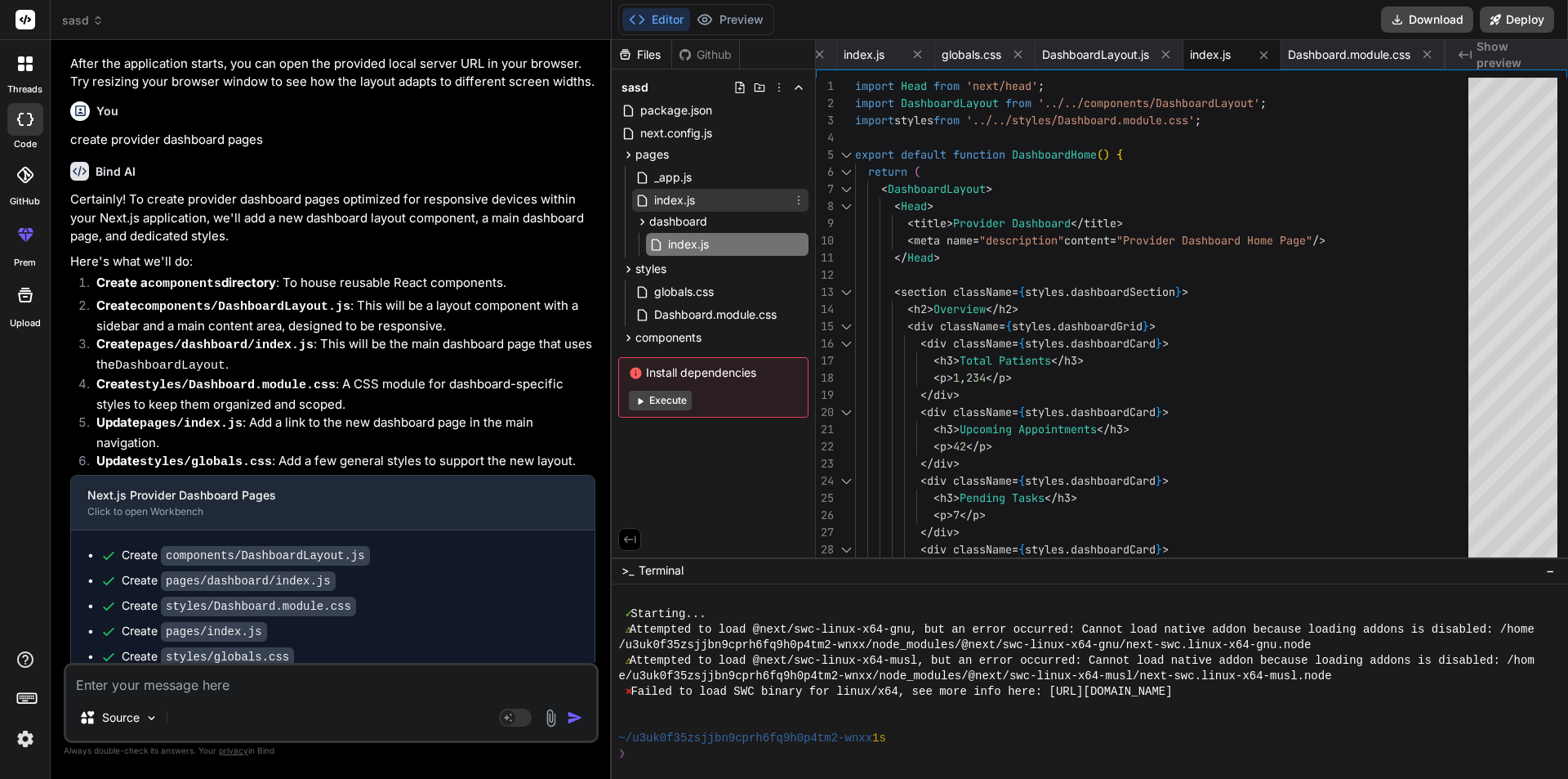
click at [671, 201] on span "index.js" at bounding box center [674, 200] width 45 height 19
type textarea "<footer className="footer"> <p>&copy; 2024 Responsive Next.js App. All rights r…"
